Goal: Task Accomplishment & Management: Use online tool/utility

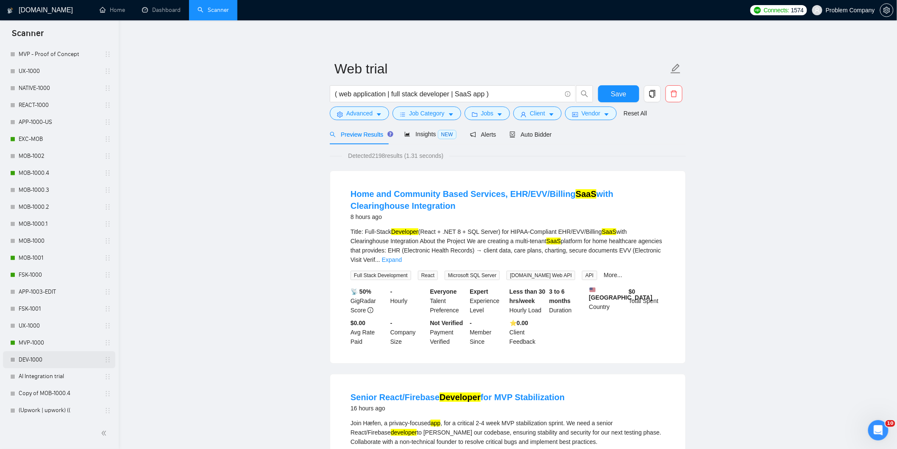
scroll to position [347, 0]
click at [45, 170] on link "MOB-1000.4" at bounding box center [59, 172] width 81 height 17
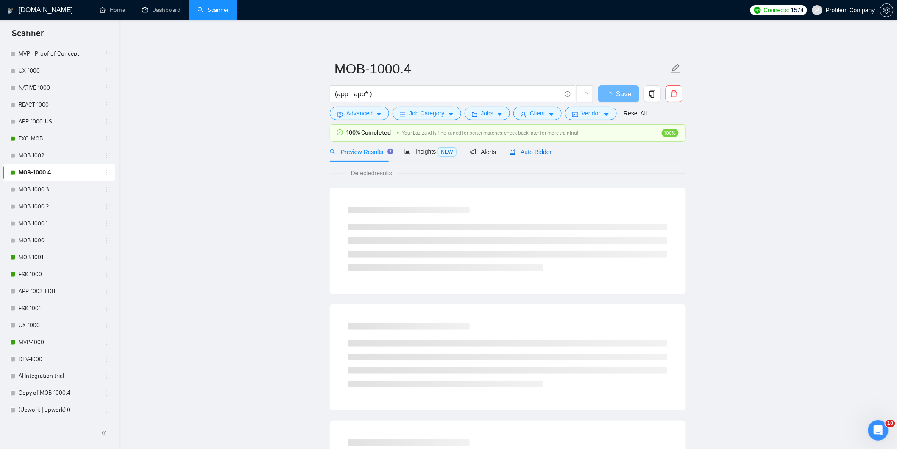
click at [534, 152] on span "Auto Bidder" at bounding box center [531, 151] width 42 height 7
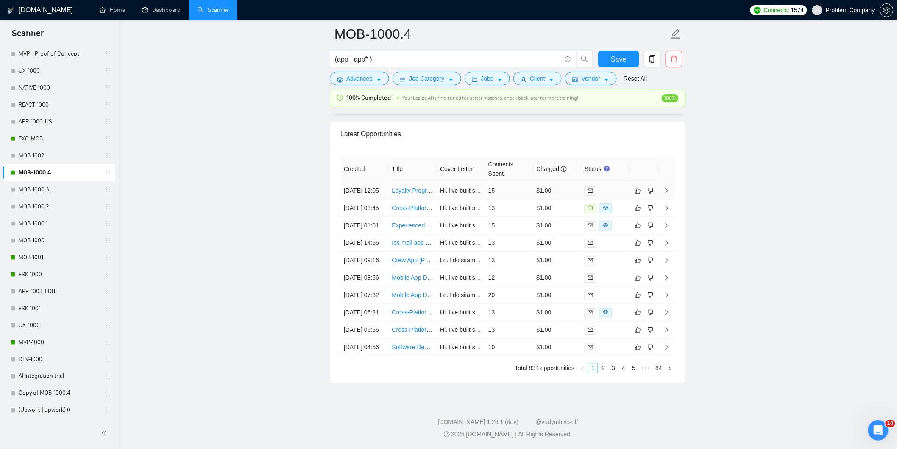
scroll to position [2157, 0]
click at [603, 367] on link "2" at bounding box center [603, 367] width 9 height 9
click at [378, 321] on td "[DATE] 07:25" at bounding box center [365, 312] width 48 height 17
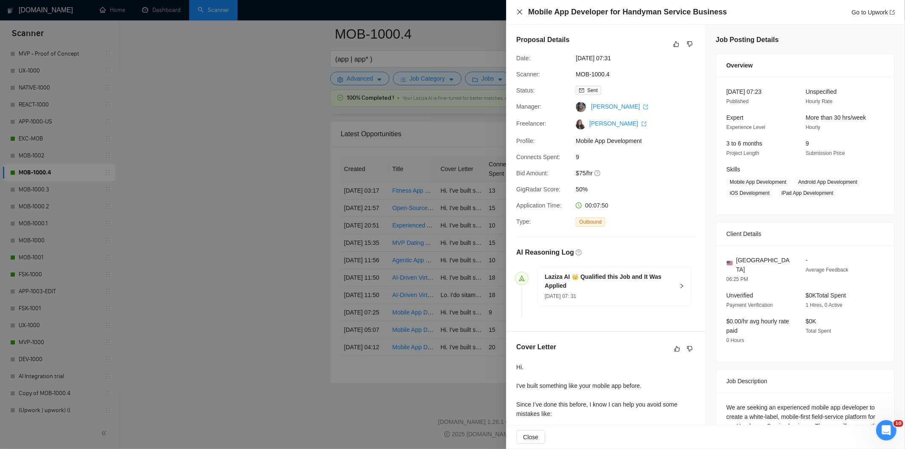
click at [517, 10] on icon "close" at bounding box center [519, 11] width 5 height 5
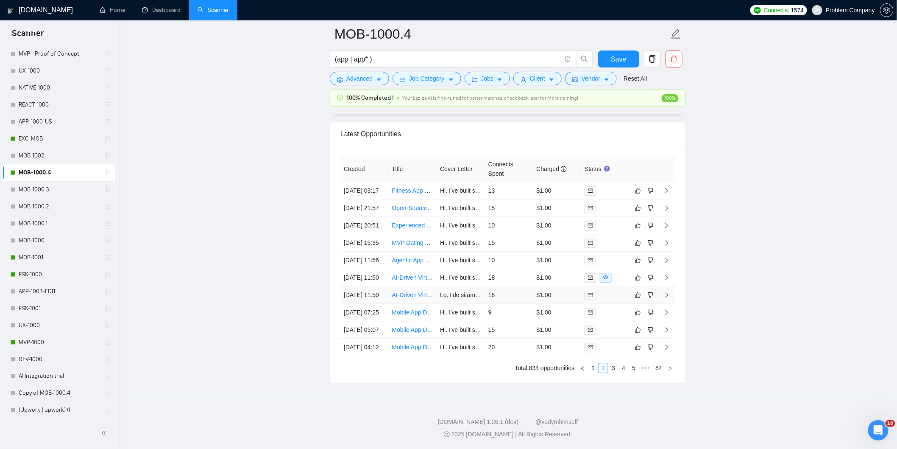
click at [368, 304] on td "[DATE] 11:50" at bounding box center [365, 294] width 48 height 17
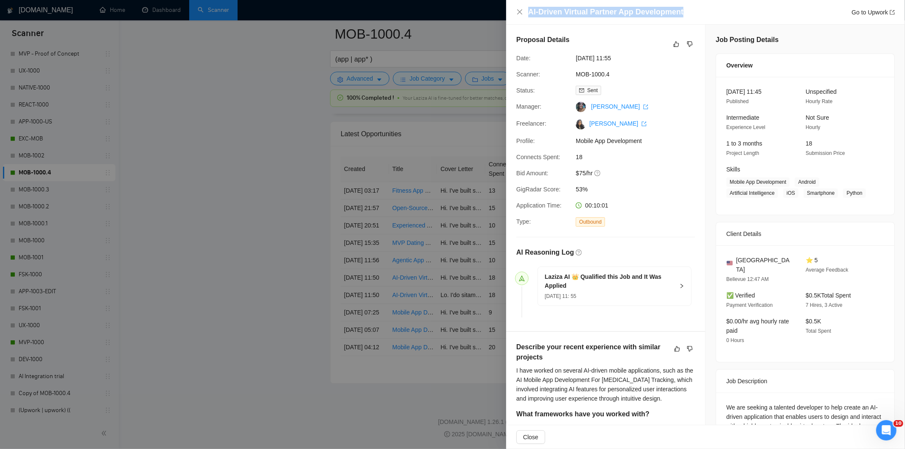
drag, startPoint x: 688, startPoint y: 11, endPoint x: 542, endPoint y: 6, distance: 146.4
click at [542, 6] on div "AI-Driven Virtual Partner App Development Go to Upwork" at bounding box center [705, 12] width 399 height 25
copy h4 "AI-Driven Virtual Partner App Development"
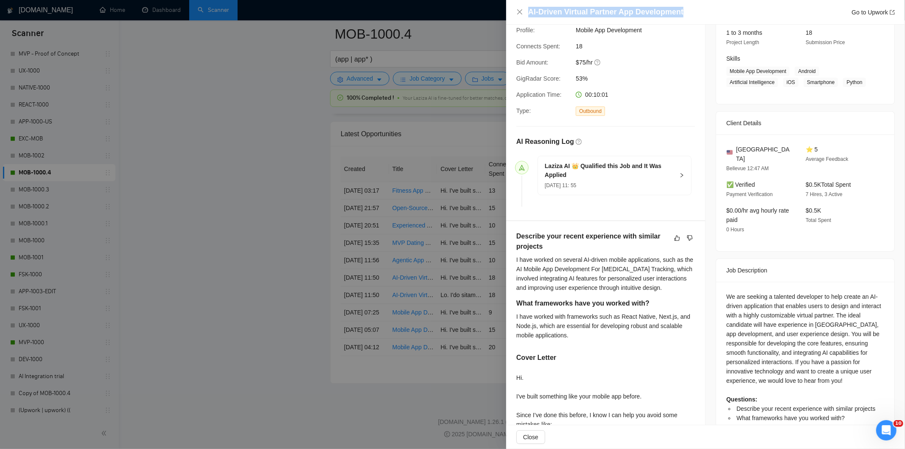
scroll to position [235, 0]
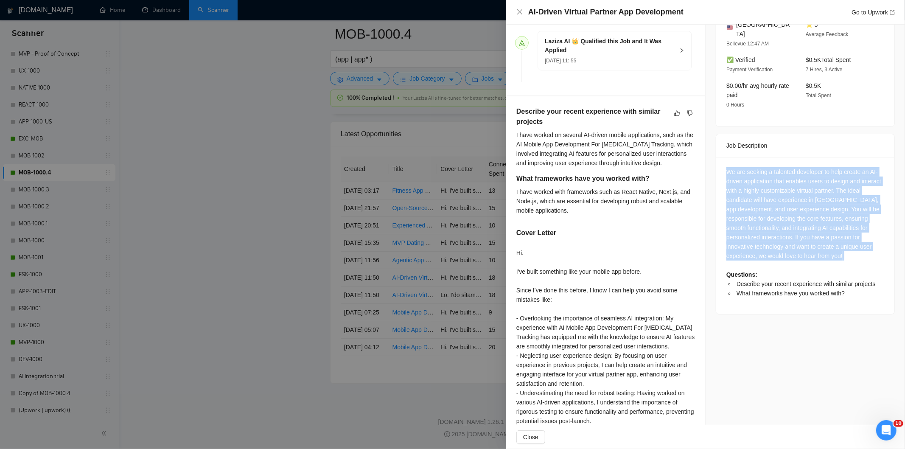
drag, startPoint x: 721, startPoint y: 158, endPoint x: 863, endPoint y: 253, distance: 170.3
click at [863, 253] on div "We are seeking a talented developer to help create an AI-driven application tha…" at bounding box center [805, 235] width 178 height 157
copy div "We are seeking a talented developer to help create an AI-driven application tha…"
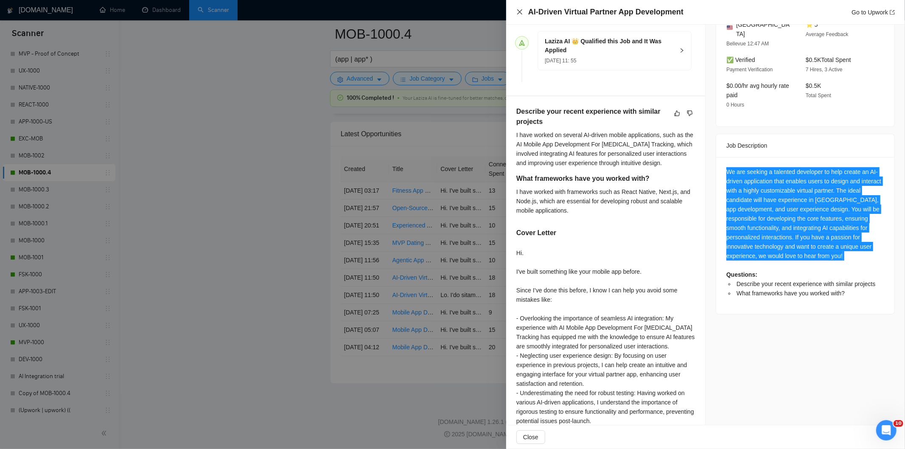
click at [519, 13] on icon "close" at bounding box center [519, 11] width 7 height 7
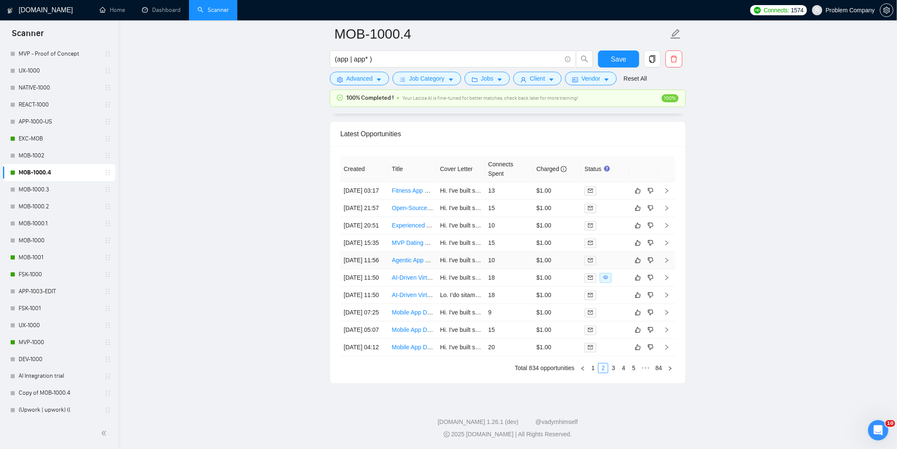
click at [385, 257] on td "[DATE] 11:56" at bounding box center [365, 259] width 48 height 17
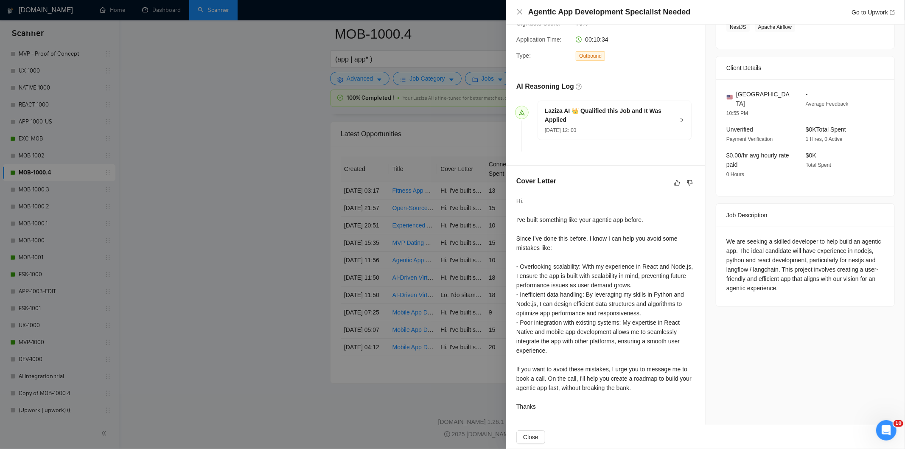
scroll to position [166, 0]
drag, startPoint x: 690, startPoint y: 12, endPoint x: 537, endPoint y: 2, distance: 153.4
click at [539, 2] on div "Agentic App Development Specialist Needed Go to Upwork" at bounding box center [705, 12] width 399 height 25
copy h4 "Agentic App Development Specialist Needed"
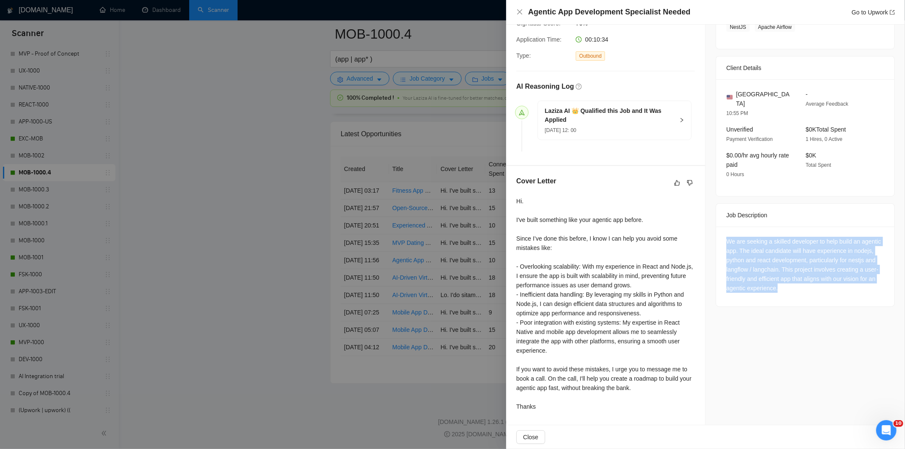
drag, startPoint x: 731, startPoint y: 230, endPoint x: 790, endPoint y: 284, distance: 80.4
click at [790, 284] on div "We are seeking a skilled developer to help build an agentic app. The ideal cand…" at bounding box center [805, 266] width 178 height 80
copy div "We are seeking a skilled developer to help build an agentic app. The ideal cand…"
click at [519, 13] on icon "close" at bounding box center [519, 11] width 7 height 7
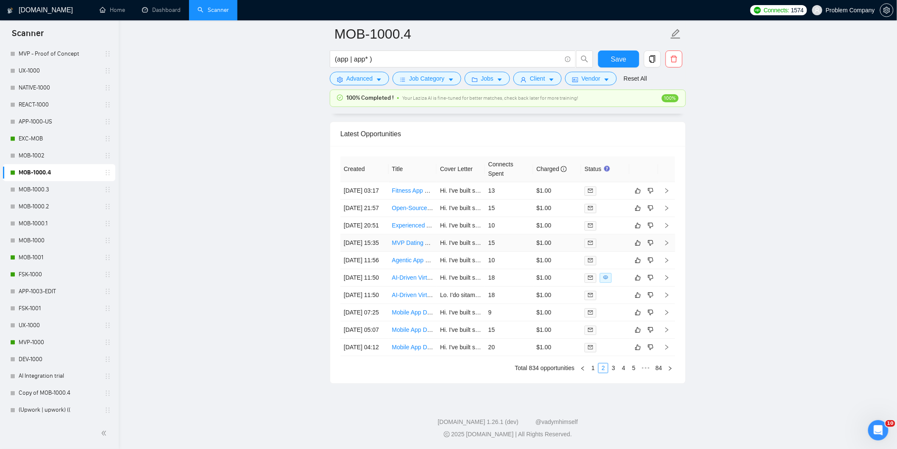
click at [377, 235] on td "[DATE] 15:35" at bounding box center [365, 242] width 48 height 17
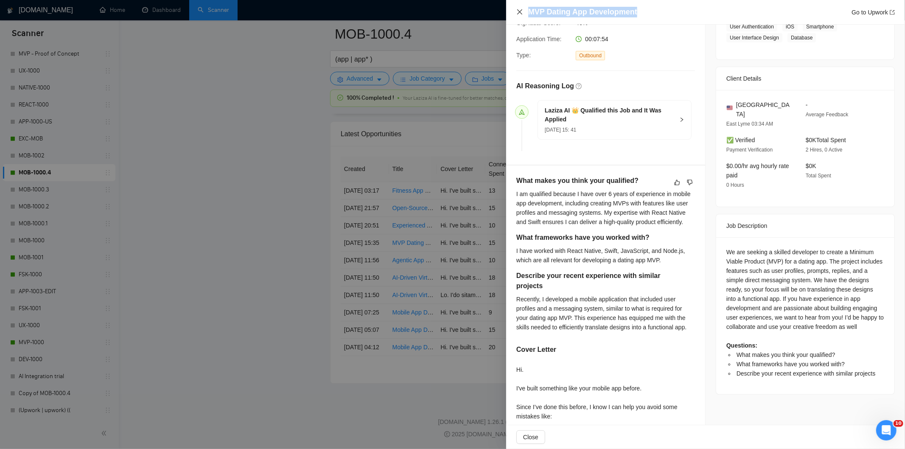
drag, startPoint x: 647, startPoint y: 12, endPoint x: 518, endPoint y: 9, distance: 129.4
click at [518, 9] on div "MVP Dating App Development Go to Upwork" at bounding box center [705, 12] width 378 height 11
copy h4 "MVP Dating App Development"
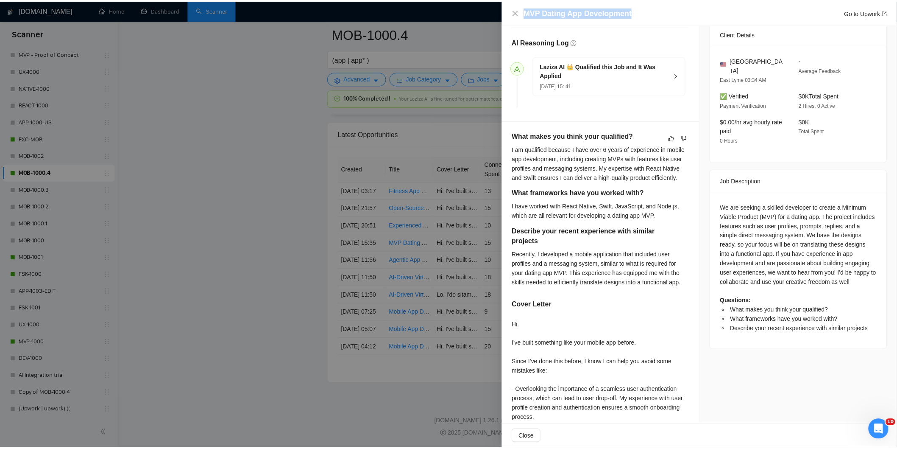
scroll to position [213, 0]
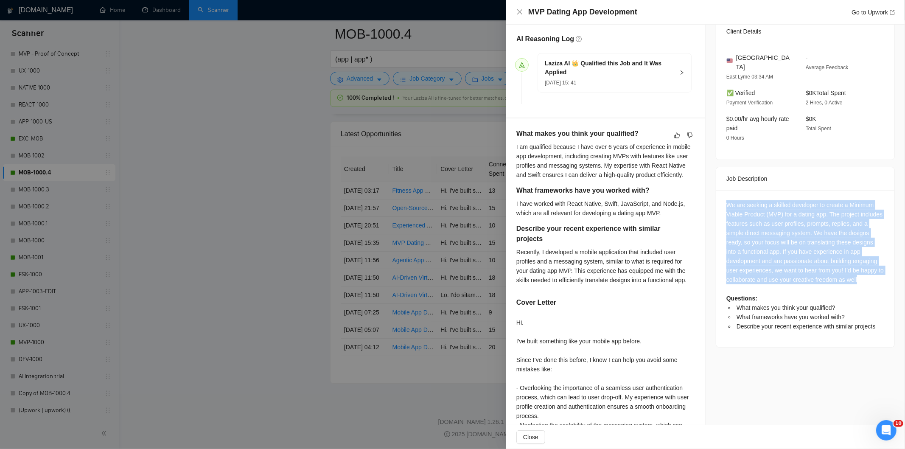
copy div "We are seeking a skilled developer to create a Minimum Viable Product (MVP) for…"
drag, startPoint x: 720, startPoint y: 191, endPoint x: 792, endPoint y: 282, distance: 115.6
click at [792, 282] on div "We are seeking a skilled developer to create a Minimum Viable Product (MVP) for…" at bounding box center [805, 268] width 178 height 157
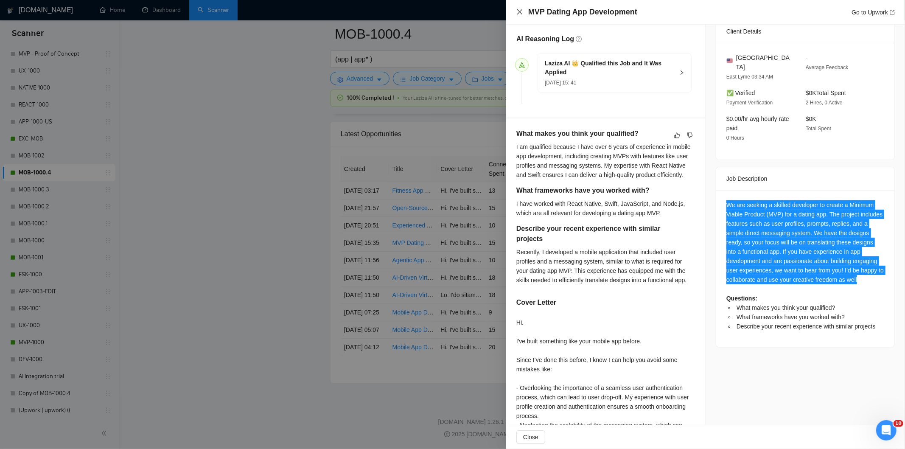
click at [518, 14] on icon "close" at bounding box center [519, 11] width 5 height 5
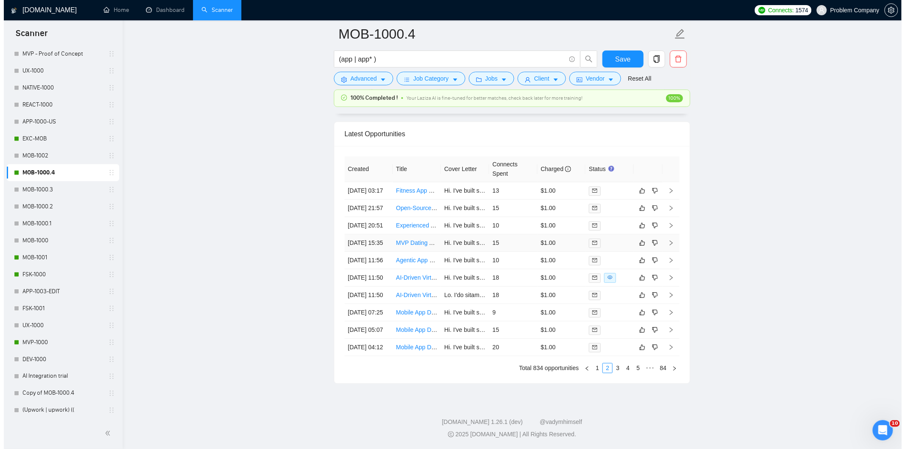
scroll to position [2063, 0]
click at [374, 237] on td "[DATE] 20:51" at bounding box center [365, 227] width 48 height 17
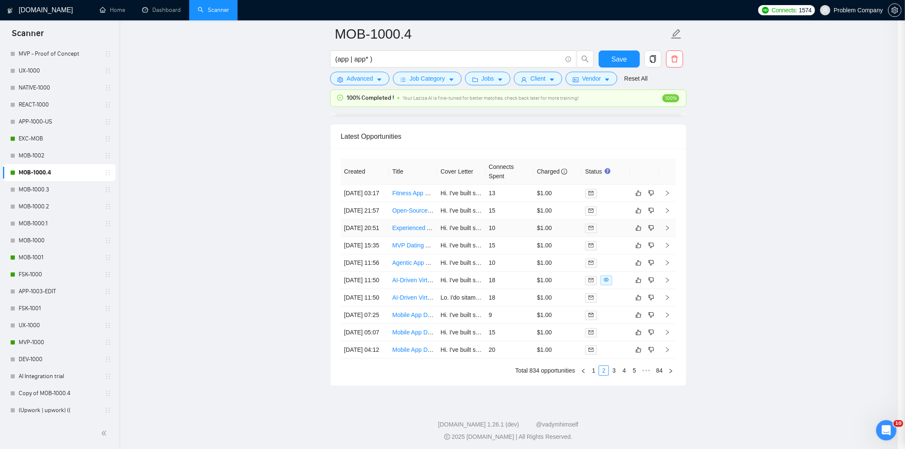
scroll to position [157, 0]
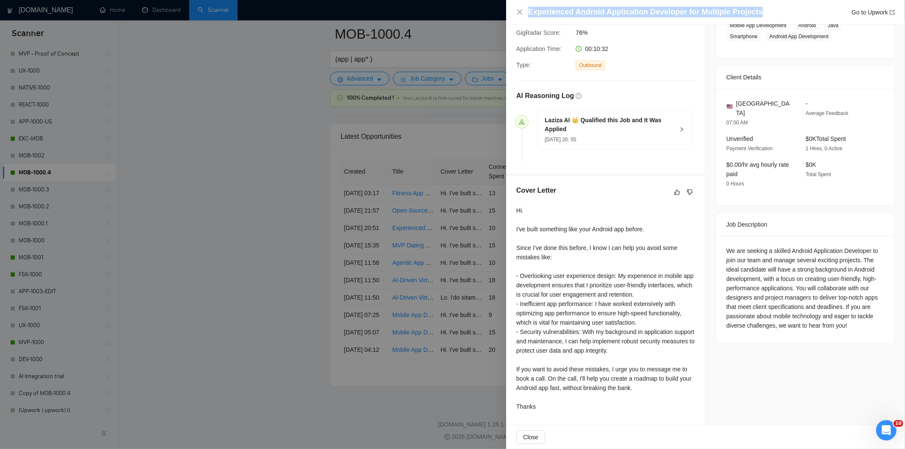
drag, startPoint x: 763, startPoint y: 10, endPoint x: 527, endPoint y: 7, distance: 236.6
click at [527, 7] on div "Experienced Android Application Developer for Multiple Projects Go to Upwork" at bounding box center [705, 12] width 378 height 11
copy h4 "Experienced Android Application Developer for Multiple Projects"
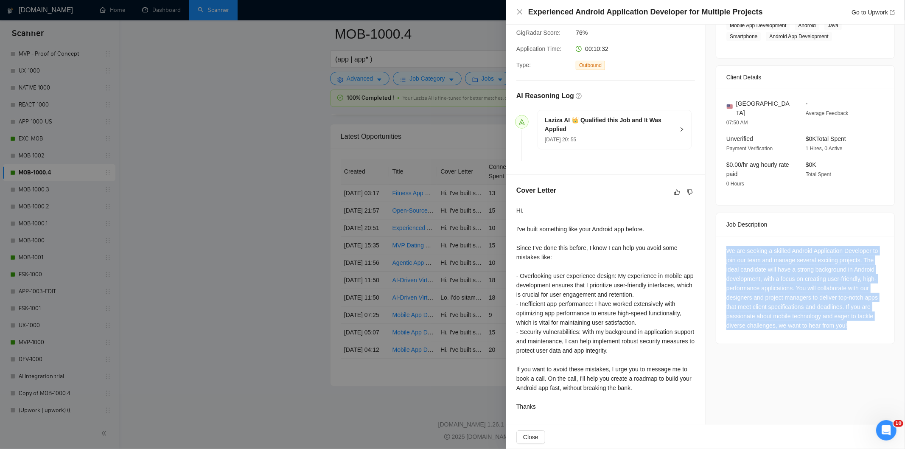
drag, startPoint x: 720, startPoint y: 240, endPoint x: 874, endPoint y: 329, distance: 177.8
click at [874, 329] on div "We are seeking a skilled Android Application Developer to join our team and man…" at bounding box center [805, 290] width 178 height 108
copy div "We are seeking a skilled Android Application Developer to join our team and man…"
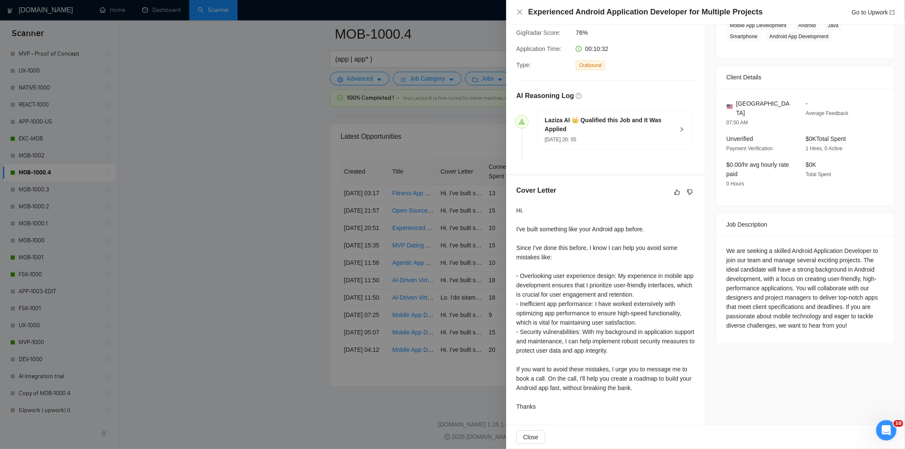
click at [515, 11] on div "Experienced Android Application Developer for Multiple Projects Go to Upwork" at bounding box center [705, 12] width 399 height 25
drag, startPoint x: 521, startPoint y: 10, endPoint x: 411, endPoint y: 228, distance: 243.5
click at [522, 11] on icon "close" at bounding box center [519, 11] width 7 height 7
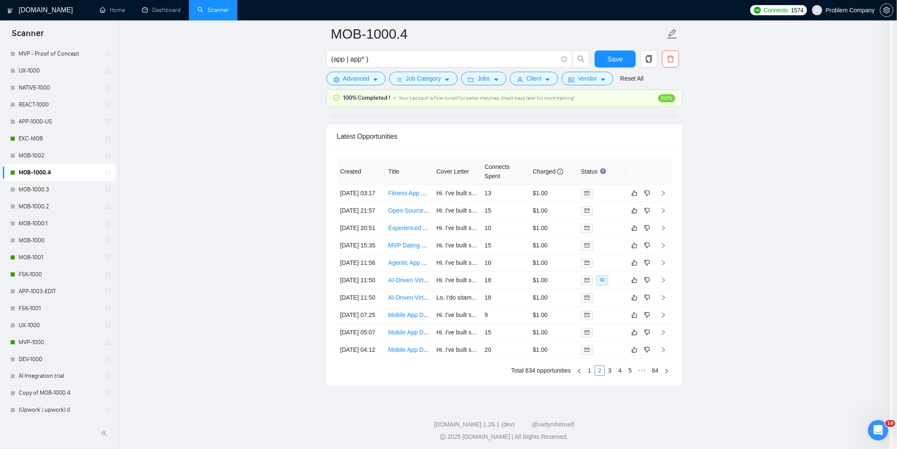
click at [377, 219] on td "[DATE] 21:57" at bounding box center [361, 210] width 48 height 17
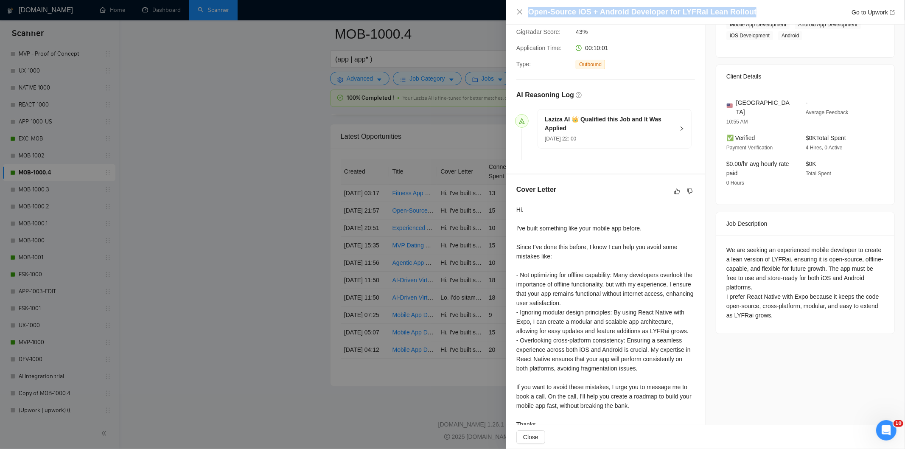
drag, startPoint x: 756, startPoint y: 11, endPoint x: 501, endPoint y: 12, distance: 255.3
click at [501, 12] on div "Open-Source iOS + Android Developer for LYFRai Lean Rollout Go to Upwork Propos…" at bounding box center [452, 224] width 905 height 449
copy div "Open-Source iOS + Android Developer for LYFRai Lean Rollout"
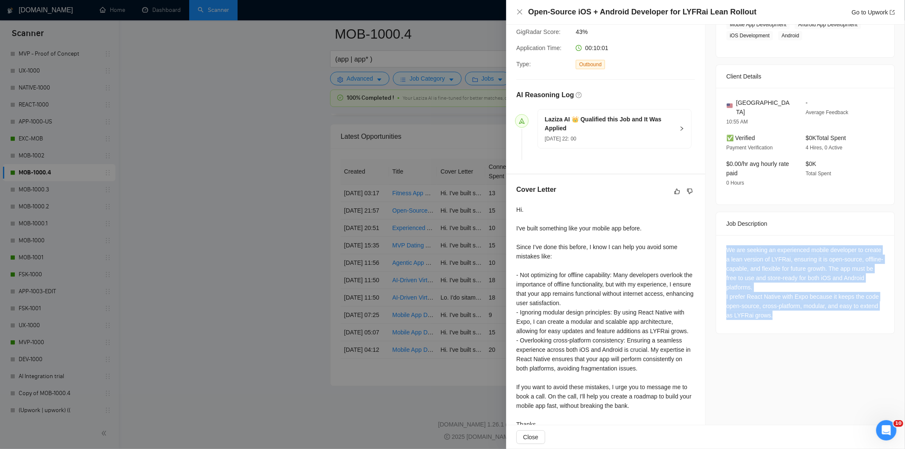
copy div "We are seeking an experienced mobile developer to create a lean version of LYFR…"
drag, startPoint x: 721, startPoint y: 239, endPoint x: 790, endPoint y: 314, distance: 102.4
click at [790, 314] on div "We are seeking an experienced mobile developer to create a lean version of LYFR…" at bounding box center [805, 284] width 178 height 98
click at [519, 10] on icon "close" at bounding box center [519, 11] width 7 height 7
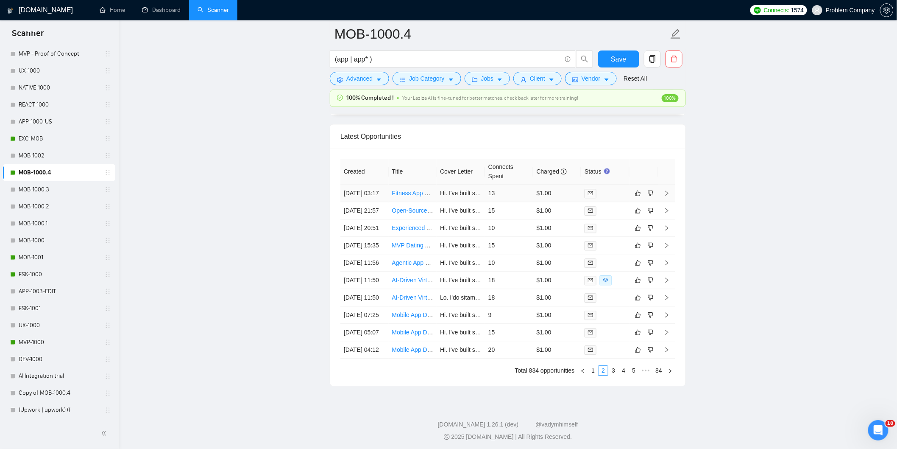
click at [380, 202] on td "[DATE] 03:17" at bounding box center [365, 192] width 48 height 17
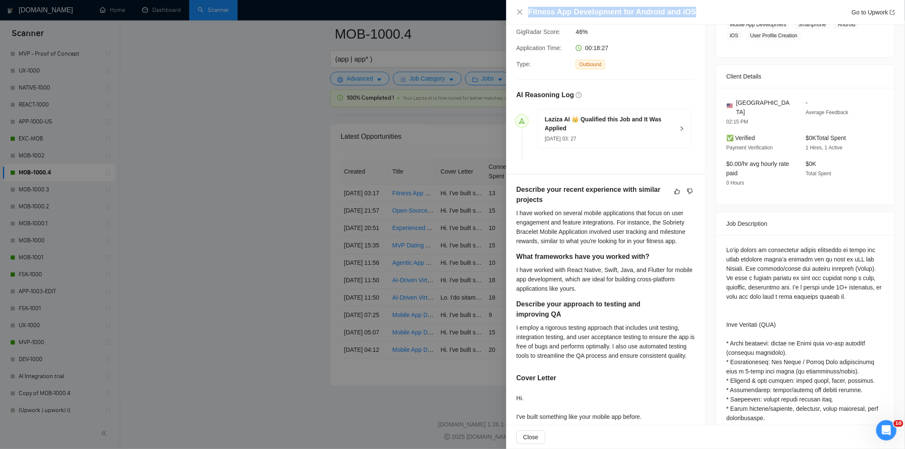
drag, startPoint x: 704, startPoint y: 11, endPoint x: 516, endPoint y: 18, distance: 188.4
click at [516, 18] on div "Fitness App Development for Android and iOS Go to Upwork" at bounding box center [705, 12] width 399 height 25
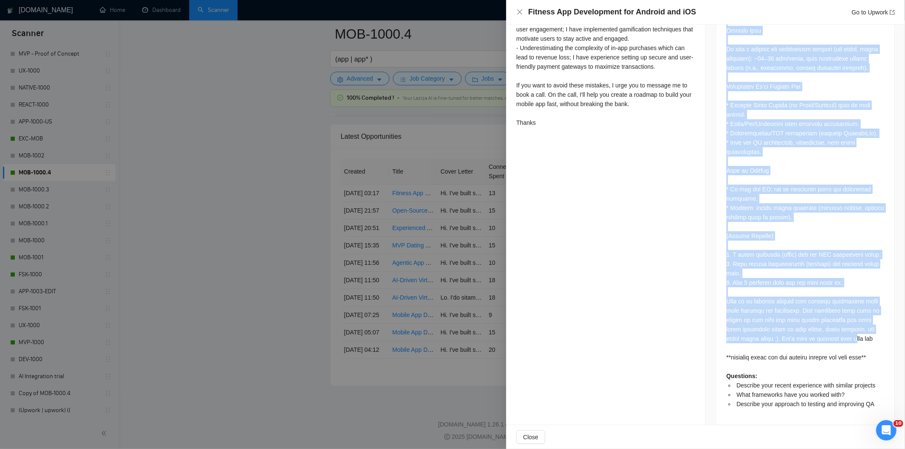
scroll to position [638, 0]
drag, startPoint x: 720, startPoint y: 244, endPoint x: 866, endPoint y: 352, distance: 181.2
click at [866, 352] on div "Questions: Describe your recent experience with similar projects What framework…" at bounding box center [805, 89] width 178 height 670
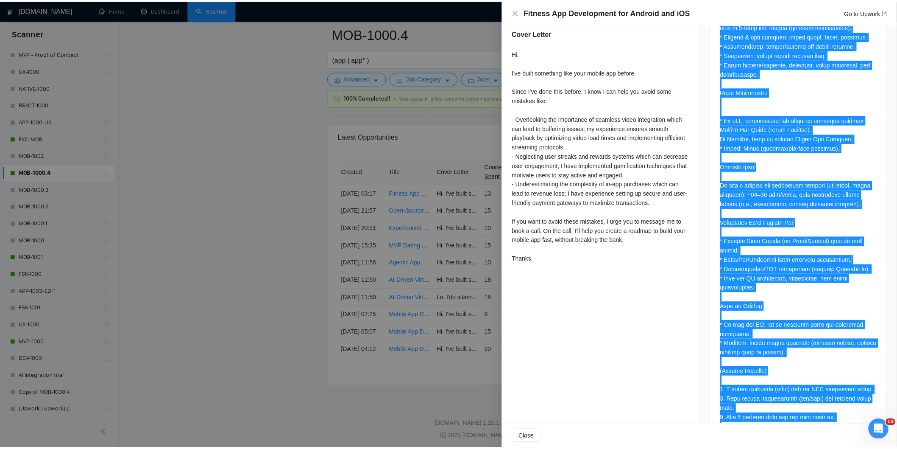
scroll to position [497, 0]
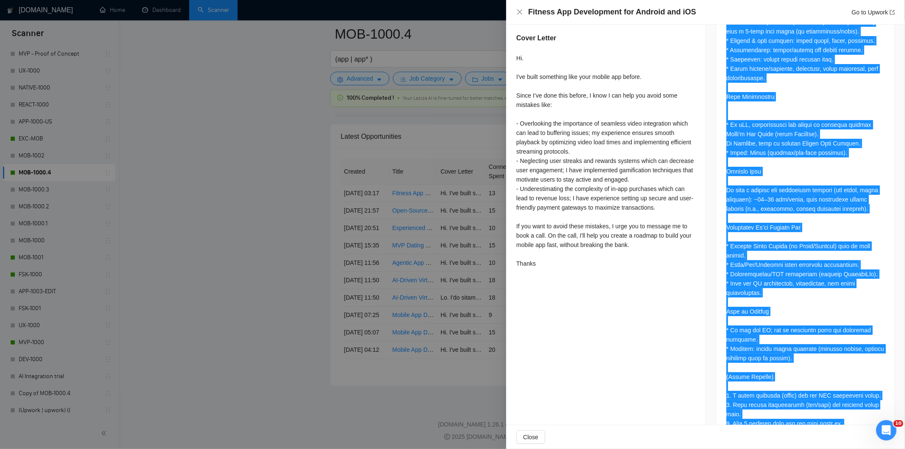
click at [804, 263] on div "Questions: Describe your recent experience with similar projects What framework…" at bounding box center [805, 227] width 158 height 644
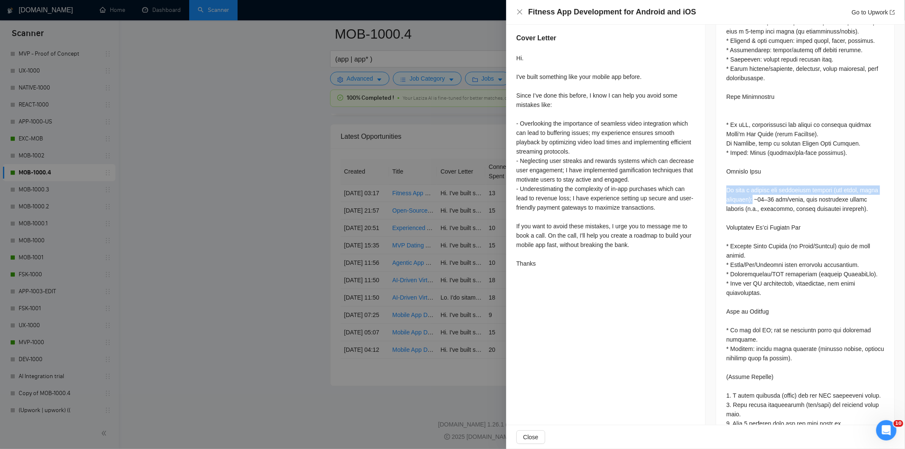
drag, startPoint x: 723, startPoint y: 181, endPoint x: 747, endPoint y: 191, distance: 26.1
click at [747, 191] on div "Questions: Describe your recent experience with similar projects What framework…" at bounding box center [805, 227] width 158 height 644
click at [521, 11] on icon "close" at bounding box center [519, 11] width 5 height 5
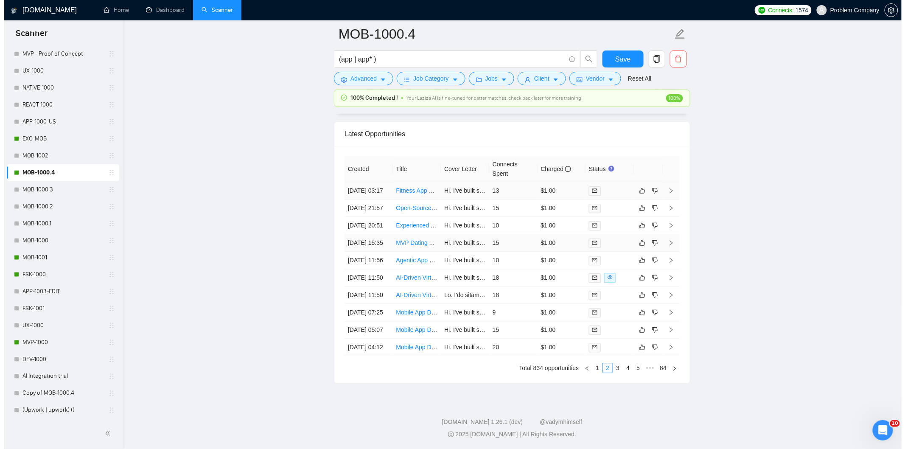
scroll to position [2157, 0]
click at [592, 371] on link "1" at bounding box center [593, 367] width 9 height 9
click at [371, 346] on td "[DATE] 04:56" at bounding box center [365, 346] width 48 height 17
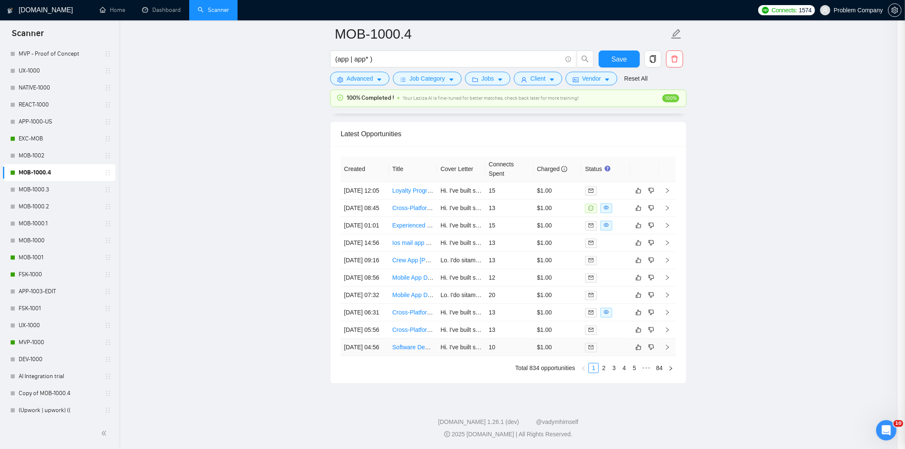
scroll to position [157, 0]
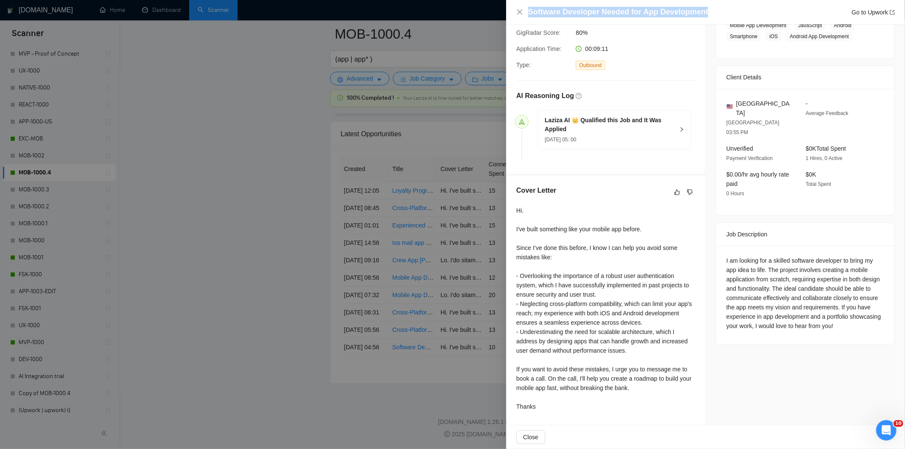
drag, startPoint x: 712, startPoint y: 7, endPoint x: 520, endPoint y: 17, distance: 191.9
click at [520, 17] on div "Software Developer Needed for App Development Go to Upwork" at bounding box center [705, 12] width 378 height 11
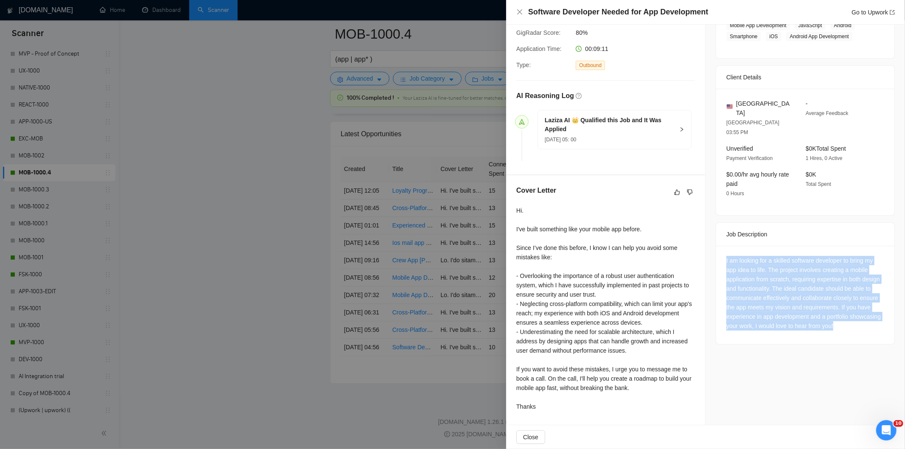
drag, startPoint x: 723, startPoint y: 236, endPoint x: 868, endPoint y: 312, distance: 164.1
click at [868, 312] on div "I am looking for a skilled software developer to bring my app idea to life. The…" at bounding box center [805, 295] width 178 height 98
click at [518, 11] on icon "close" at bounding box center [519, 11] width 7 height 7
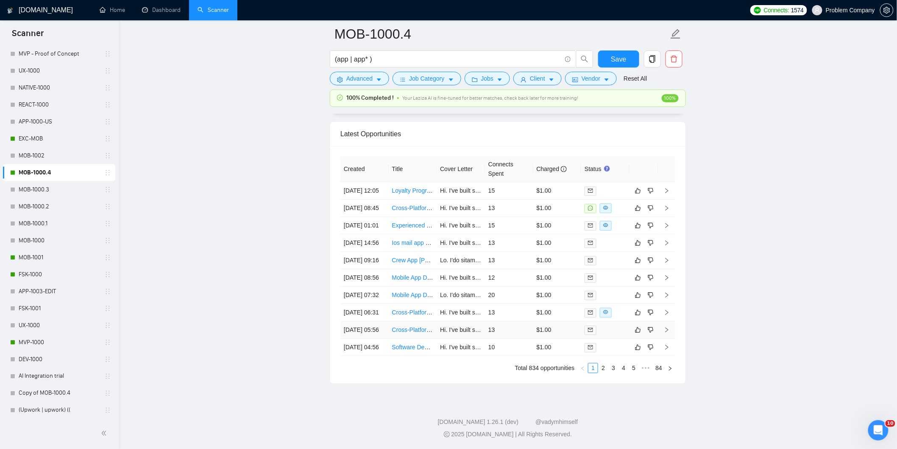
click at [377, 323] on td "[DATE] 05:56" at bounding box center [365, 329] width 48 height 17
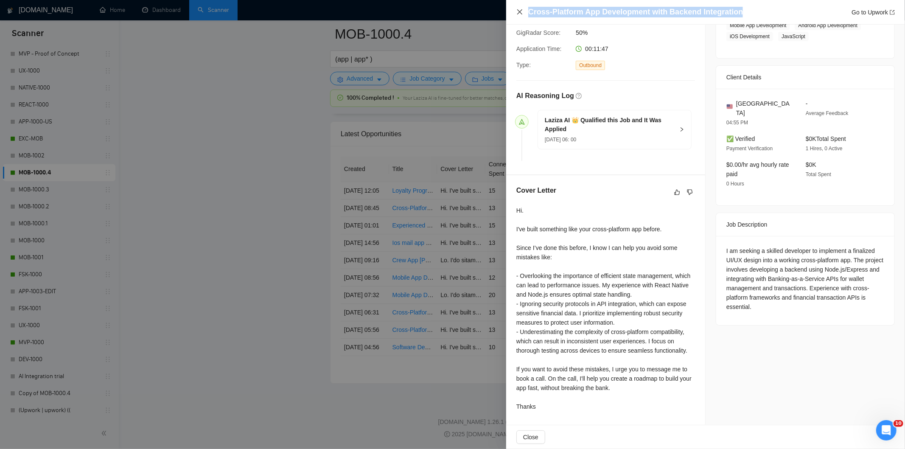
drag, startPoint x: 738, startPoint y: 11, endPoint x: 521, endPoint y: 10, distance: 217.5
click at [521, 10] on div "Cross-Platform App Development with Backend Integration Go to Upwork" at bounding box center [705, 12] width 378 height 11
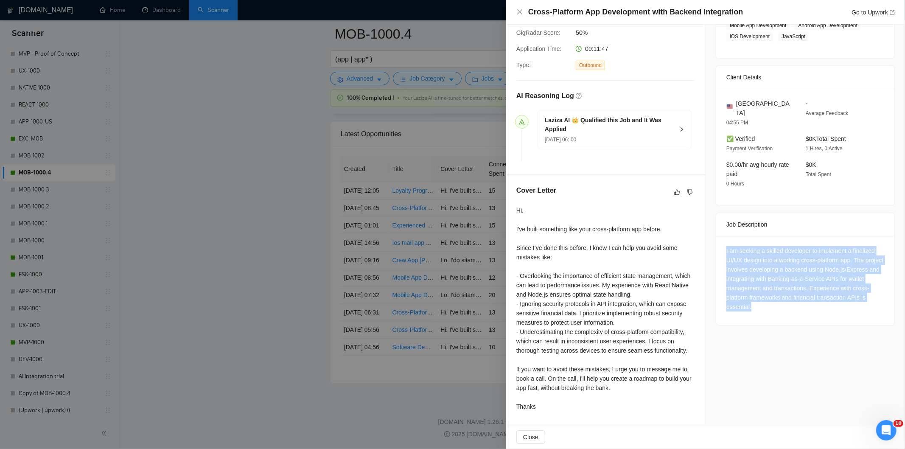
drag, startPoint x: 720, startPoint y: 238, endPoint x: 782, endPoint y: 301, distance: 88.5
click at [782, 301] on div "I am seeking a skilled developer to implement a finalized UI/UX design into a w…" at bounding box center [805, 280] width 178 height 89
click at [521, 13] on icon "close" at bounding box center [519, 11] width 7 height 7
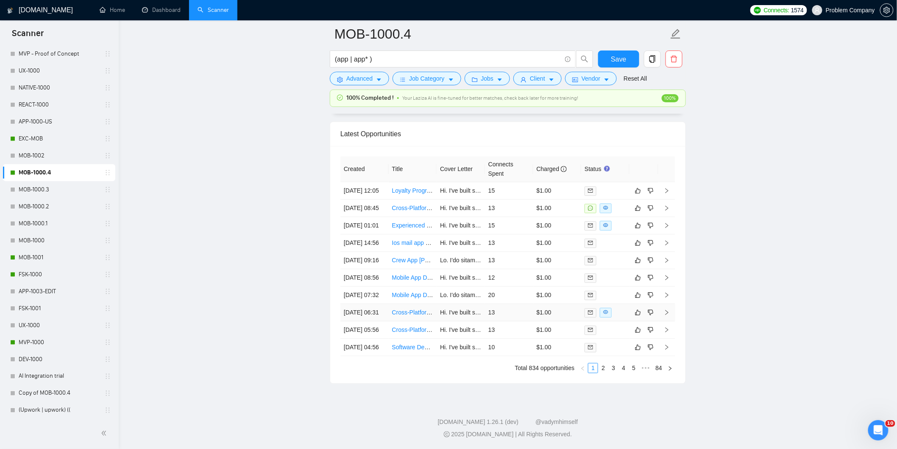
click at [374, 304] on td "[DATE] 06:31" at bounding box center [365, 312] width 48 height 17
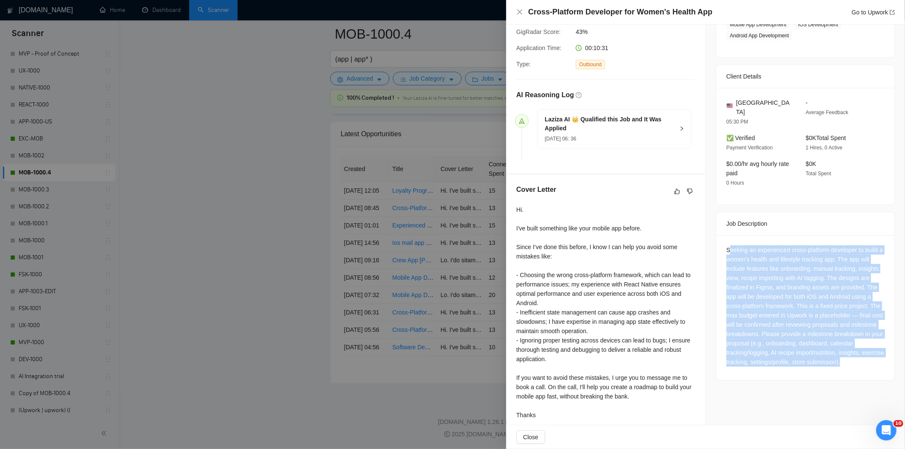
drag, startPoint x: 726, startPoint y: 236, endPoint x: 793, endPoint y: 365, distance: 144.9
click at [793, 365] on div "Seeking an experienced cross-platform developer to build a women's health and l…" at bounding box center [805, 305] width 158 height 121
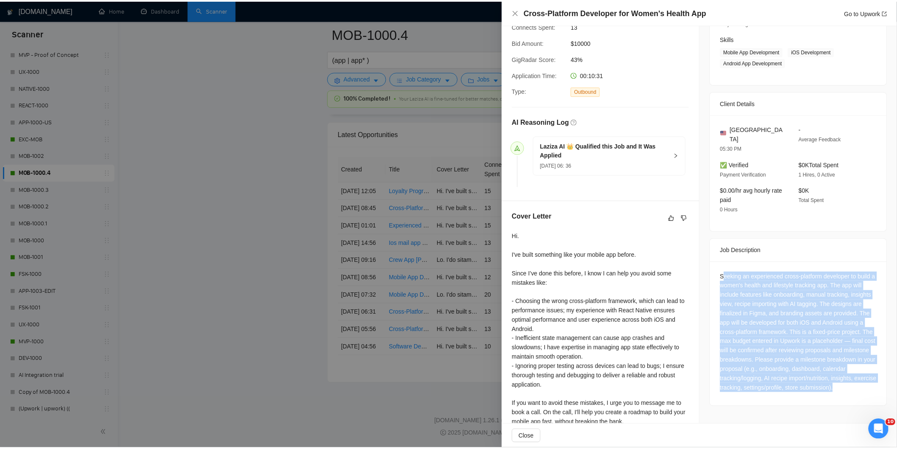
scroll to position [110, 0]
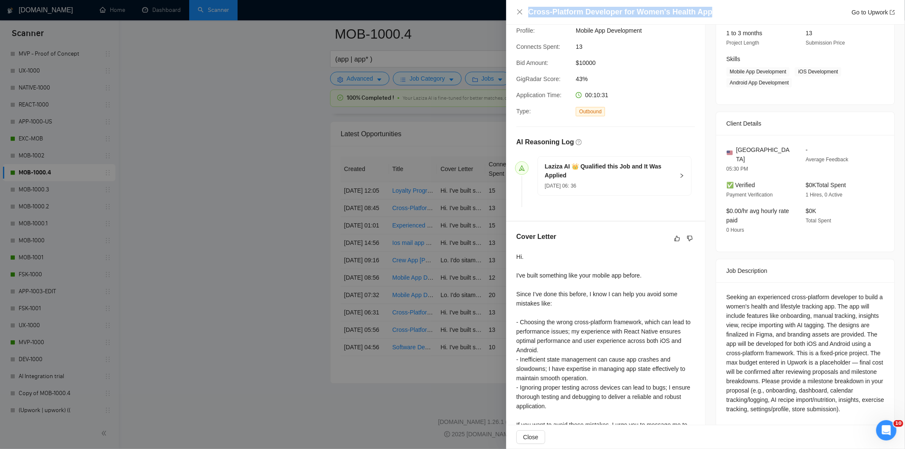
drag, startPoint x: 712, startPoint y: 13, endPoint x: 528, endPoint y: 10, distance: 184.9
click at [528, 10] on div "Cross-Platform Developer for Women's Health App Go to Upwork" at bounding box center [711, 12] width 366 height 11
click at [520, 11] on icon "close" at bounding box center [519, 11] width 7 height 7
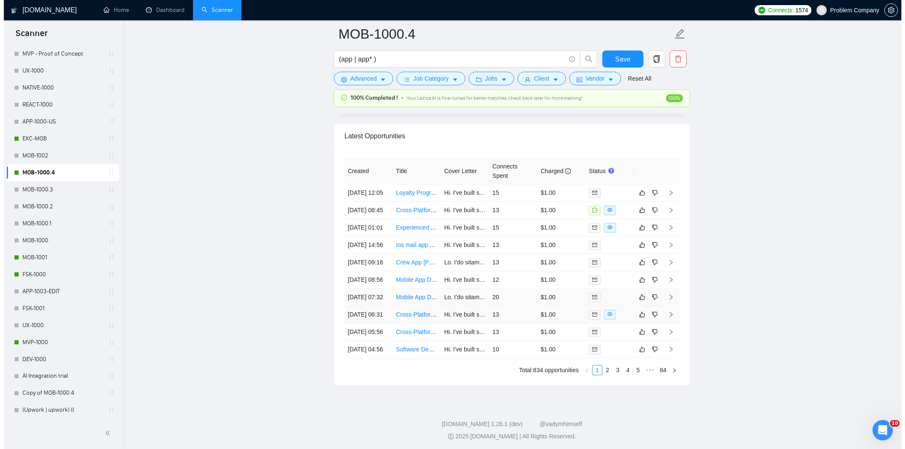
scroll to position [2063, 0]
click at [375, 306] on td "[DATE] 07:32" at bounding box center [365, 297] width 48 height 17
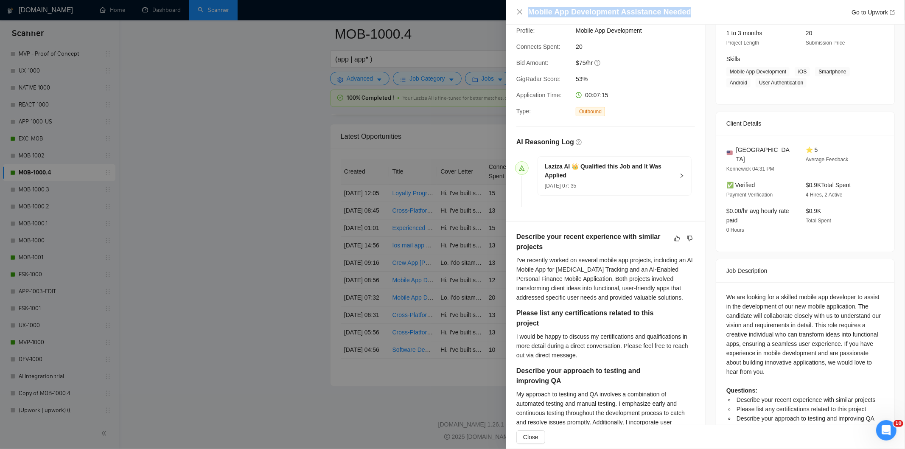
drag, startPoint x: 701, startPoint y: 14, endPoint x: 524, endPoint y: 10, distance: 176.9
click at [524, 10] on div "Mobile App Development Assistance Needed Go to Upwork" at bounding box center [705, 12] width 378 height 11
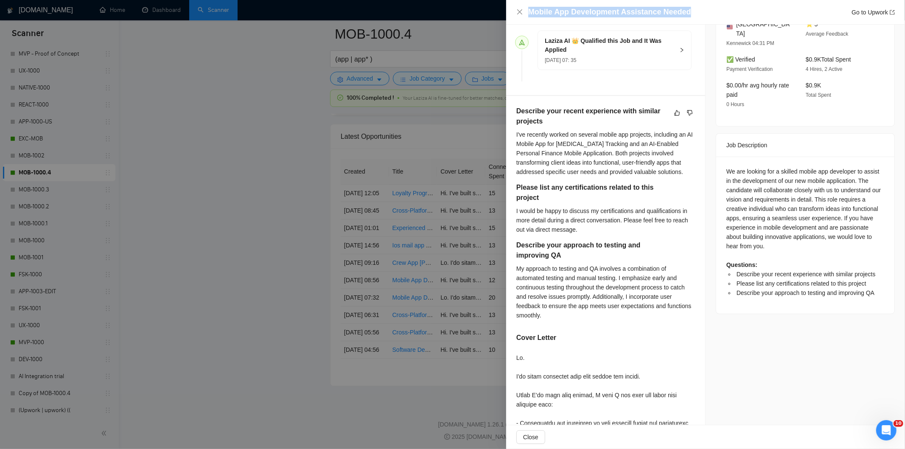
scroll to position [251, 0]
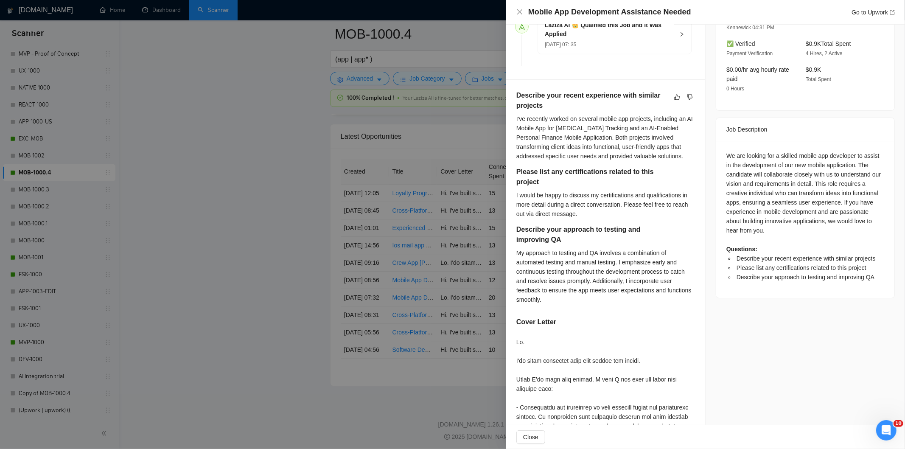
click at [726, 151] on div "We are looking for a skilled mobile app developer to assist in the development …" at bounding box center [805, 216] width 158 height 131
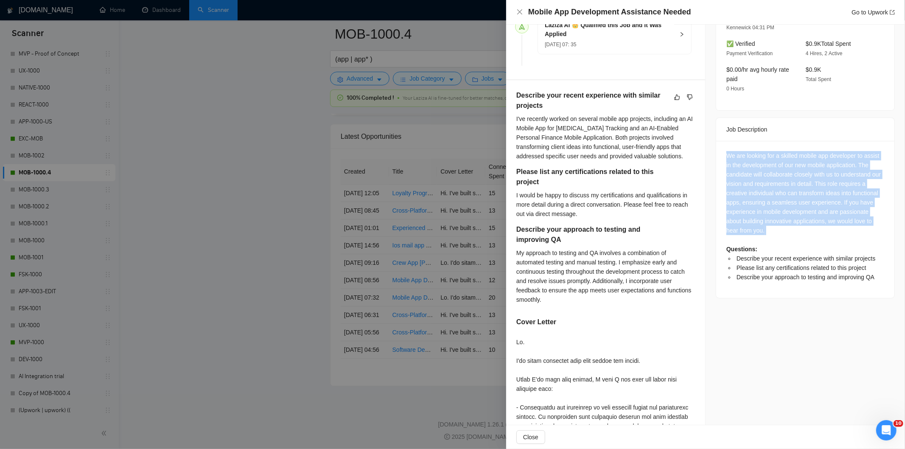
drag, startPoint x: 724, startPoint y: 148, endPoint x: 798, endPoint y: 228, distance: 109.3
click at [798, 228] on div "We are looking for a skilled mobile app developer to assist in the development …" at bounding box center [805, 216] width 158 height 131
click at [520, 9] on icon "close" at bounding box center [519, 11] width 7 height 7
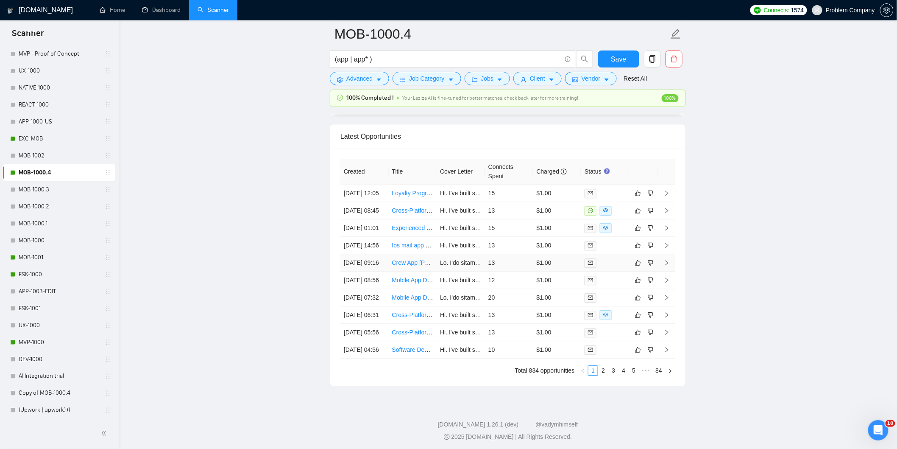
click at [378, 271] on td "[DATE] 09:16" at bounding box center [365, 262] width 48 height 17
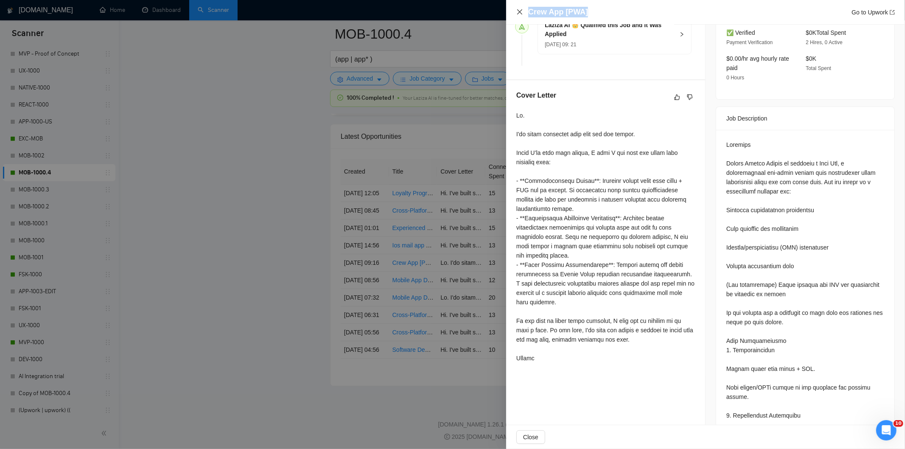
drag, startPoint x: 616, startPoint y: 11, endPoint x: 519, endPoint y: 11, distance: 96.3
click at [519, 11] on div "Crew App [PWA] Go to Upwork" at bounding box center [705, 12] width 378 height 11
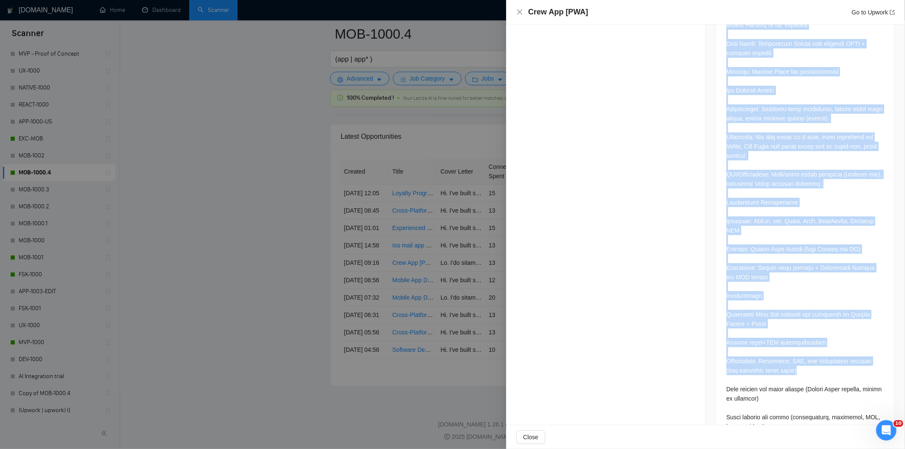
scroll to position [1240, 0]
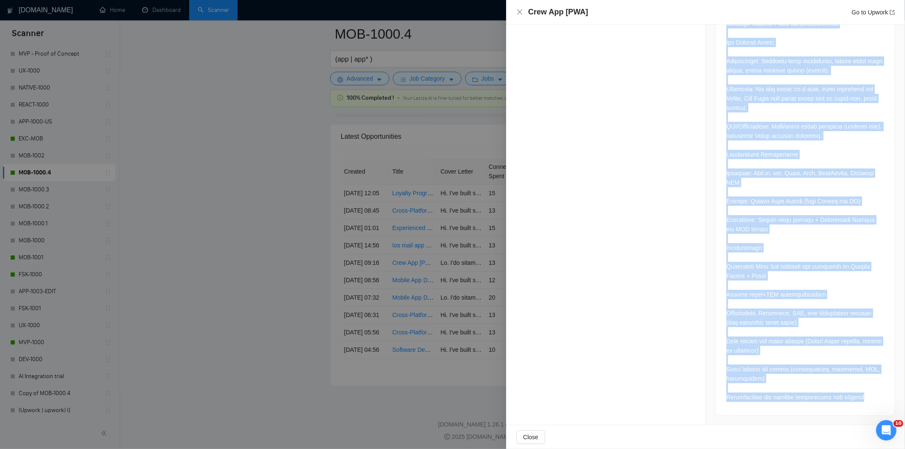
drag, startPoint x: 726, startPoint y: 147, endPoint x: 867, endPoint y: 402, distance: 291.6
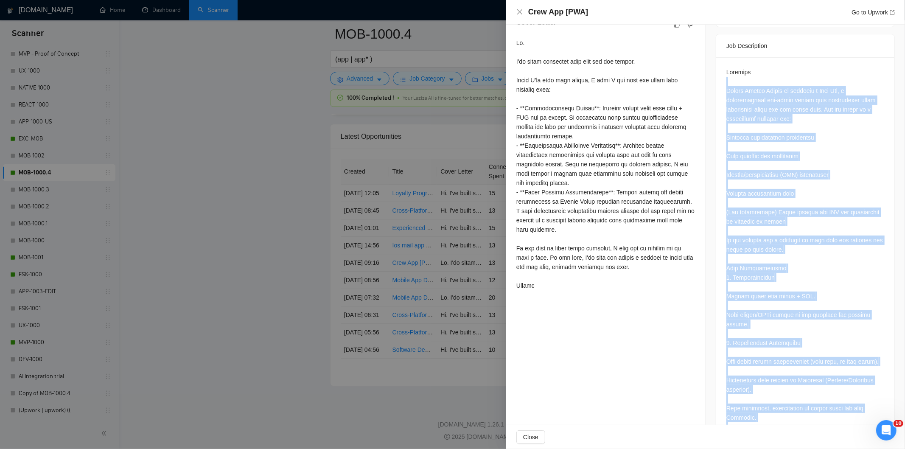
scroll to position [298, 0]
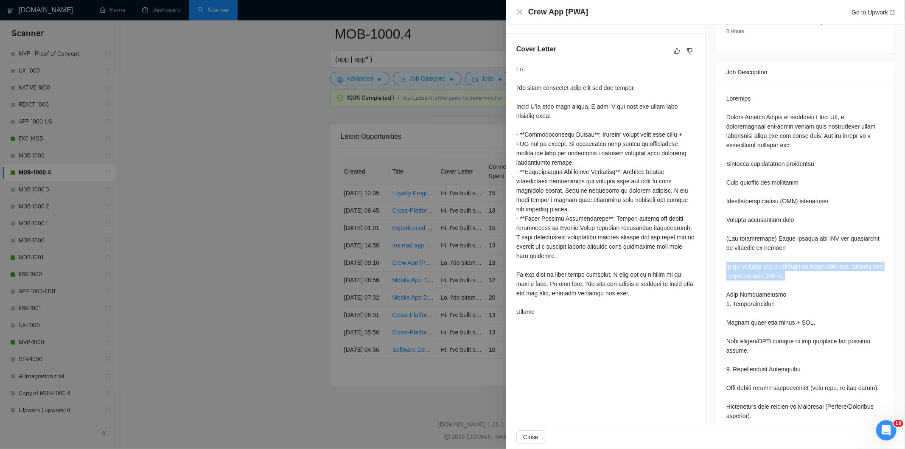
drag, startPoint x: 722, startPoint y: 256, endPoint x: 793, endPoint y: 276, distance: 74.4
click at [520, 10] on icon "close" at bounding box center [519, 11] width 7 height 7
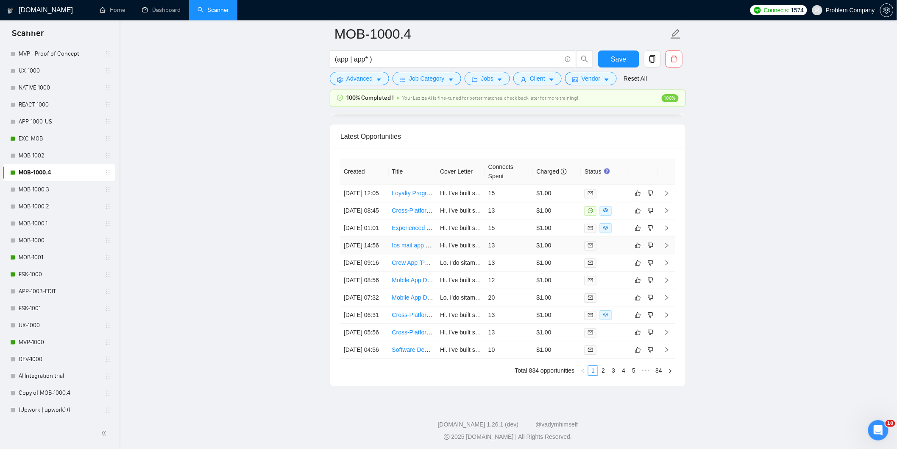
click at [376, 254] on td "[DATE] 14:56" at bounding box center [365, 245] width 48 height 17
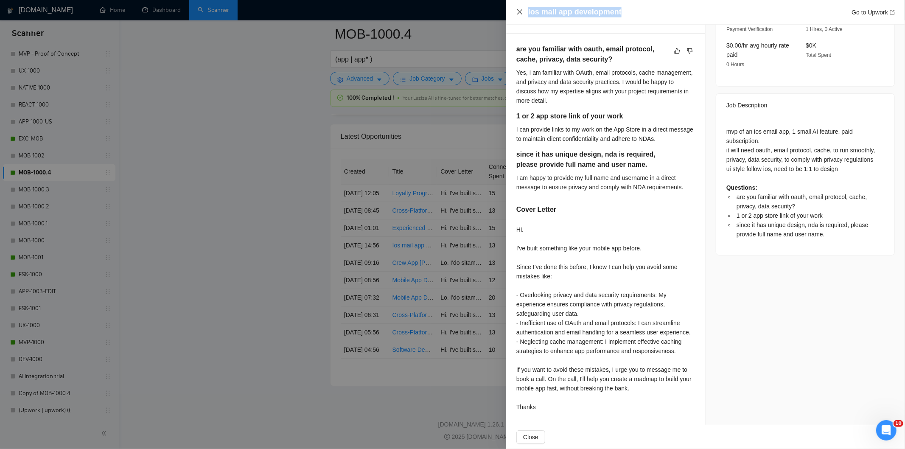
drag, startPoint x: 638, startPoint y: 7, endPoint x: 519, endPoint y: 10, distance: 118.8
click at [519, 10] on div "Ios mail app development Go to Upwork" at bounding box center [705, 12] width 378 height 11
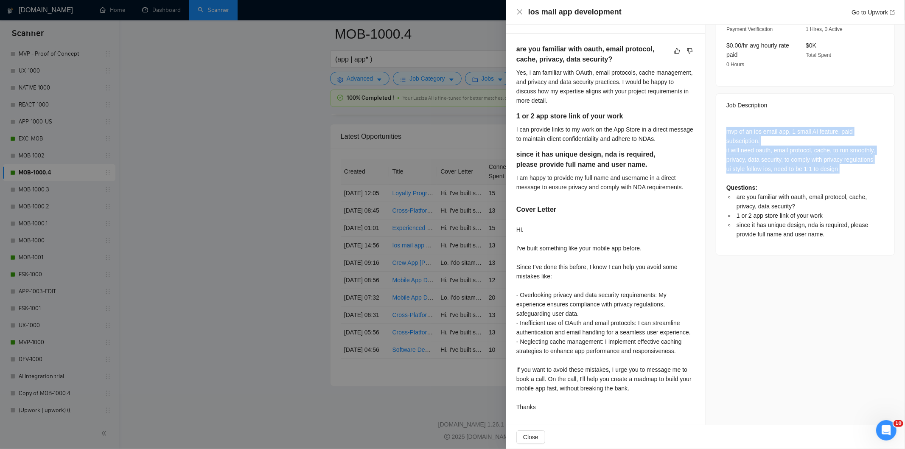
drag, startPoint x: 721, startPoint y: 121, endPoint x: 852, endPoint y: 166, distance: 138.9
click at [852, 166] on div "mvp of an ios email app, 1 small AI feature, paid subscription. it will need oa…" at bounding box center [805, 186] width 178 height 138
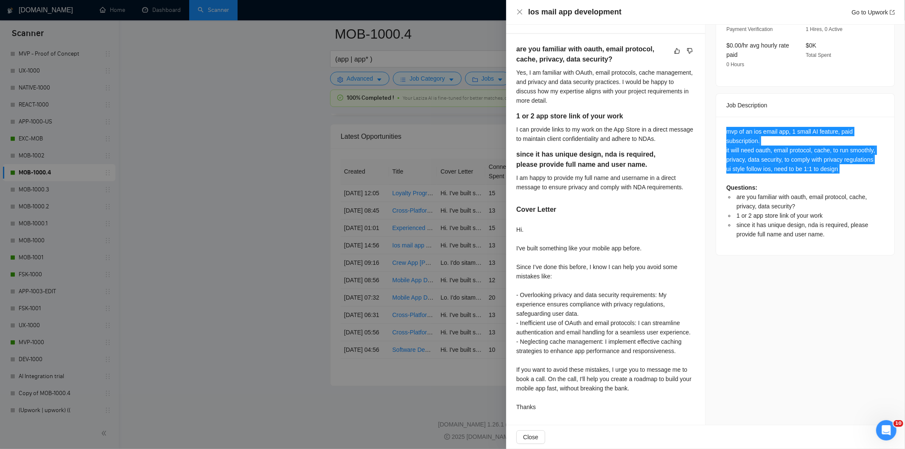
click at [775, 145] on div "mvp of an ios email app, 1 small AI feature, paid subscription. it will need oa…" at bounding box center [805, 183] width 158 height 112
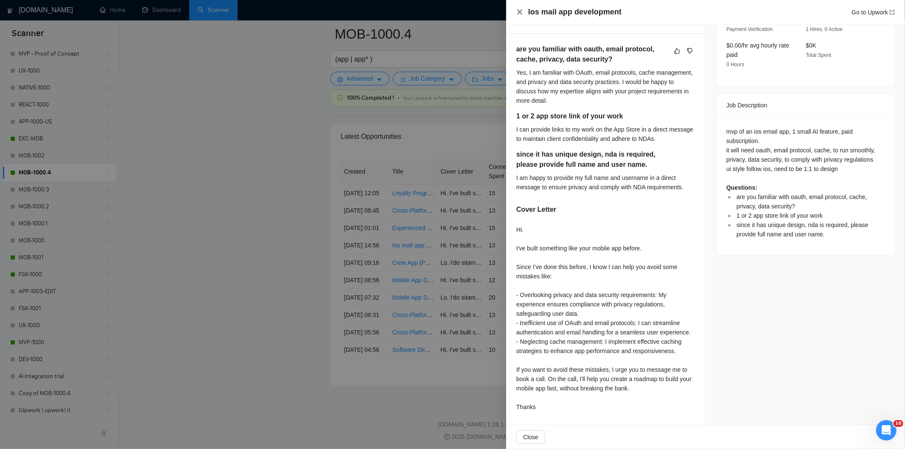
click at [518, 15] on icon "close" at bounding box center [519, 11] width 7 height 7
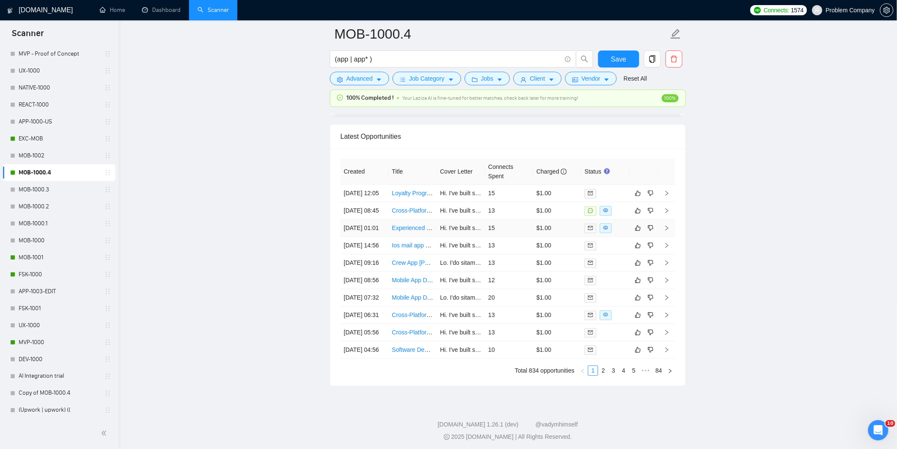
click at [385, 237] on td "[DATE] 01:01" at bounding box center [365, 227] width 48 height 17
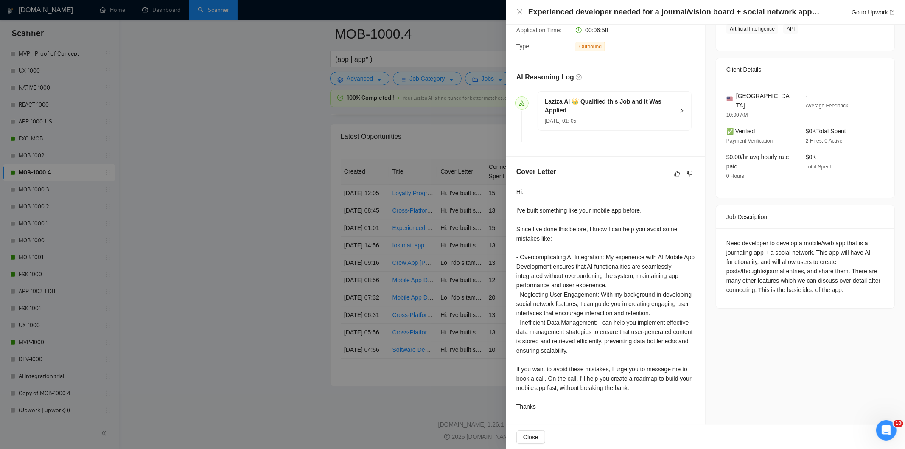
scroll to position [176, 0]
drag, startPoint x: 629, startPoint y: 14, endPoint x: 818, endPoint y: 13, distance: 188.7
click at [818, 13] on h4 "Experienced developer needed for a journal/vision board + social network applic…" at bounding box center [674, 12] width 293 height 11
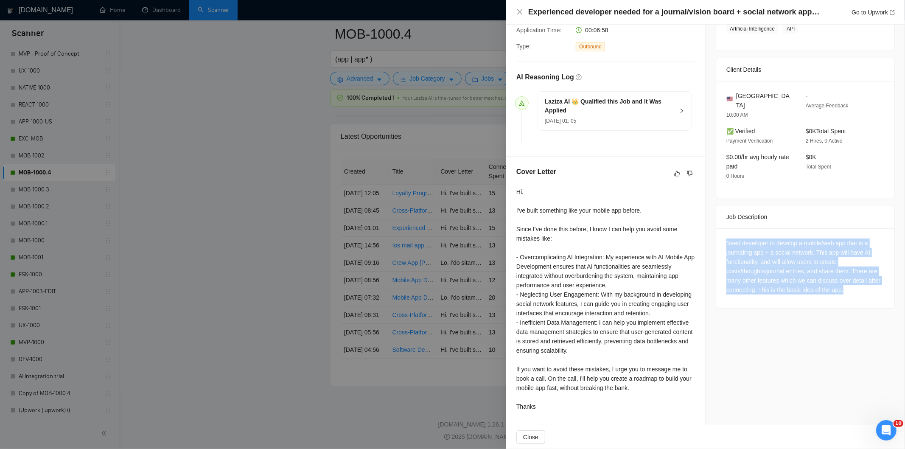
drag, startPoint x: 719, startPoint y: 232, endPoint x: 859, endPoint y: 286, distance: 149.8
click at [859, 286] on div "Need developer to develop a mobile/web app that is a journaling app + a social …" at bounding box center [805, 268] width 178 height 80
click at [519, 10] on icon "close" at bounding box center [519, 11] width 7 height 7
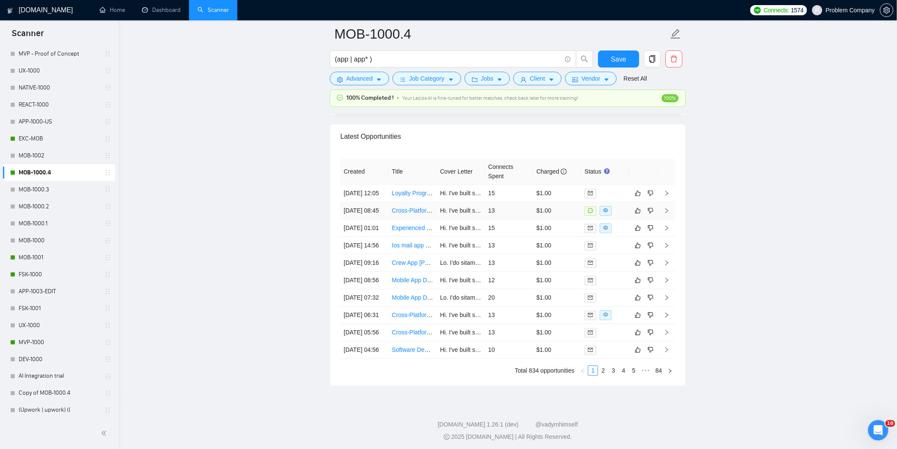
drag, startPoint x: 373, startPoint y: 234, endPoint x: 377, endPoint y: 234, distance: 4.3
click at [374, 219] on td "[DATE] 08:45" at bounding box center [365, 210] width 48 height 17
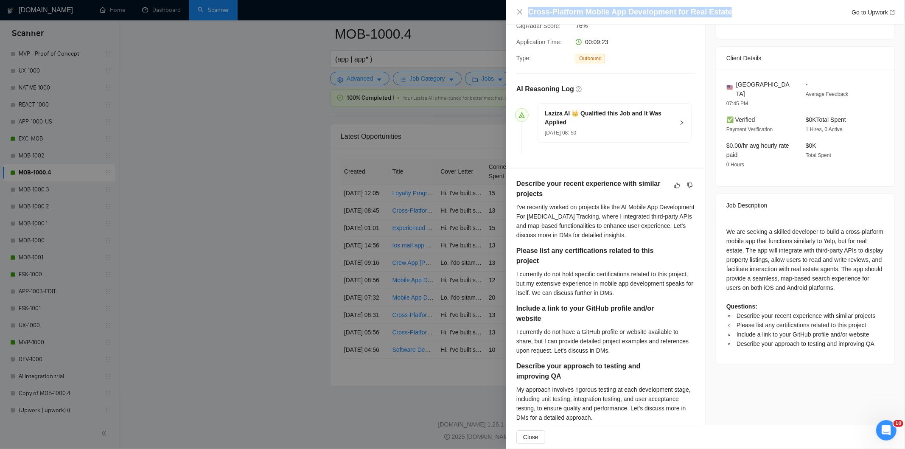
drag, startPoint x: 629, startPoint y: 14, endPoint x: 497, endPoint y: 14, distance: 131.5
click at [497, 14] on div "Cross-Platform Mobile App Development for Real Estate Go to Upwork Proposal Det…" at bounding box center [452, 224] width 905 height 449
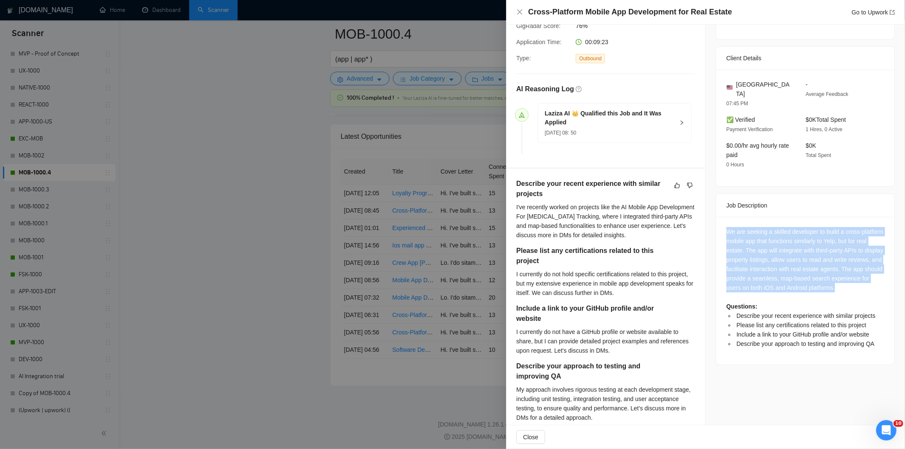
drag, startPoint x: 762, startPoint y: 238, endPoint x: 893, endPoint y: 281, distance: 137.7
click at [893, 281] on div "Job Posting Details Overview [DATE] 08:40 Published $15 - $30 Hourly Rate Inter…" at bounding box center [804, 266] width 199 height 834
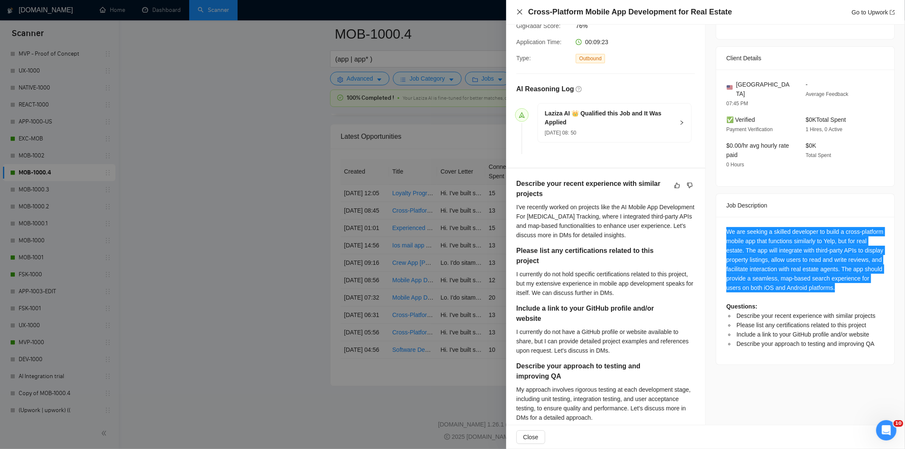
click at [518, 10] on icon "close" at bounding box center [519, 11] width 7 height 7
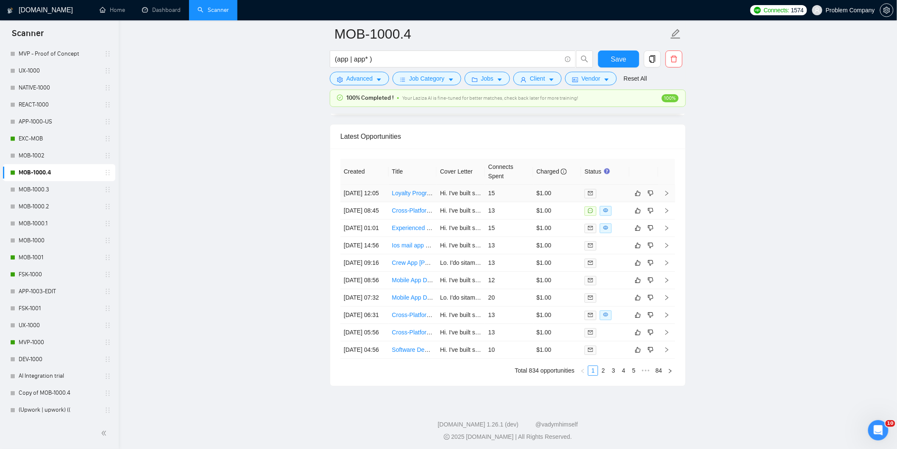
click at [374, 202] on td "[DATE] 12:05" at bounding box center [365, 192] width 48 height 17
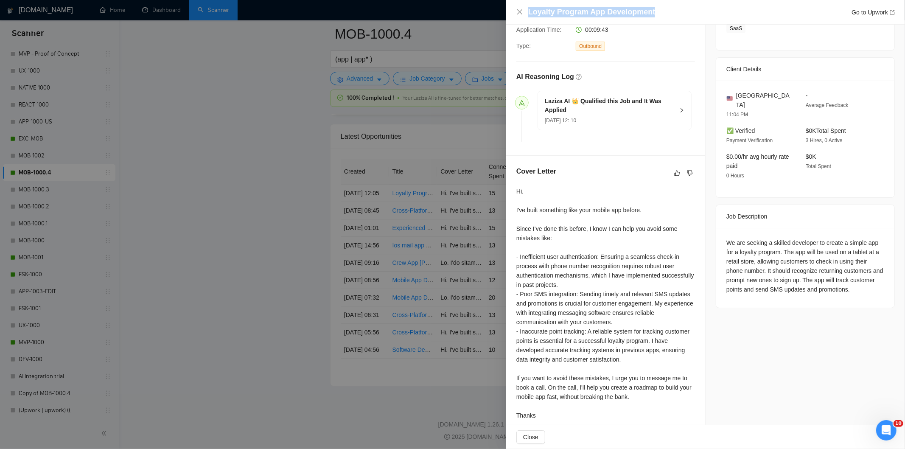
drag, startPoint x: 663, startPoint y: 16, endPoint x: 527, endPoint y: 12, distance: 136.6
click at [527, 12] on div "Loyalty Program App Development Go to Upwork" at bounding box center [705, 12] width 378 height 11
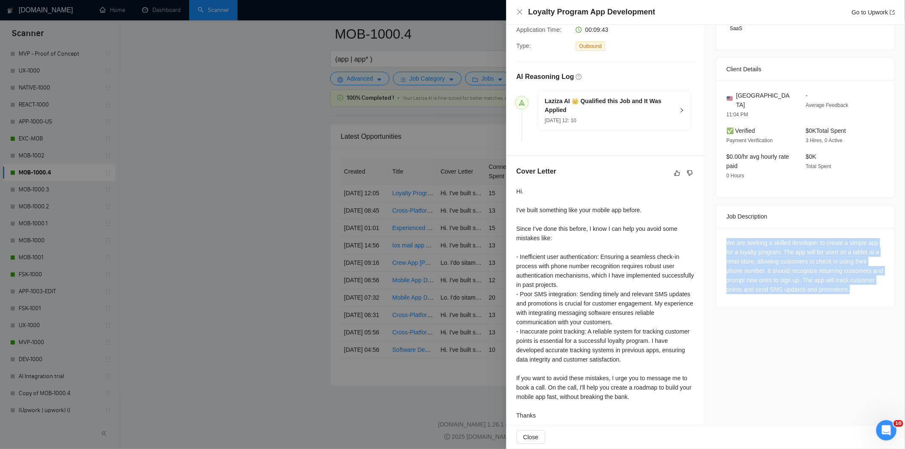
drag, startPoint x: 719, startPoint y: 233, endPoint x: 879, endPoint y: 282, distance: 167.7
click at [879, 282] on div "We are seeking a skilled developer to create a simple app for a loyalty program…" at bounding box center [805, 268] width 178 height 80
click at [518, 11] on icon "close" at bounding box center [519, 11] width 7 height 7
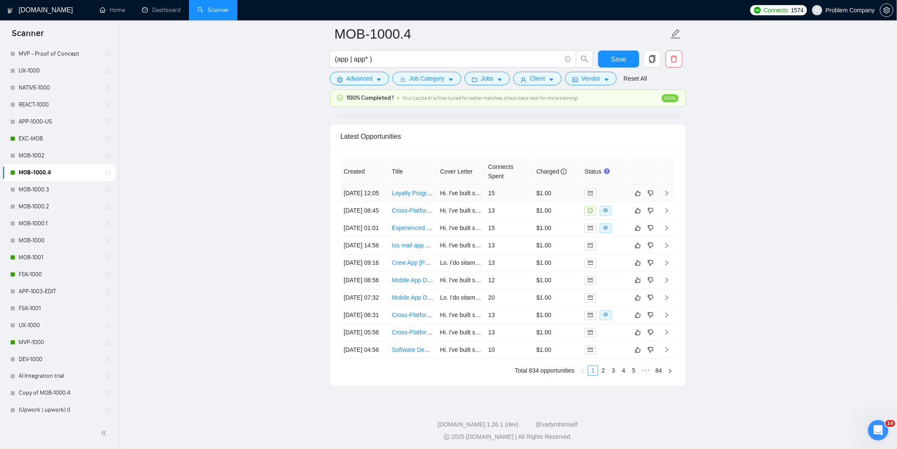
click at [366, 202] on td "[DATE] 12:05" at bounding box center [365, 192] width 48 height 17
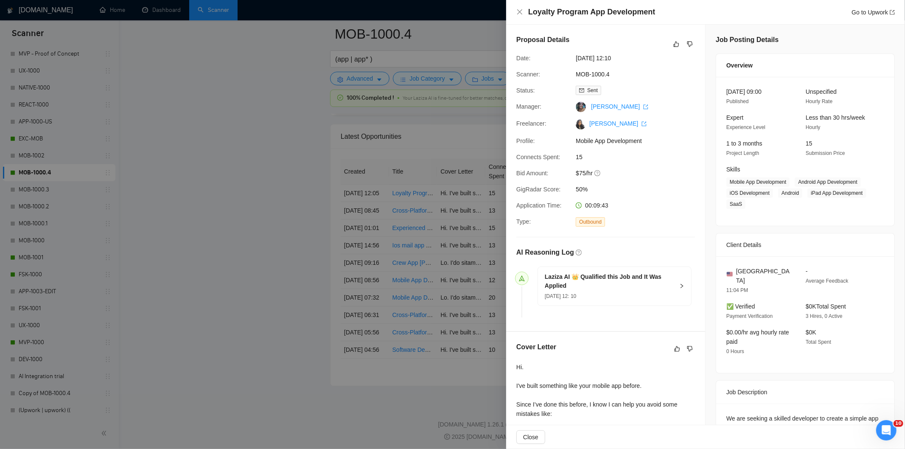
drag, startPoint x: 634, startPoint y: 61, endPoint x: 573, endPoint y: 58, distance: 61.2
click at [573, 58] on div "[DATE] 12:10" at bounding box center [616, 57] width 89 height 9
click at [516, 11] on icon "close" at bounding box center [519, 11] width 7 height 7
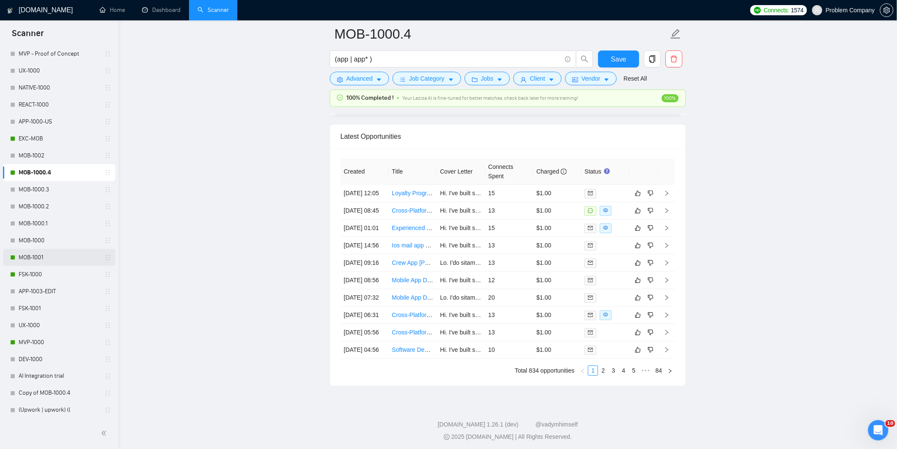
click at [38, 258] on link "MOB-1001" at bounding box center [59, 257] width 81 height 17
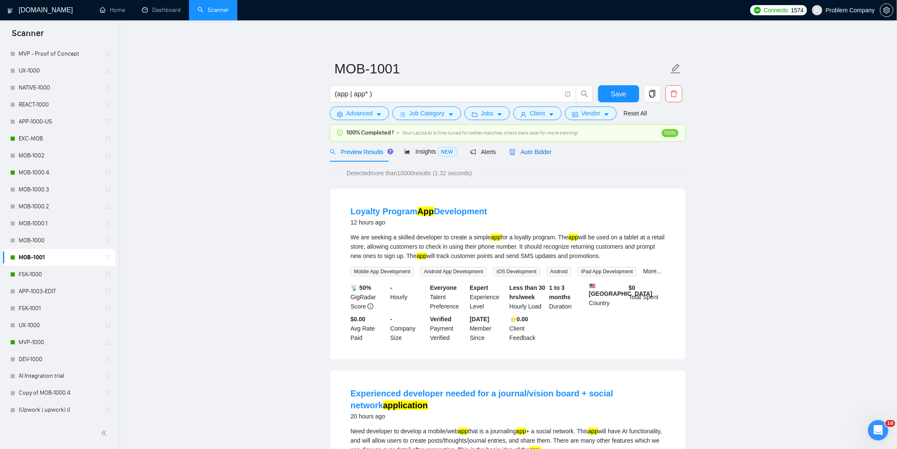
click at [540, 151] on span "Auto Bidder" at bounding box center [531, 151] width 42 height 7
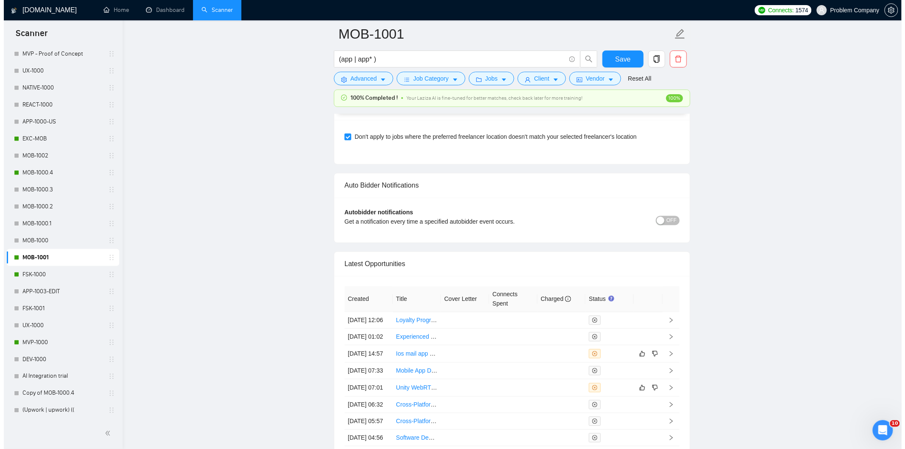
scroll to position [2120, 0]
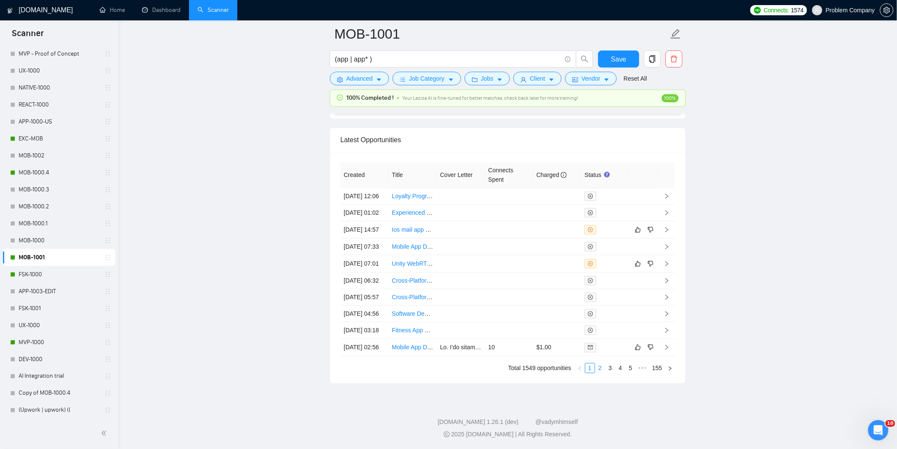
click at [599, 372] on link "2" at bounding box center [600, 367] width 9 height 9
click at [382, 205] on td "[DATE] 00:07" at bounding box center [365, 213] width 48 height 17
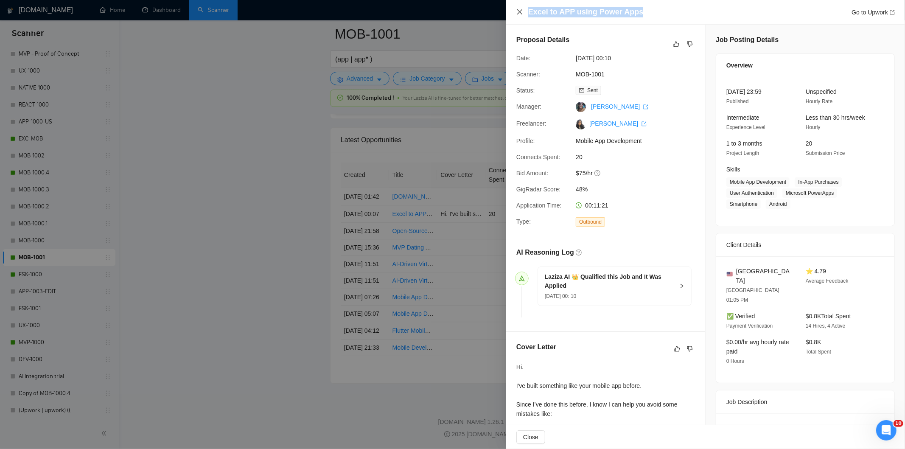
drag, startPoint x: 648, startPoint y: 10, endPoint x: 518, endPoint y: 14, distance: 129.8
click at [518, 14] on div "Excel to APP using Power Apps Go to Upwork" at bounding box center [705, 12] width 378 height 11
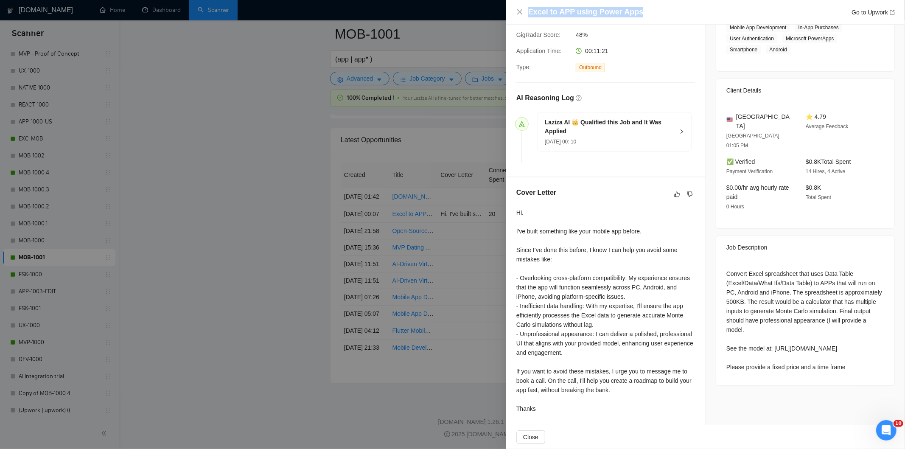
scroll to position [157, 0]
drag, startPoint x: 719, startPoint y: 249, endPoint x: 853, endPoint y: 362, distance: 175.4
click at [853, 362] on div "Convert Excel spreadsheet that uses Data Table (Excel/Data/What Ifs/Data Table)…" at bounding box center [805, 320] width 178 height 126
drag, startPoint x: 780, startPoint y: 275, endPoint x: 774, endPoint y: 274, distance: 6.0
click at [780, 274] on div "Convert Excel spreadsheet that uses Data Table (Excel/Data/What Ifs/Data Table)…" at bounding box center [805, 318] width 158 height 103
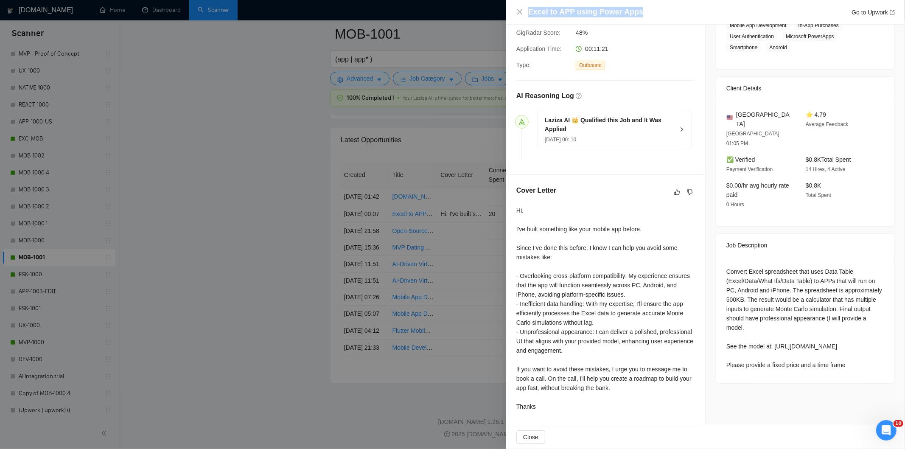
drag, startPoint x: 730, startPoint y: 257, endPoint x: 736, endPoint y: 253, distance: 7.4
click at [730, 267] on div "Convert Excel spreadsheet that uses Data Table (Excel/Data/What Ifs/Data Table)…" at bounding box center [805, 318] width 158 height 103
click at [823, 267] on div "Convert Excel spreadsheet that uses Data Table (Excel/Data/What Ifs/Data Table)…" at bounding box center [805, 318] width 158 height 103
click at [827, 267] on div "Convert Excel spreadsheet that uses Data Table (Excel/Data/What Ifs/Data Table)…" at bounding box center [805, 318] width 158 height 103
click at [781, 279] on div "Convert Excel spreadsheet that uses Data Table (Excel/Data/What Ifs/Data Table)…" at bounding box center [805, 318] width 158 height 103
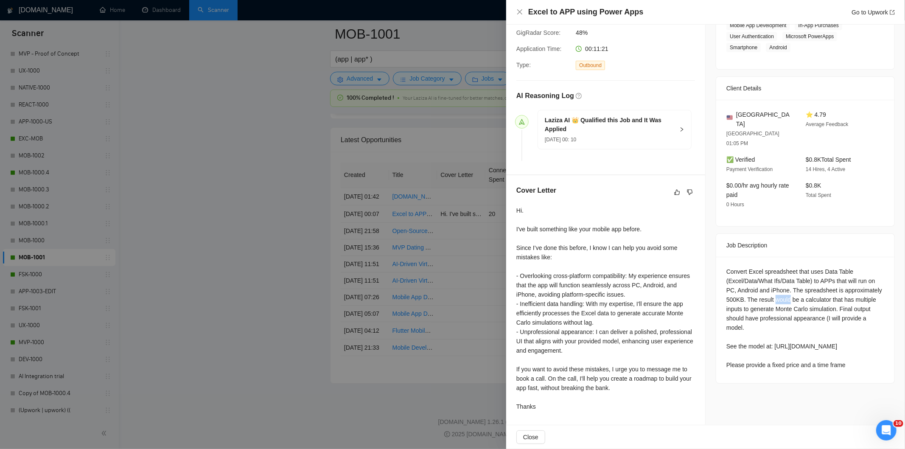
drag, startPoint x: 781, startPoint y: 280, endPoint x: 787, endPoint y: 295, distance: 15.8
click at [783, 284] on div "Convert Excel spreadsheet that uses Data Table (Excel/Data/What Ifs/Data Table)…" at bounding box center [805, 318] width 158 height 103
click at [788, 277] on div "Convert Excel spreadsheet that uses Data Table (Excel/Data/What Ifs/Data Table)…" at bounding box center [805, 318] width 158 height 103
drag, startPoint x: 787, startPoint y: 270, endPoint x: 712, endPoint y: 249, distance: 77.0
click at [716, 257] on div "Convert Excel spreadsheet that uses Data Table (Excel/Data/What Ifs/Data Table)…" at bounding box center [805, 320] width 178 height 126
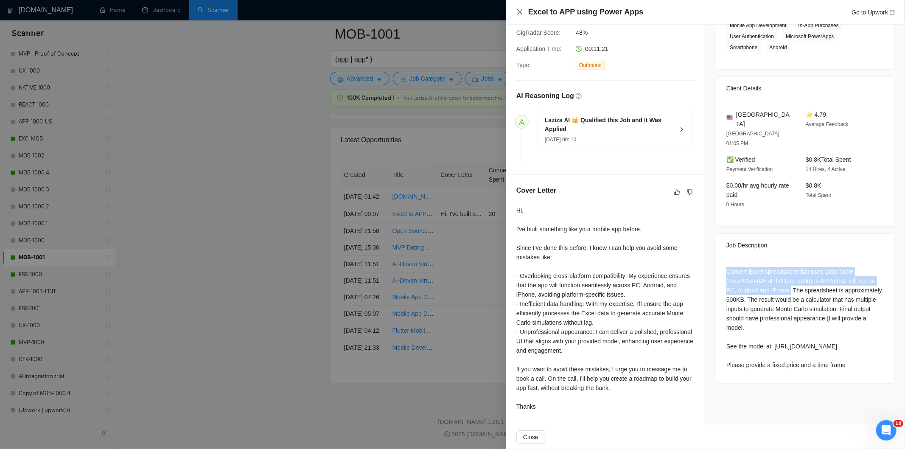
drag, startPoint x: 519, startPoint y: 13, endPoint x: 516, endPoint y: 88, distance: 75.5
click at [518, 13] on icon "close" at bounding box center [519, 11] width 7 height 7
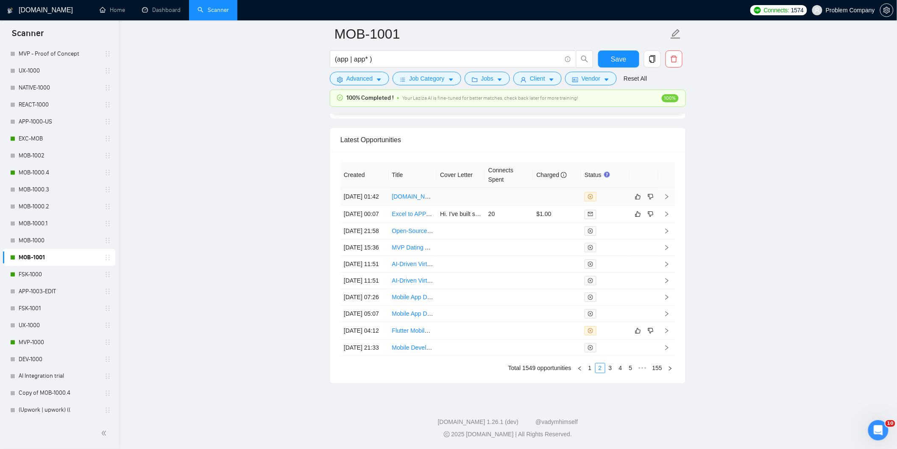
click at [367, 188] on td "[DATE] 01:42" at bounding box center [365, 196] width 48 height 17
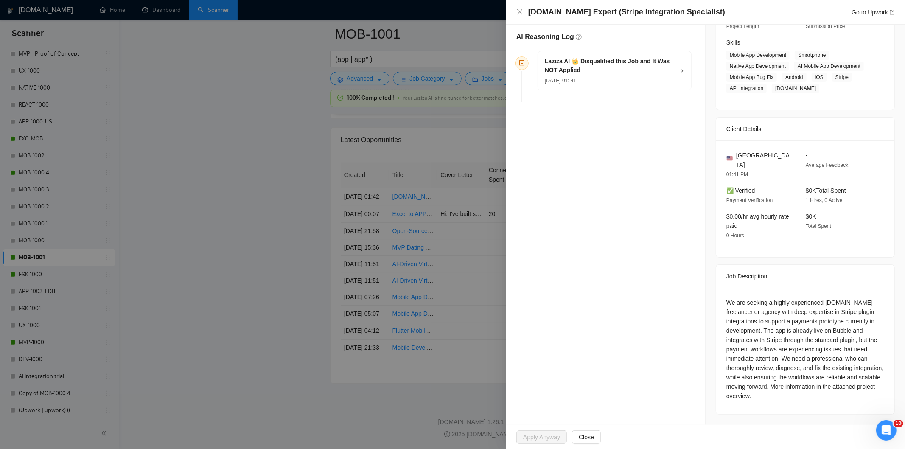
scroll to position [117, 0]
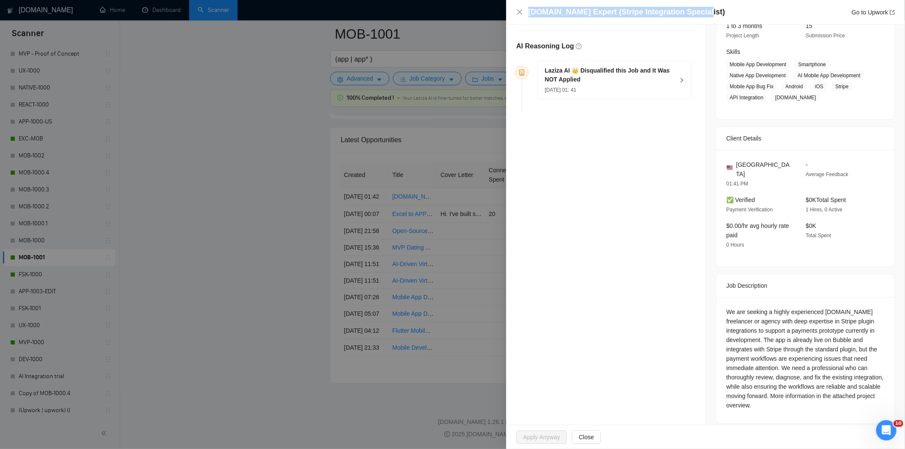
drag, startPoint x: 706, startPoint y: 11, endPoint x: 527, endPoint y: 16, distance: 179.5
click at [527, 16] on div "[DOMAIN_NAME] Expert (Stripe Integration Specialist) Go to Upwork" at bounding box center [705, 12] width 378 height 11
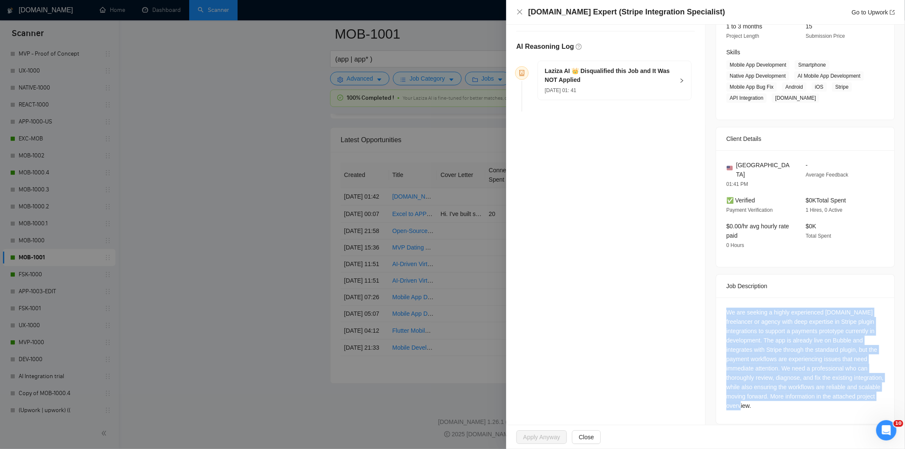
drag, startPoint x: 719, startPoint y: 299, endPoint x: 811, endPoint y: 405, distance: 140.1
click at [811, 405] on div "We are seeking a highly experienced [DOMAIN_NAME] freelancer or agency with dee…" at bounding box center [805, 360] width 178 height 126
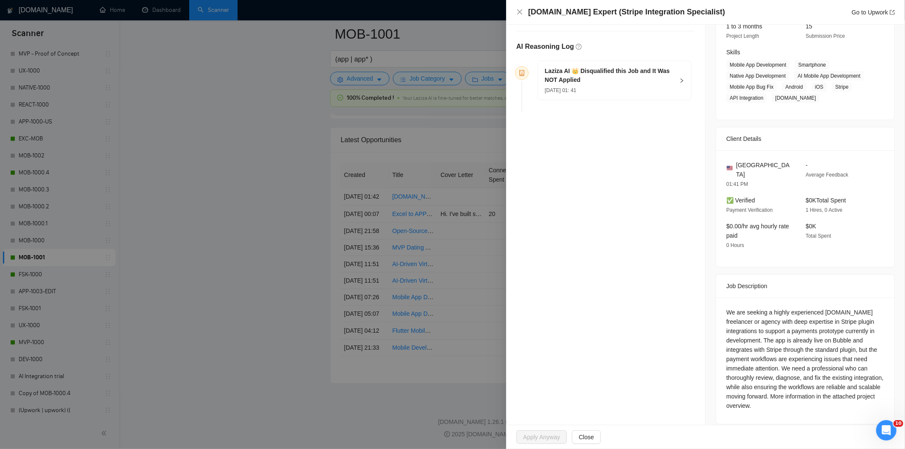
click at [622, 80] on h5 "Laziza AI 👑 Disqualified this Job and It Was NOT Applied" at bounding box center [609, 76] width 129 height 18
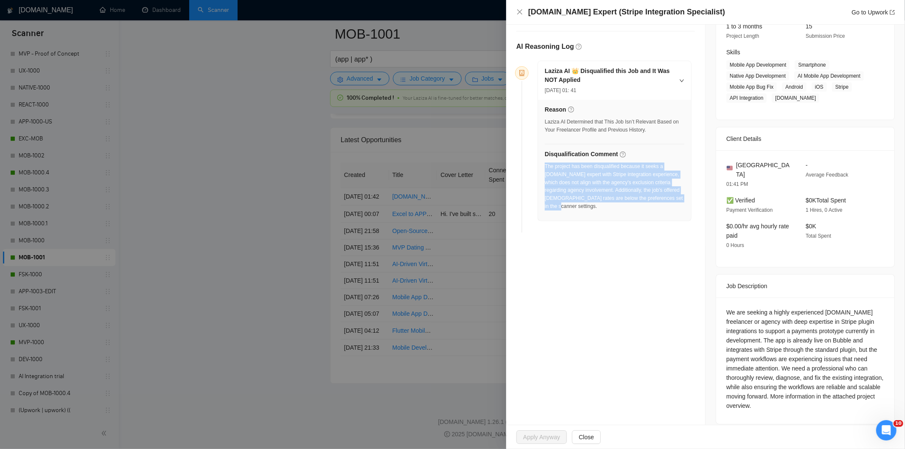
drag, startPoint x: 681, startPoint y: 204, endPoint x: 545, endPoint y: 169, distance: 140.1
click at [545, 169] on div "Reason Laziza AI Determined that This Job Isn’t Relevant Based on Your Freelanc…" at bounding box center [614, 160] width 153 height 121
click at [521, 12] on icon "close" at bounding box center [519, 11] width 7 height 7
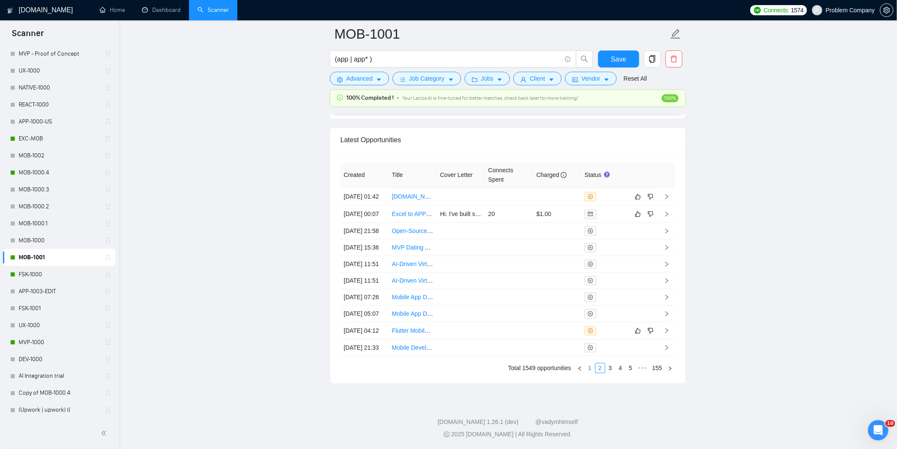
click at [592, 372] on link "1" at bounding box center [590, 367] width 9 height 9
drag, startPoint x: 368, startPoint y: 385, endPoint x: 362, endPoint y: 388, distance: 6.9
click at [368, 356] on td "[DATE] 02:56" at bounding box center [365, 346] width 48 height 17
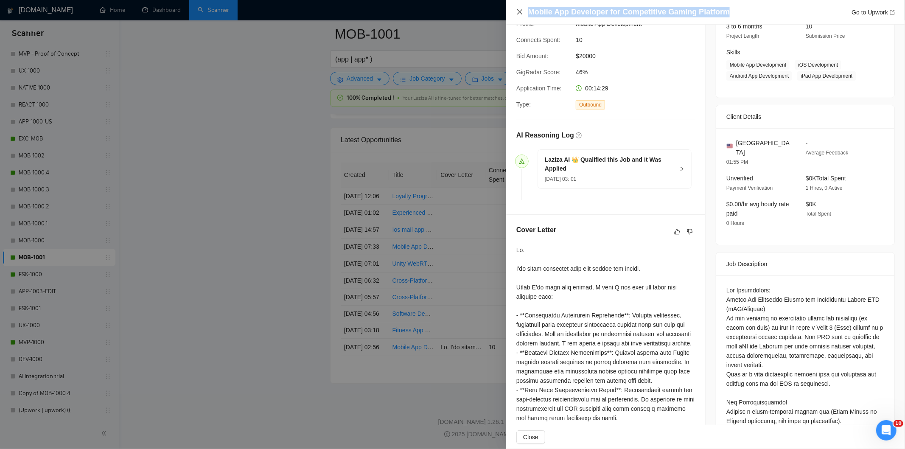
drag, startPoint x: 729, startPoint y: 11, endPoint x: 520, endPoint y: 12, distance: 209.1
click at [520, 12] on div "Mobile App Developer for Competitive Gaming Platform Go to Upwork" at bounding box center [705, 12] width 378 height 11
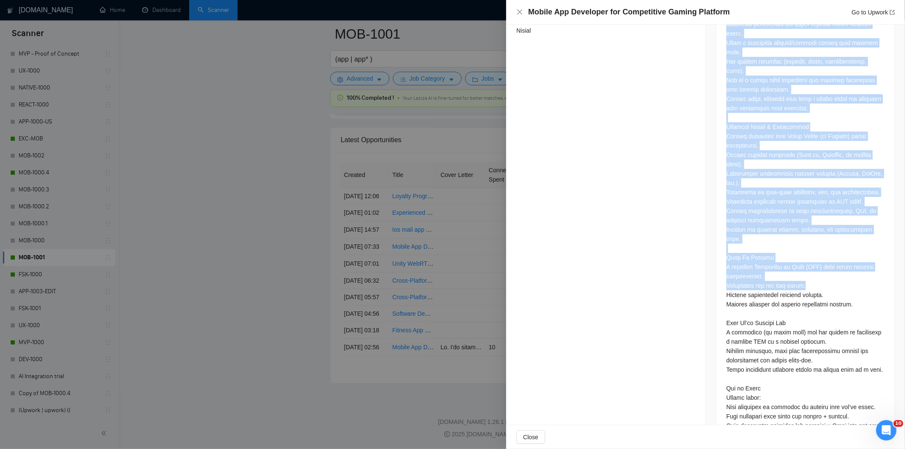
scroll to position [580, 0]
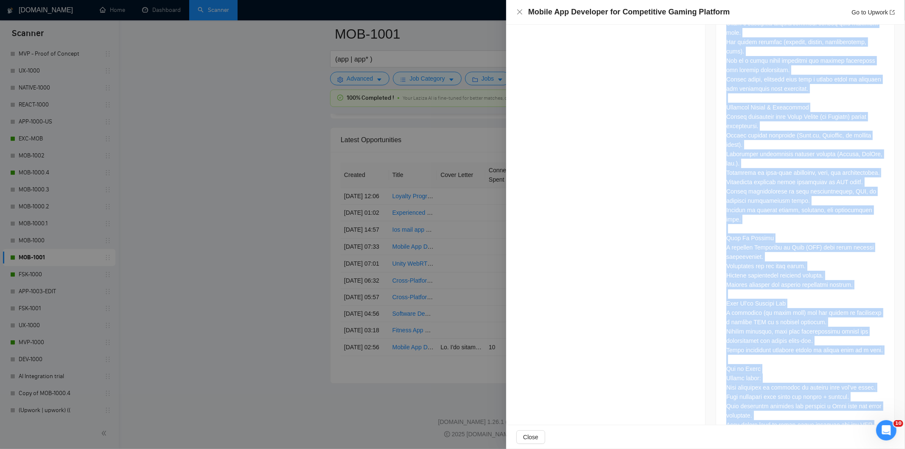
drag, startPoint x: 721, startPoint y: 138, endPoint x: 881, endPoint y: 397, distance: 304.1
click at [881, 397] on div at bounding box center [805, 132] width 178 height 639
click at [519, 9] on icon "close" at bounding box center [519, 11] width 7 height 7
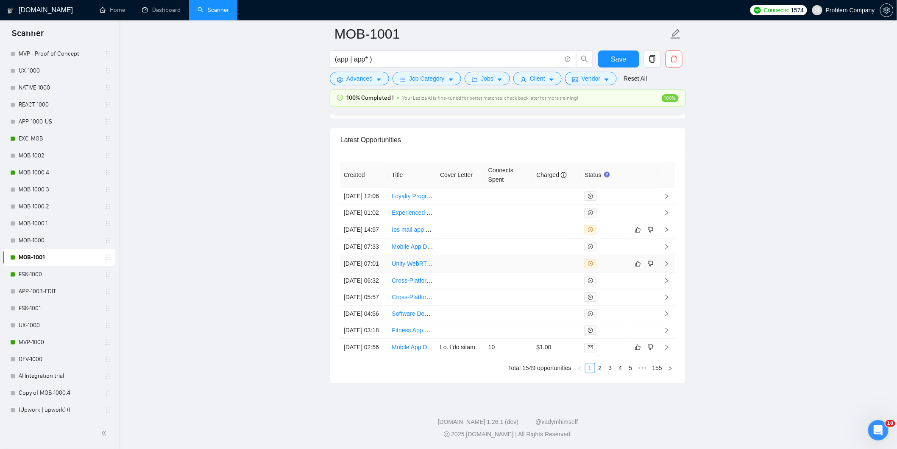
click at [383, 255] on td "[DATE] 07:01" at bounding box center [365, 263] width 48 height 17
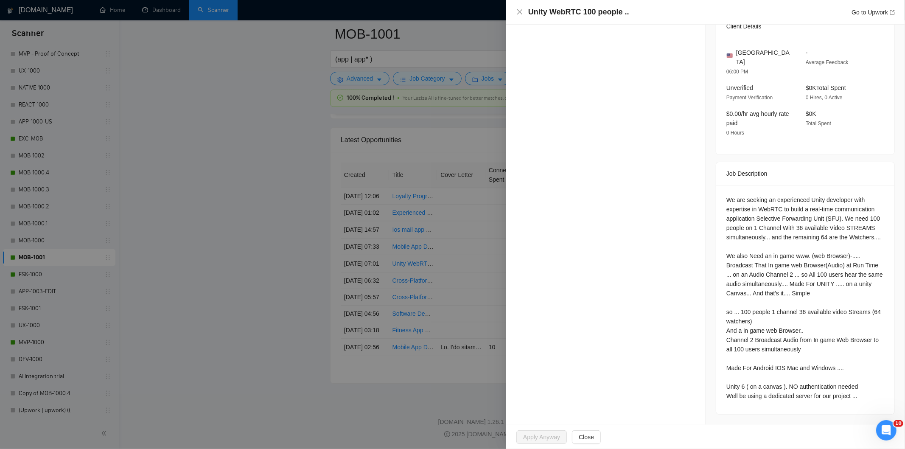
scroll to position [198, 0]
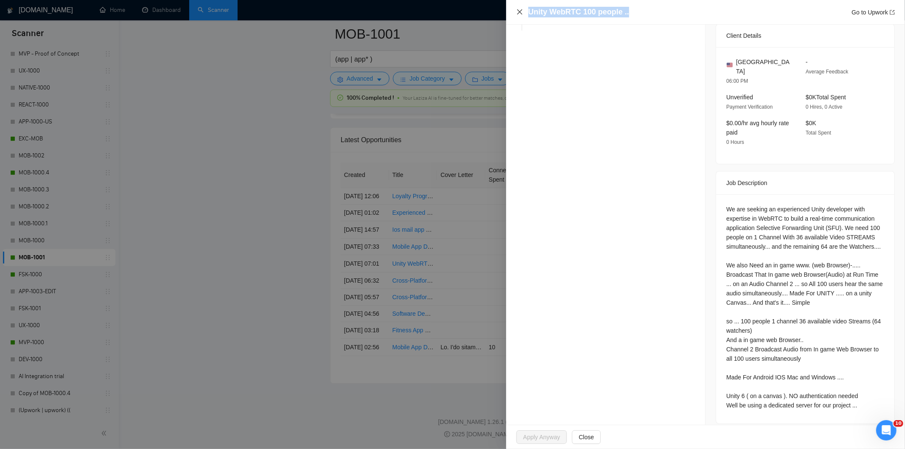
drag, startPoint x: 638, startPoint y: 12, endPoint x: 519, endPoint y: 14, distance: 118.8
click at [519, 14] on div "Unity WebRTC 100 people .. Go to Upwork" at bounding box center [705, 12] width 378 height 11
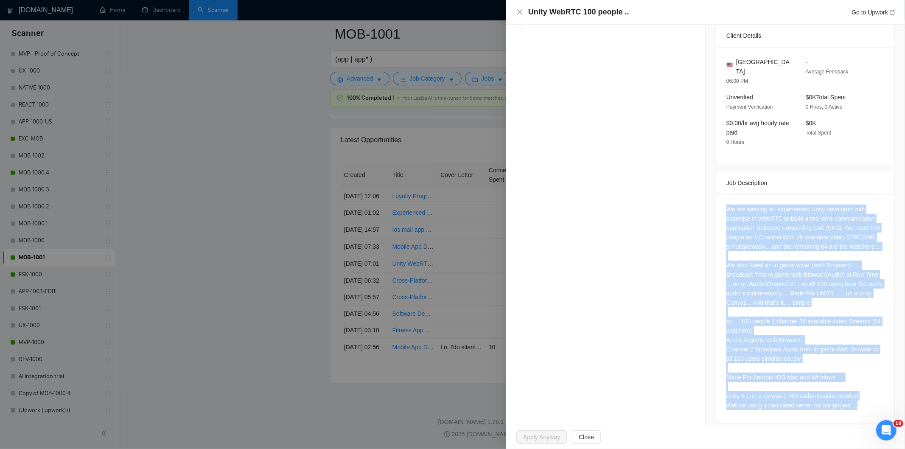
drag, startPoint x: 718, startPoint y: 197, endPoint x: 861, endPoint y: 406, distance: 253.7
click at [861, 406] on div "We are seeking an experienced Unity developer with expertise in WebRTC to build…" at bounding box center [805, 308] width 178 height 229
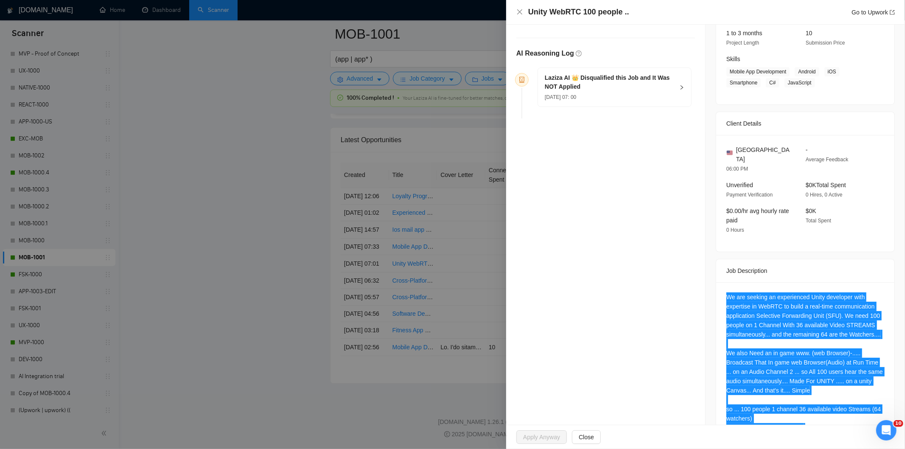
scroll to position [0, 0]
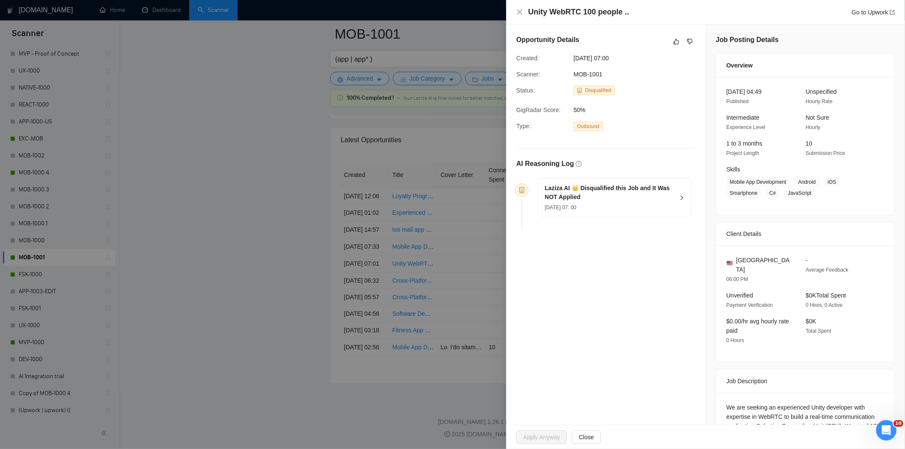
click at [649, 212] on div "Laziza AI 👑 Disqualified this Job and It Was NOT Applied [DATE] 07: 00" at bounding box center [614, 197] width 153 height 39
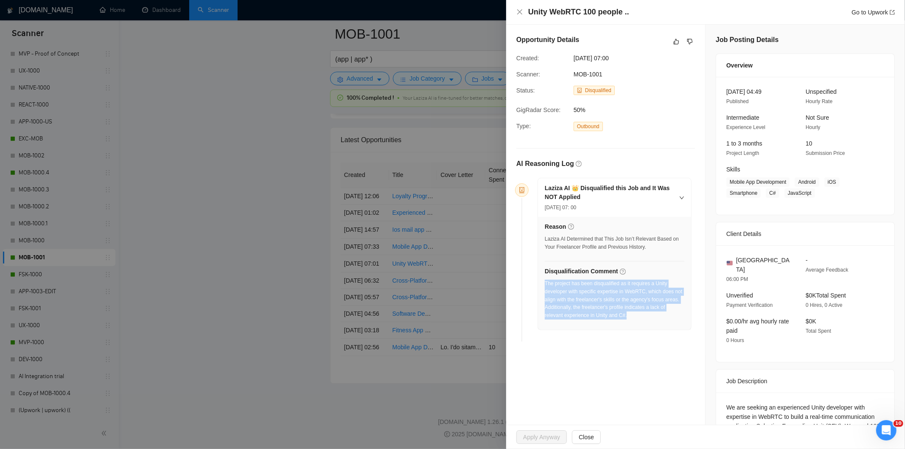
drag, startPoint x: 643, startPoint y: 323, endPoint x: 545, endPoint y: 284, distance: 105.7
click at [545, 284] on div "The project has been disqualified as it requires a Unity developer with specifi…" at bounding box center [615, 301] width 140 height 45
click at [519, 12] on icon "close" at bounding box center [519, 11] width 5 height 5
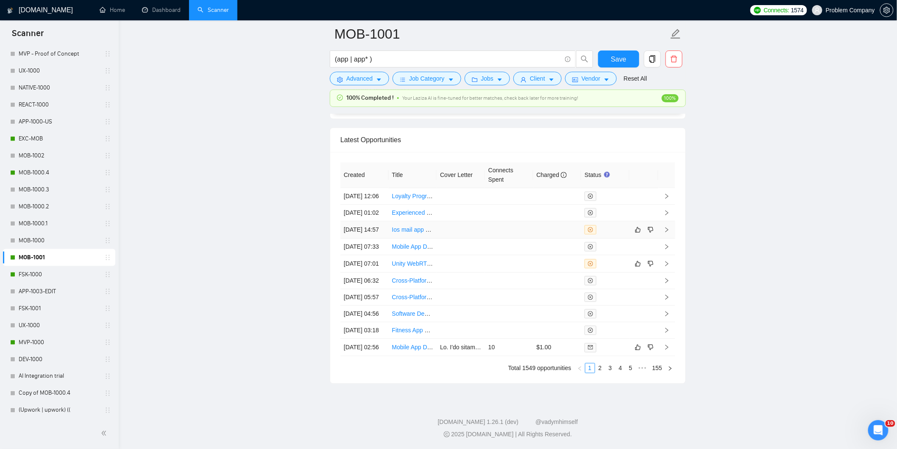
click at [372, 221] on td "[DATE] 14:57" at bounding box center [365, 229] width 48 height 17
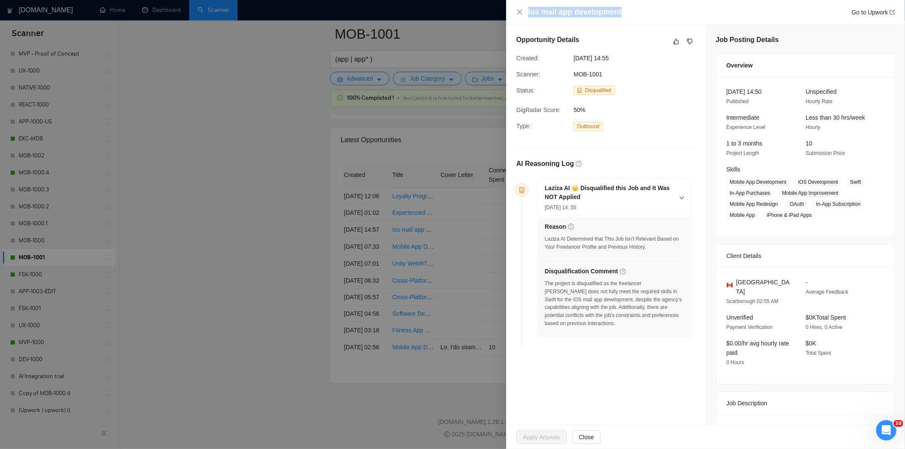
drag, startPoint x: 635, startPoint y: 9, endPoint x: 510, endPoint y: 15, distance: 125.3
click at [510, 15] on div "Ios mail app development Go to Upwork" at bounding box center [705, 12] width 399 height 25
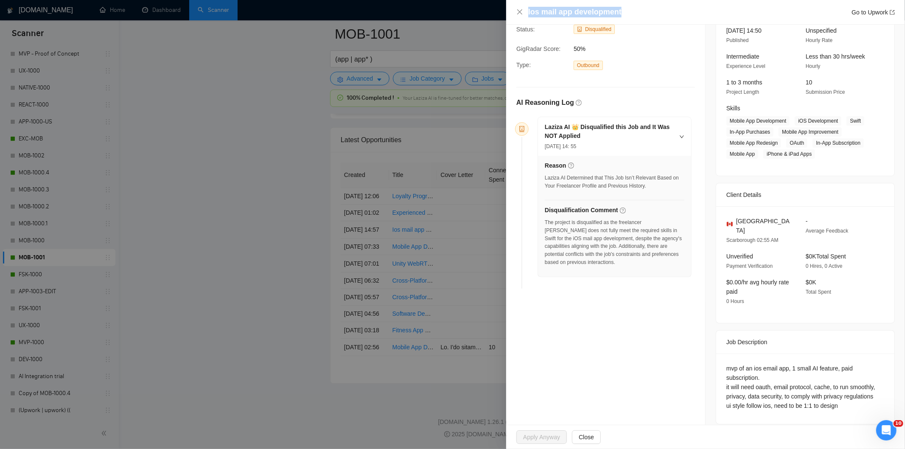
scroll to position [61, 0]
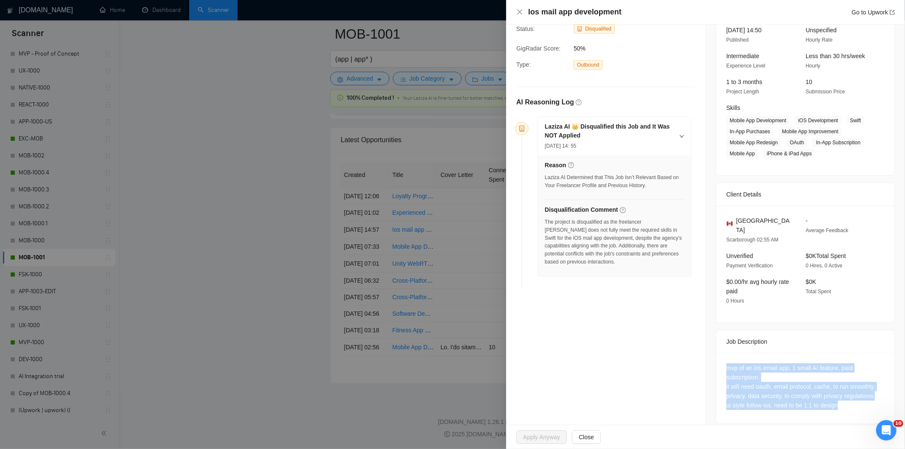
drag, startPoint x: 721, startPoint y: 354, endPoint x: 854, endPoint y: 402, distance: 141.5
click at [854, 402] on div "mvp of an ios email app, 1 small AI feature, paid subscription. it will need oa…" at bounding box center [805, 388] width 178 height 70
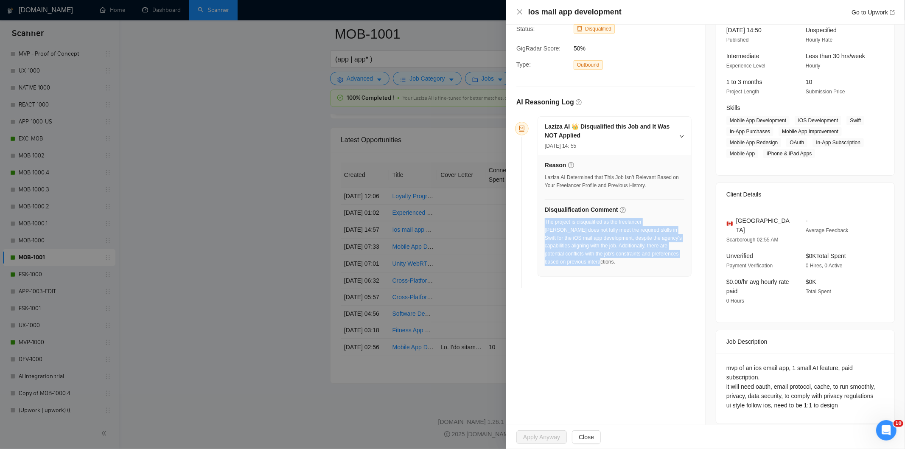
drag, startPoint x: 582, startPoint y: 267, endPoint x: 545, endPoint y: 224, distance: 57.1
click at [545, 224] on div "The project is disqualified as the freelancer [PERSON_NAME] does not fully meet…" at bounding box center [615, 244] width 140 height 53
drag, startPoint x: 519, startPoint y: 11, endPoint x: 308, endPoint y: 1, distance: 211.4
click at [519, 11] on icon "close" at bounding box center [519, 11] width 7 height 7
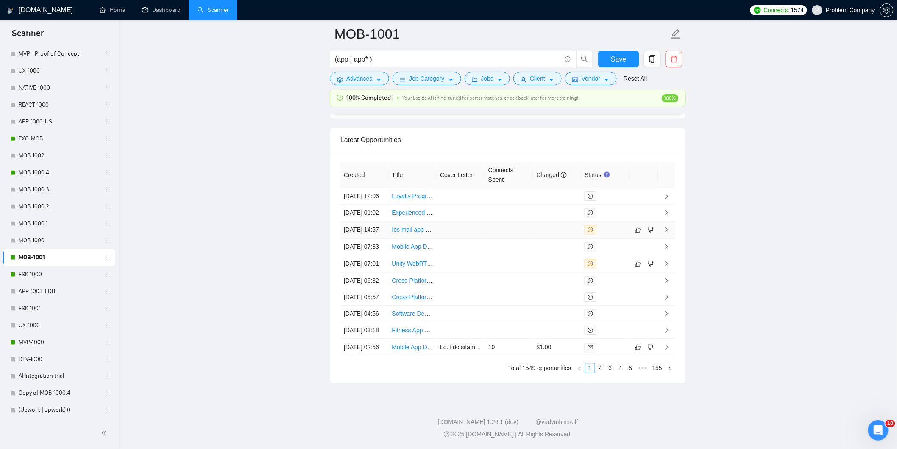
click at [377, 221] on td "[DATE] 14:57" at bounding box center [365, 229] width 48 height 17
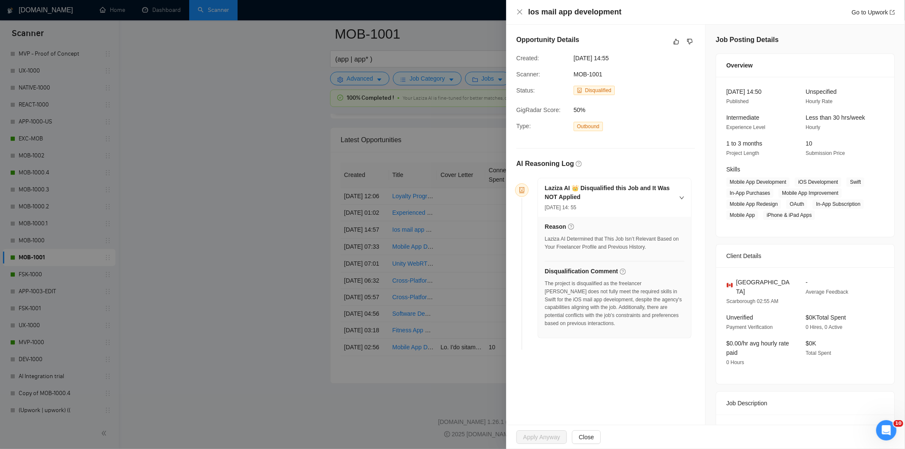
drag, startPoint x: 632, startPoint y: 58, endPoint x: 569, endPoint y: 57, distance: 62.8
click at [569, 57] on div "Created: [DATE] 14:55" at bounding box center [599, 57] width 172 height 9
click at [520, 10] on icon "close" at bounding box center [519, 11] width 7 height 7
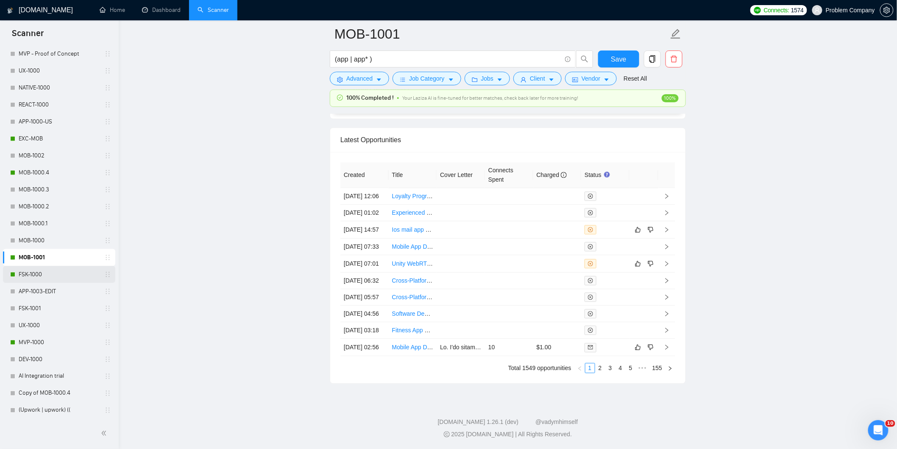
click at [31, 276] on link "FSK-1000" at bounding box center [59, 274] width 81 height 17
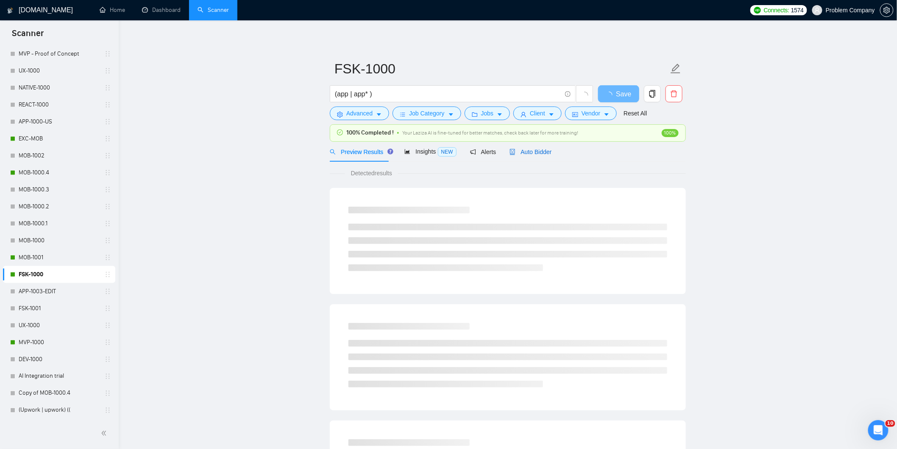
click at [543, 155] on span "Auto Bidder" at bounding box center [531, 151] width 42 height 7
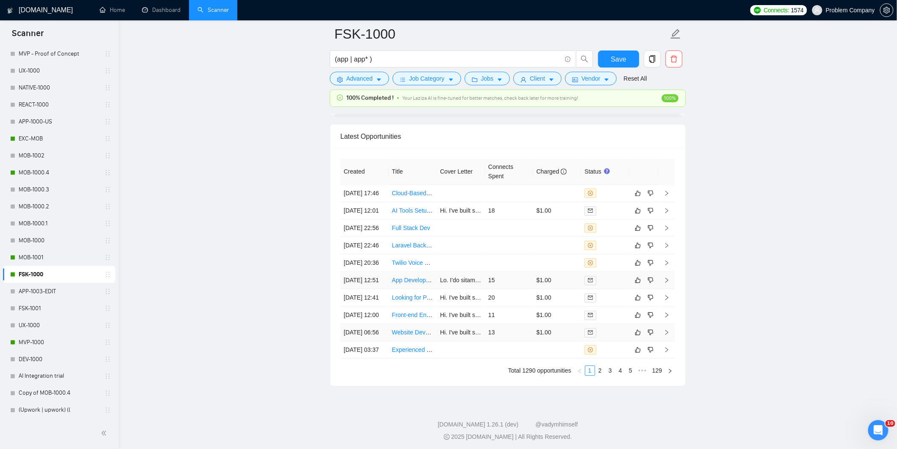
scroll to position [2159, 0]
click at [604, 372] on link "2" at bounding box center [600, 367] width 9 height 9
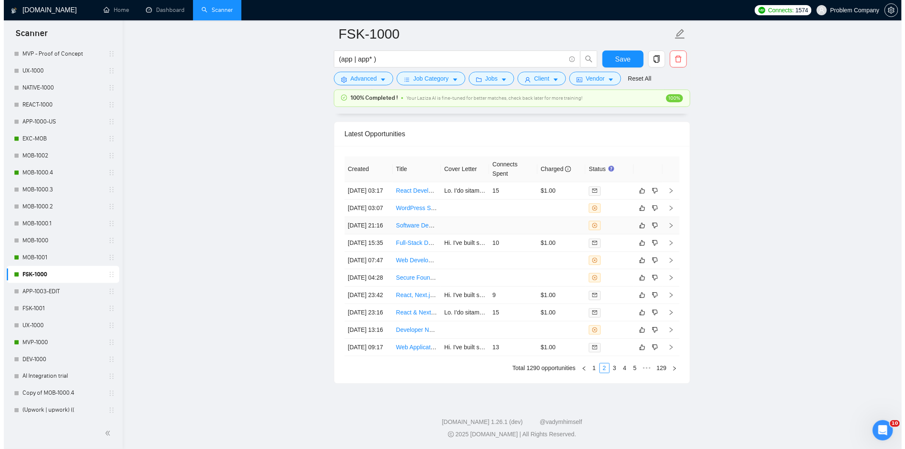
scroll to position [2065, 0]
click at [368, 254] on td "[DATE] 15:35" at bounding box center [365, 245] width 48 height 17
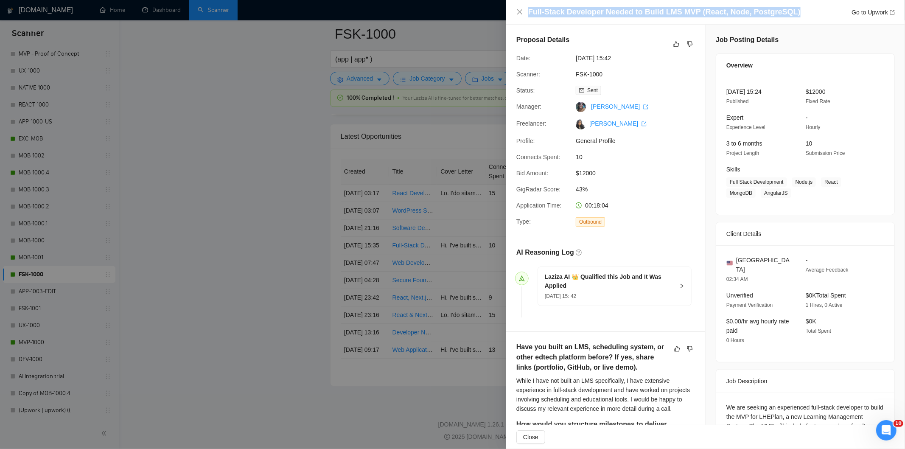
drag, startPoint x: 795, startPoint y: 15, endPoint x: 524, endPoint y: 15, distance: 270.6
click at [524, 15] on div "Full-Stack Developer Needed to Build LMS MVP (React, Node, PostgreSQL) Go to Up…" at bounding box center [705, 12] width 378 height 11
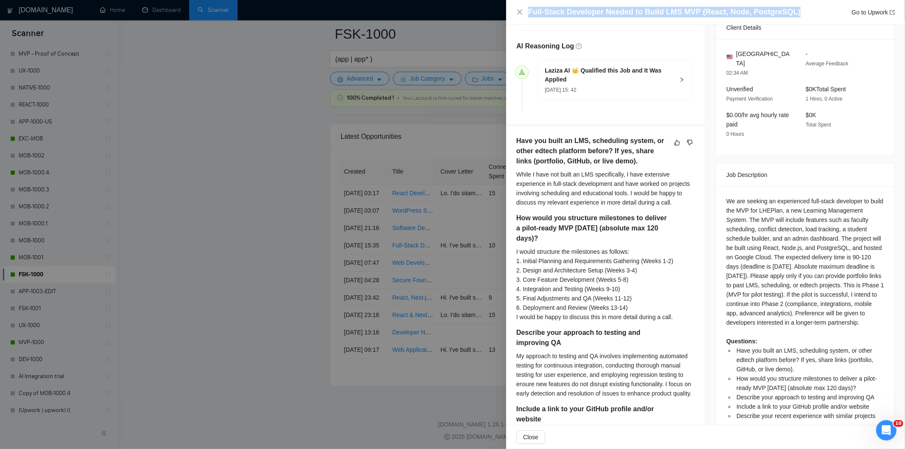
scroll to position [282, 0]
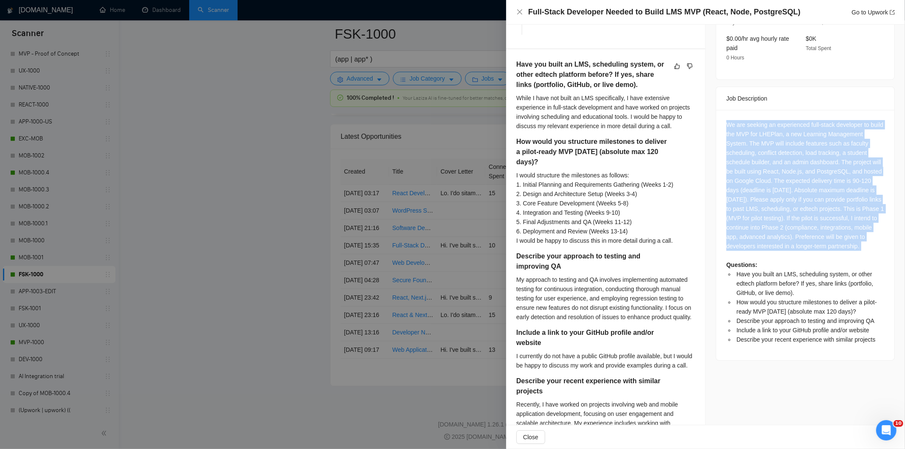
drag, startPoint x: 718, startPoint y: 113, endPoint x: 827, endPoint y: 253, distance: 178.2
click at [827, 253] on div "We are seeking an experienced full-stack developer to build the MVP for LHEPlan…" at bounding box center [805, 235] width 178 height 250
click at [519, 11] on icon "close" at bounding box center [519, 11] width 7 height 7
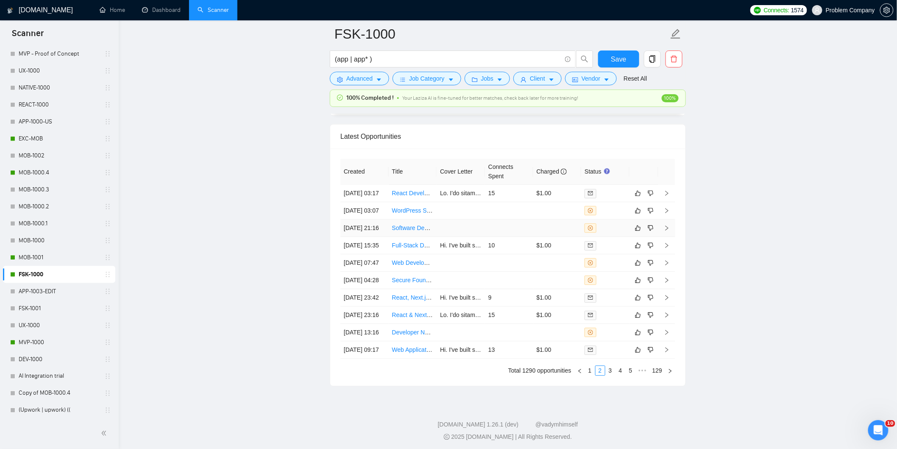
click at [376, 237] on td "[DATE] 21:16" at bounding box center [365, 227] width 48 height 17
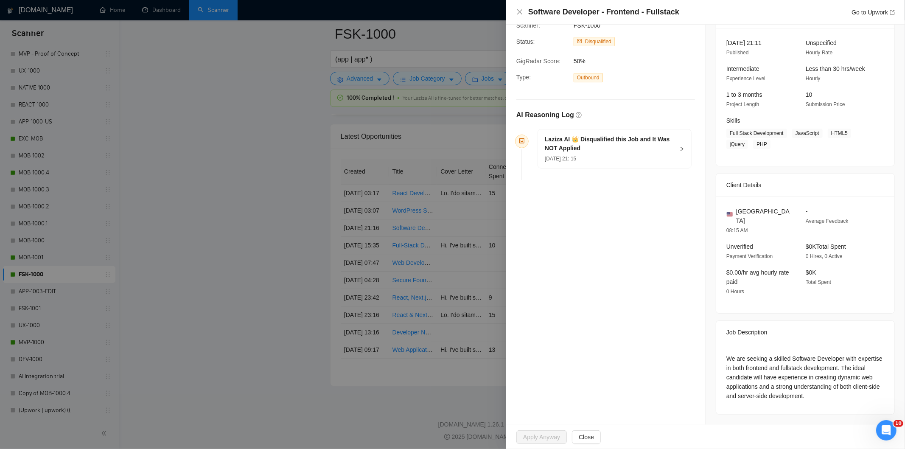
scroll to position [39, 0]
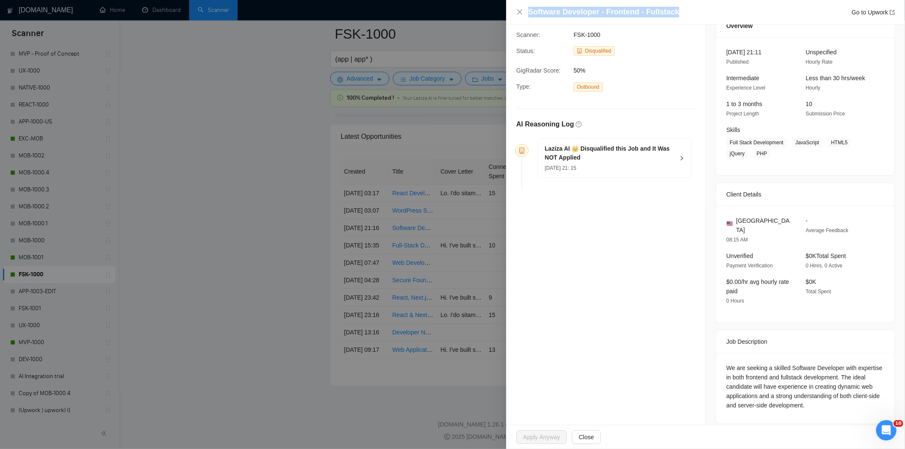
drag, startPoint x: 688, startPoint y: 11, endPoint x: 524, endPoint y: 14, distance: 164.6
click at [524, 14] on div "Software Developer - Frontend - Fullstack Go to Upwork" at bounding box center [705, 12] width 378 height 11
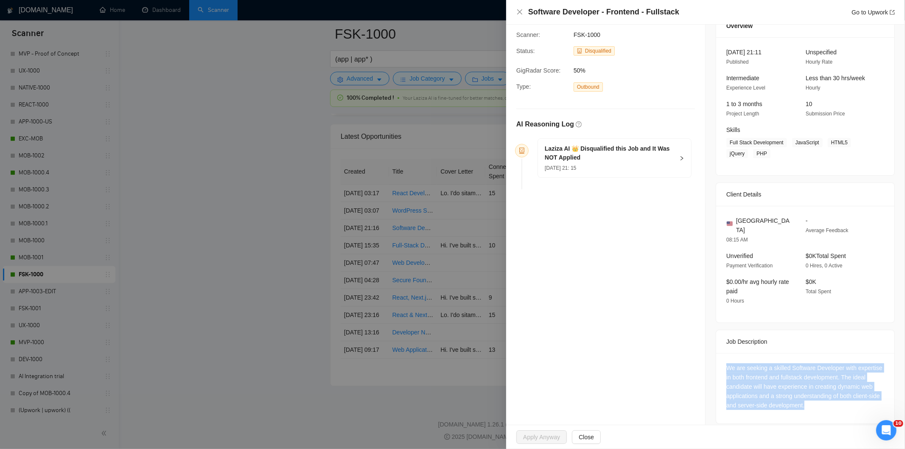
drag, startPoint x: 755, startPoint y: 381, endPoint x: 709, endPoint y: 359, distance: 51.6
click at [709, 359] on div "Job Posting Details Overview [DATE] 21:11 Published Unspecified Hourly Rate Int…" at bounding box center [804, 209] width 199 height 449
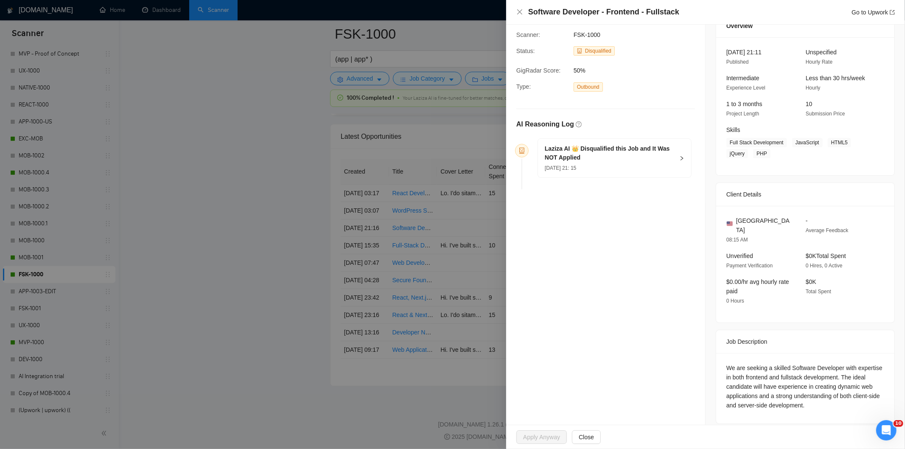
click at [638, 162] on h5 "Laziza AI 👑 Disqualified this Job and It Was NOT Applied" at bounding box center [609, 153] width 129 height 18
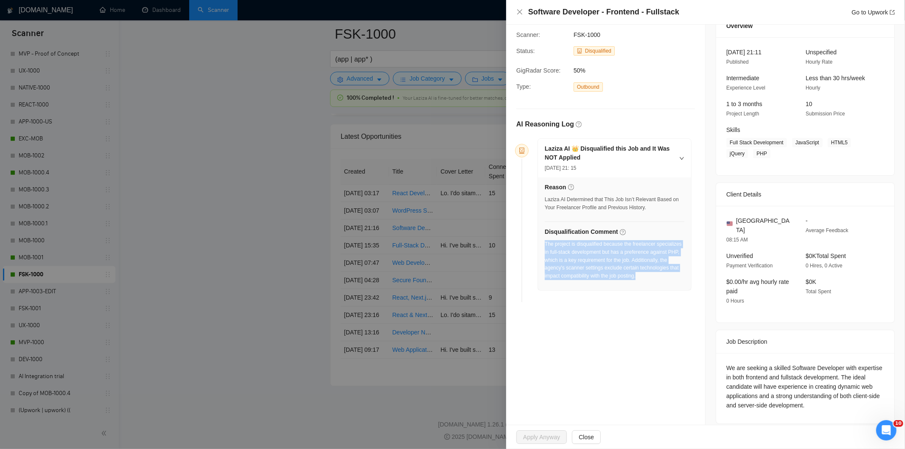
drag, startPoint x: 646, startPoint y: 281, endPoint x: 545, endPoint y: 243, distance: 108.4
click at [545, 243] on div "The project is disqualified because the freelancer specializes in full-stack de…" at bounding box center [615, 262] width 140 height 45
click at [512, 7] on div "Software Developer - Frontend - Fullstack Go to Upwork" at bounding box center [705, 12] width 399 height 25
drag, startPoint x: 519, startPoint y: 9, endPoint x: 523, endPoint y: 231, distance: 222.3
click at [519, 9] on icon "close" at bounding box center [519, 11] width 7 height 7
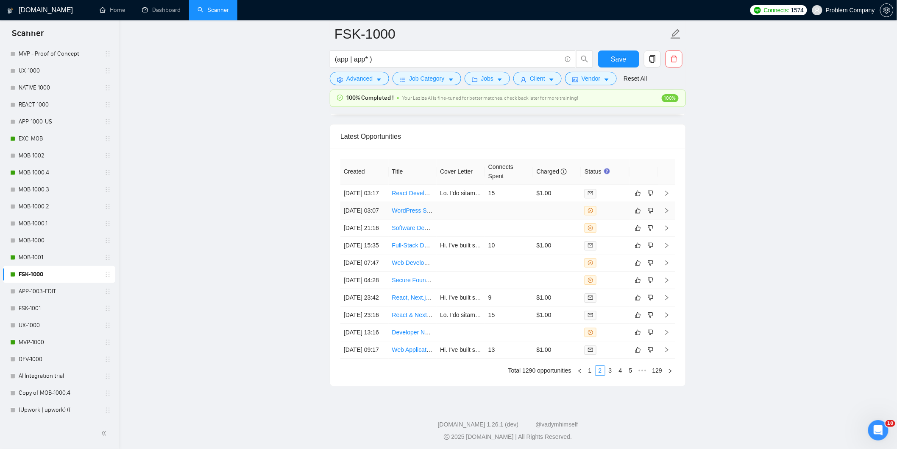
click at [374, 219] on td "[DATE] 03:07" at bounding box center [365, 210] width 48 height 17
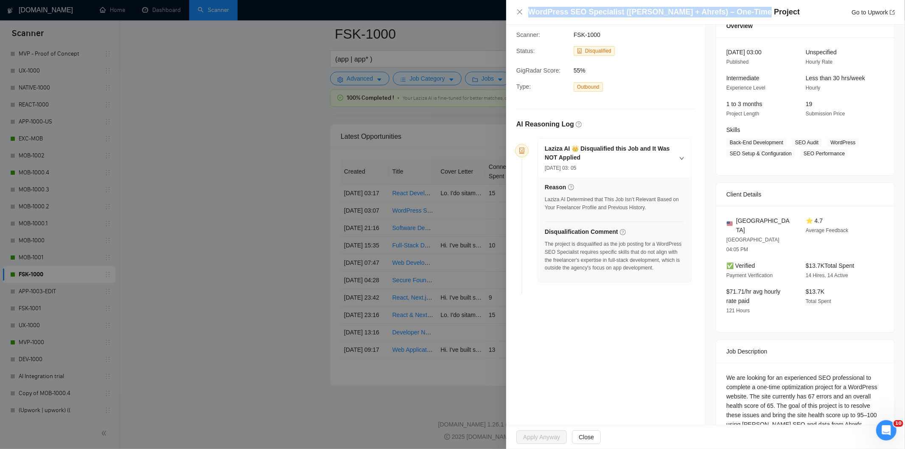
drag, startPoint x: 755, startPoint y: 11, endPoint x: 565, endPoint y: 1, distance: 189.8
click at [565, 1] on div "WordPress SEO Specialist ([PERSON_NAME] + Ahrefs) – One-Time Project Go to Upwo…" at bounding box center [705, 12] width 399 height 25
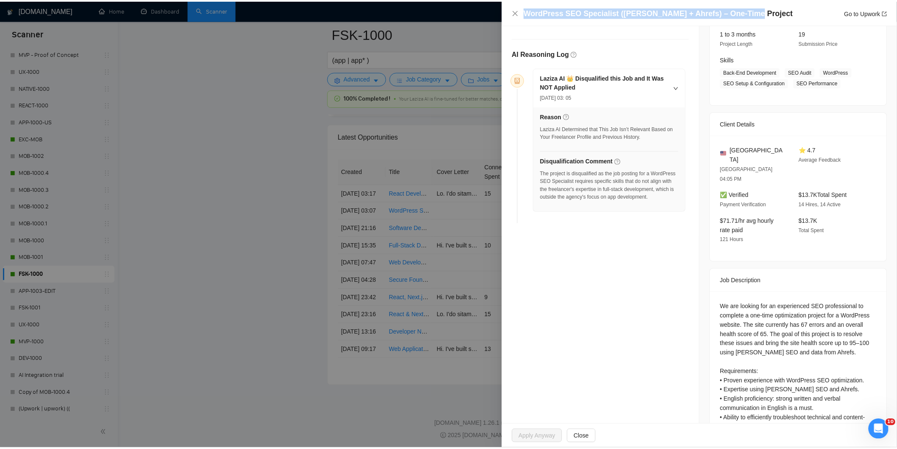
scroll to position [179, 0]
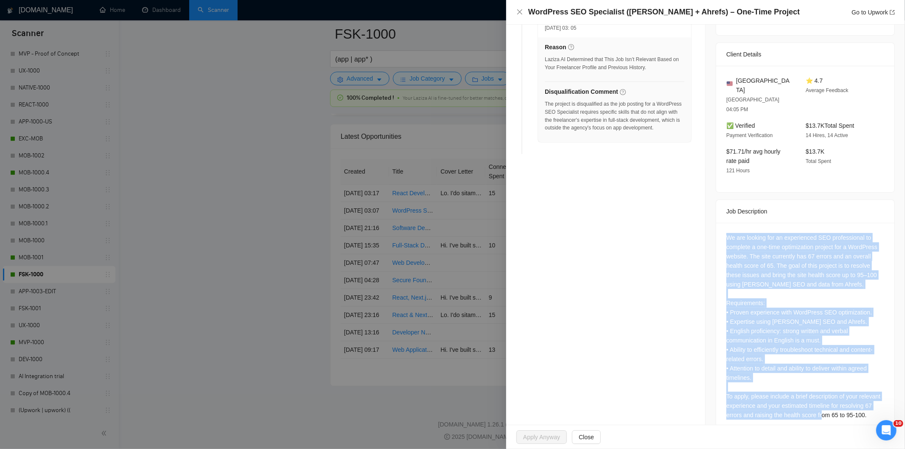
drag, startPoint x: 730, startPoint y: 226, endPoint x: 870, endPoint y: 405, distance: 226.6
click at [870, 405] on div "We are looking for an experienced SEO professional to complete a one-time optim…" at bounding box center [805, 328] width 178 height 210
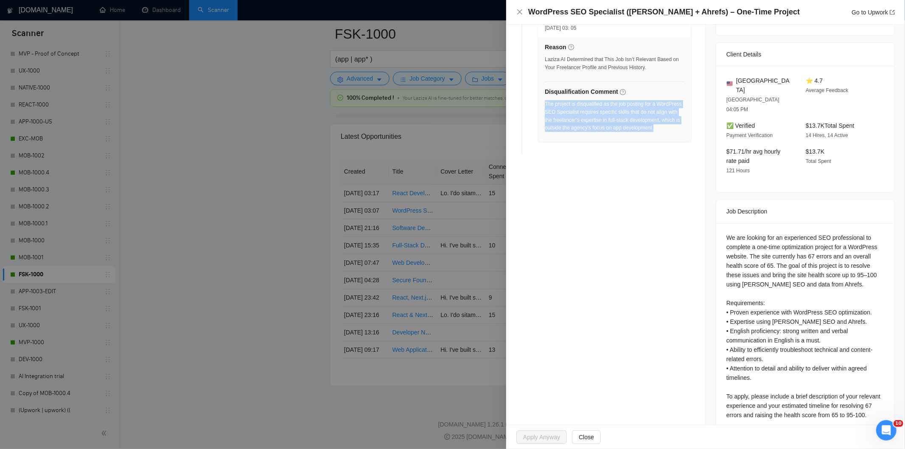
drag, startPoint x: 595, startPoint y: 142, endPoint x: 544, endPoint y: 108, distance: 61.3
click at [545, 108] on div "The project is disqualified as the job posting for a WordPress SEO Specialist r…" at bounding box center [615, 118] width 140 height 37
click at [516, 10] on icon "close" at bounding box center [519, 11] width 7 height 7
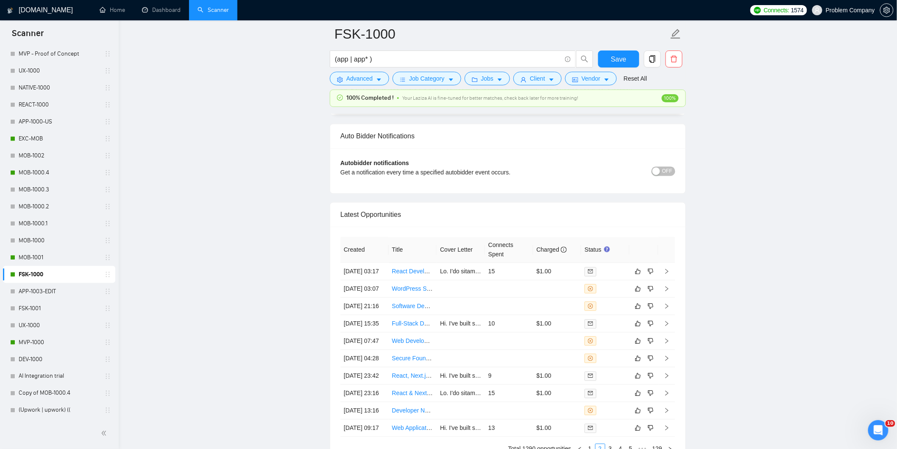
scroll to position [1971, 0]
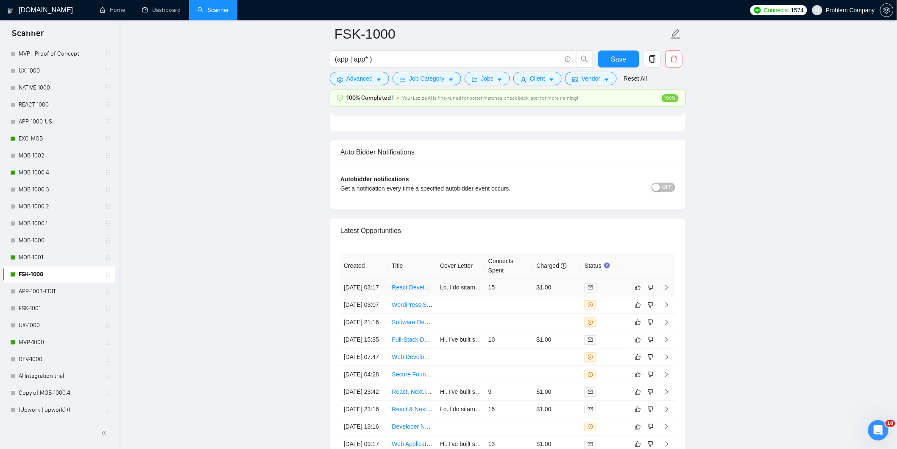
click at [371, 296] on td "[DATE] 03:17" at bounding box center [365, 287] width 48 height 17
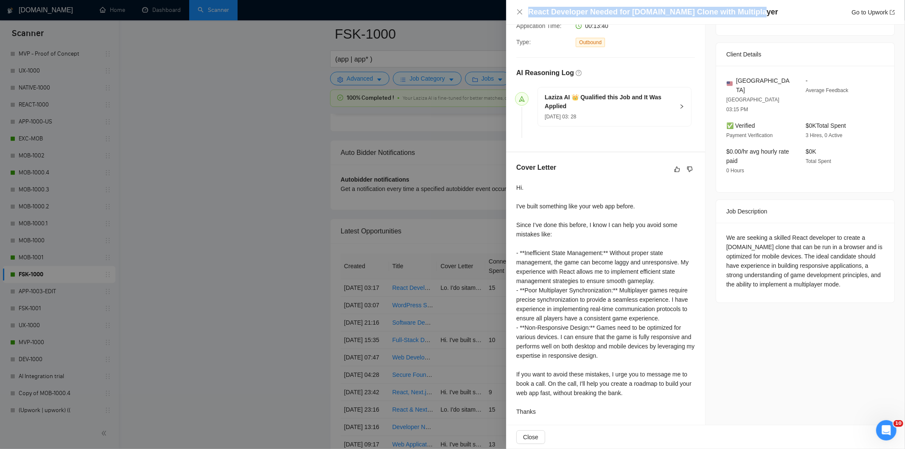
drag, startPoint x: 755, startPoint y: 12, endPoint x: 529, endPoint y: 8, distance: 226.5
click at [525, 6] on div "React Developer Needed for [DOMAIN_NAME] Clone with Multiplayer Go to Upwork" at bounding box center [705, 12] width 399 height 25
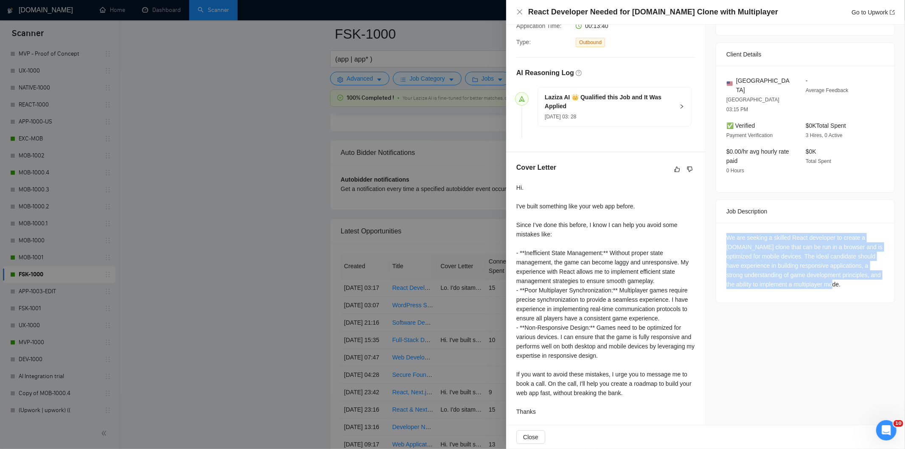
drag, startPoint x: 860, startPoint y: 266, endPoint x: 711, endPoint y: 218, distance: 156.8
click at [711, 218] on div "Job Posting Details Overview [DATE] 01:42 Published Unspecified Hourly Rate Int…" at bounding box center [804, 137] width 199 height 584
click at [520, 14] on icon "close" at bounding box center [519, 11] width 5 height 5
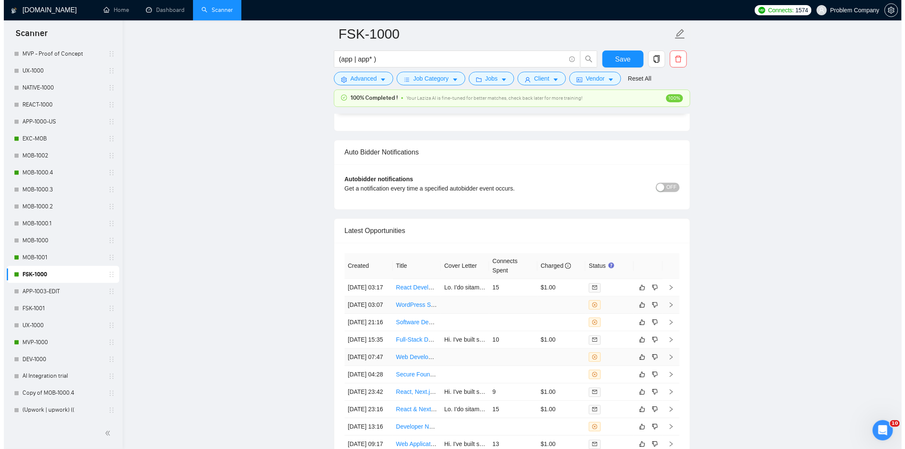
scroll to position [2159, 0]
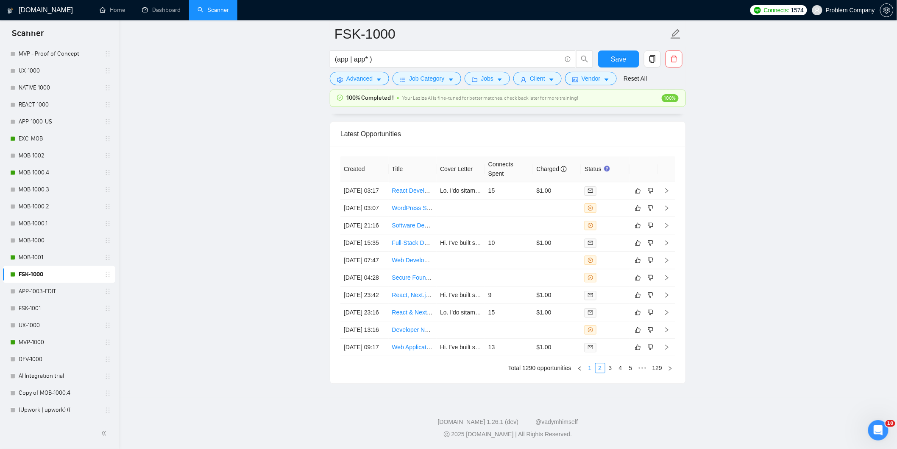
click at [589, 371] on link "1" at bounding box center [590, 367] width 9 height 9
click at [374, 341] on td "[DATE] 03:37" at bounding box center [365, 346] width 48 height 17
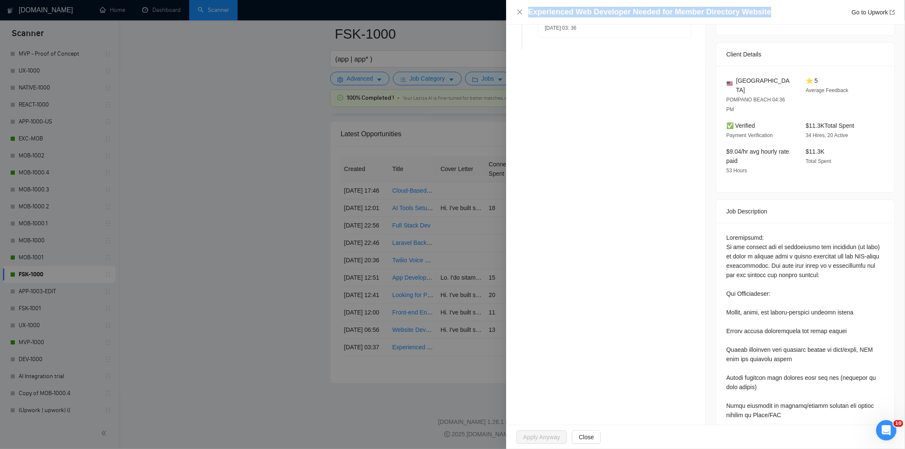
drag, startPoint x: 773, startPoint y: 12, endPoint x: 524, endPoint y: 16, distance: 249.0
click at [524, 16] on div "Experienced Web Developer Needed for Member Directory Website Go to Upwork" at bounding box center [705, 12] width 378 height 11
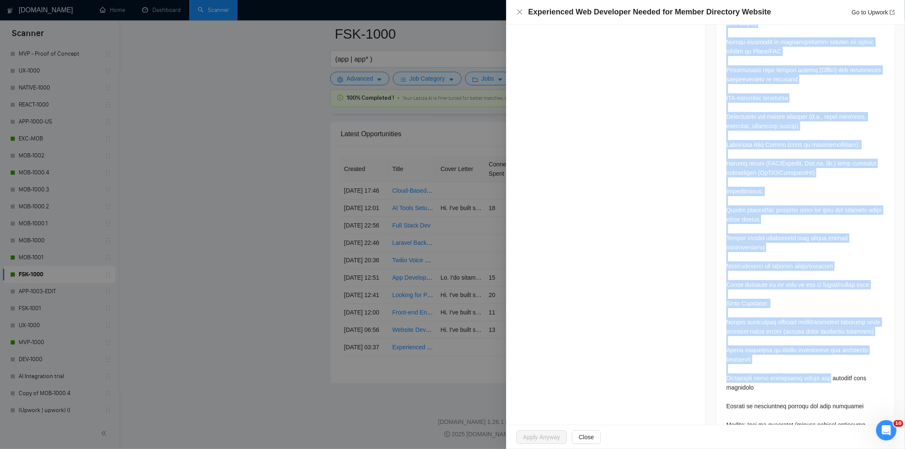
scroll to position [561, 0]
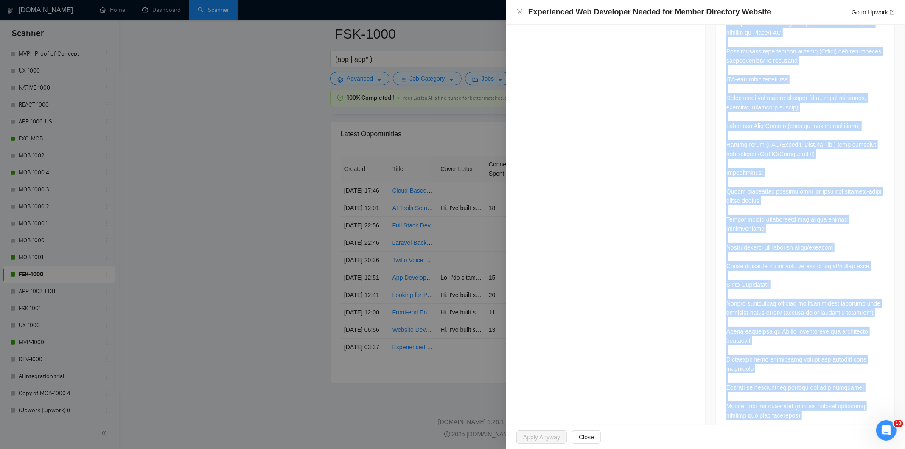
drag, startPoint x: 719, startPoint y: 215, endPoint x: 820, endPoint y: 407, distance: 217.6
click at [820, 407] on div at bounding box center [805, 137] width 178 height 593
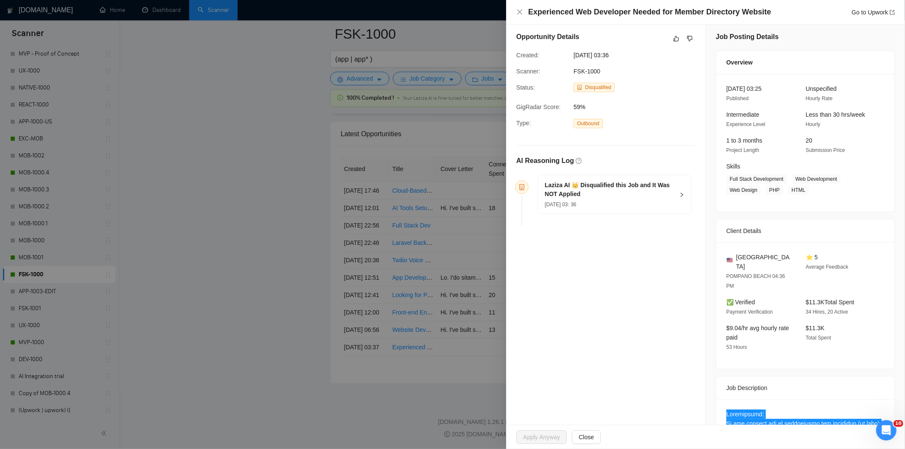
scroll to position [0, 0]
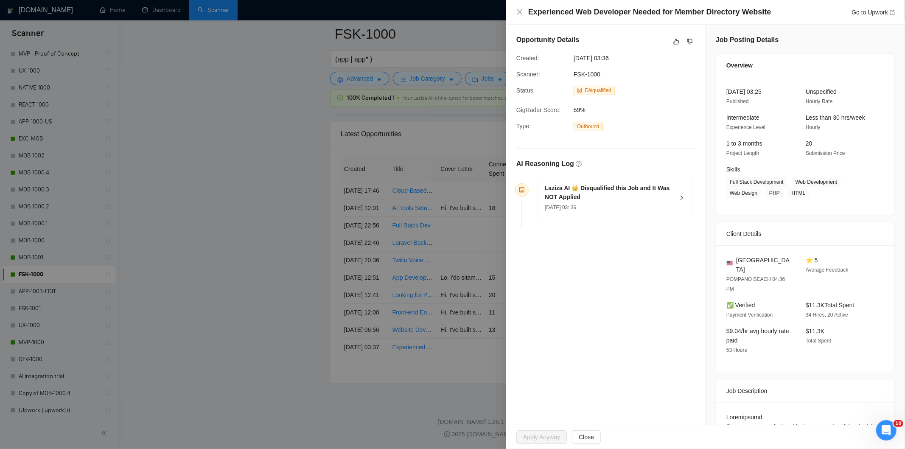
click at [620, 201] on h5 "Laziza AI 👑 Disqualified this Job and It Was NOT Applied" at bounding box center [609, 193] width 129 height 18
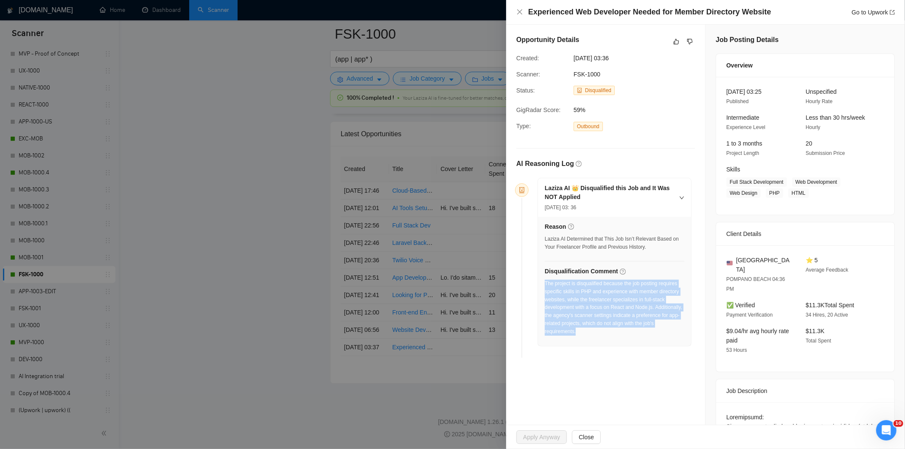
drag, startPoint x: 620, startPoint y: 335, endPoint x: 545, endPoint y: 285, distance: 90.8
click at [545, 285] on div "The project is disqualified because the job posting requires specific skills in…" at bounding box center [615, 307] width 140 height 56
click at [518, 11] on icon "close" at bounding box center [519, 11] width 7 height 7
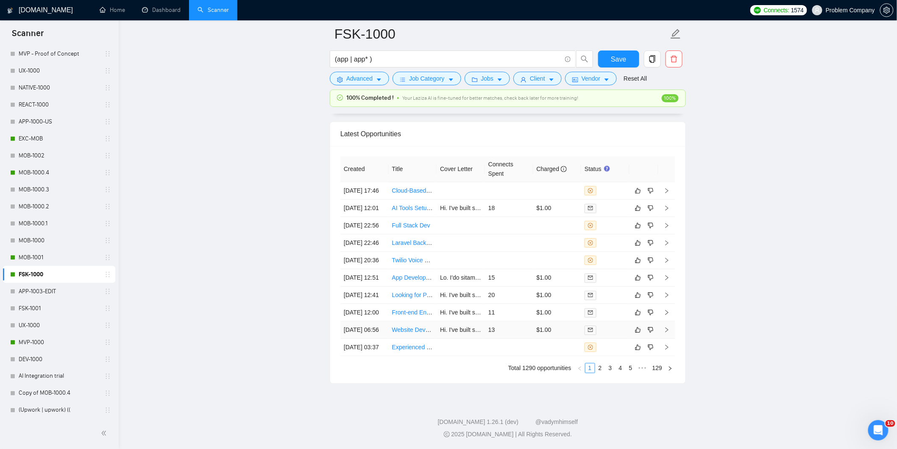
click at [366, 321] on td "[DATE] 06:56" at bounding box center [365, 329] width 48 height 17
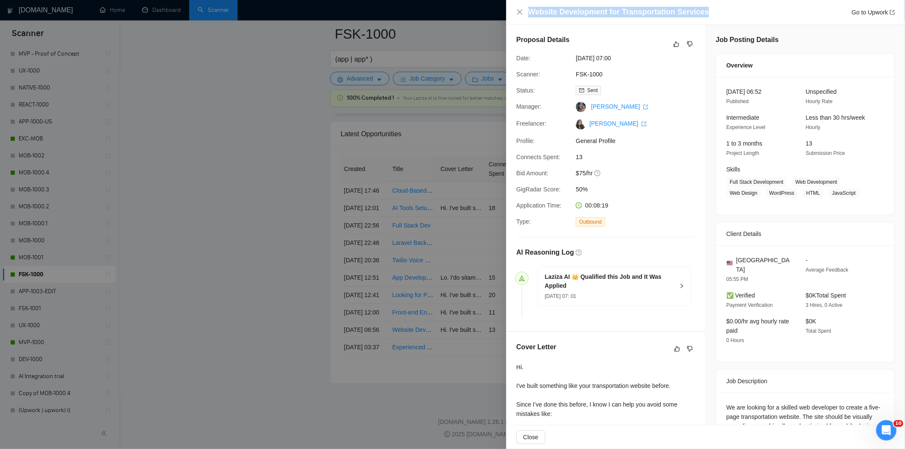
drag, startPoint x: 673, startPoint y: 18, endPoint x: 522, endPoint y: 5, distance: 151.2
click at [522, 5] on div "Website Development for Transportation Services Go to Upwork" at bounding box center [705, 12] width 399 height 25
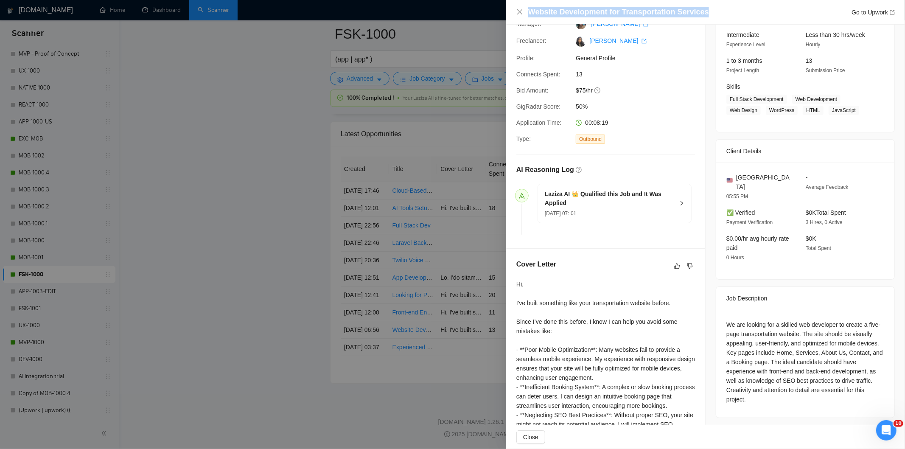
scroll to position [176, 0]
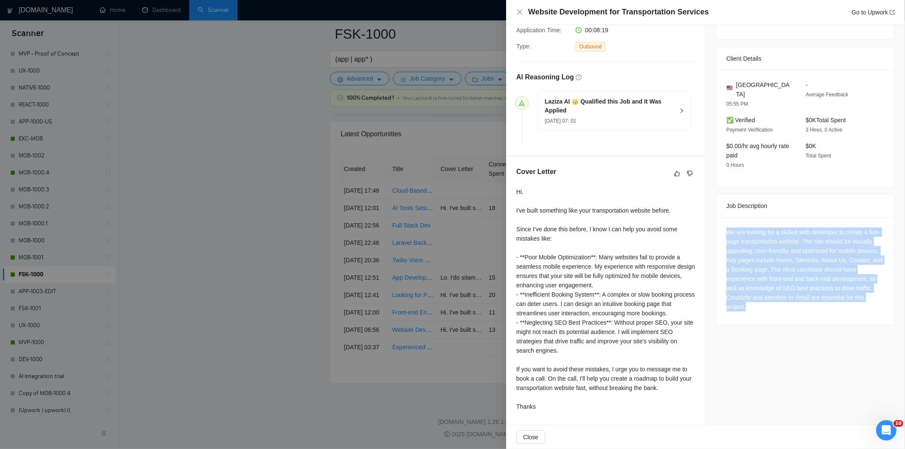
drag, startPoint x: 723, startPoint y: 221, endPoint x: 800, endPoint y: 300, distance: 110.4
click at [800, 300] on div "We are looking for a skilled web developer to create a five-page transportation…" at bounding box center [805, 269] width 158 height 84
click at [518, 8] on icon "close" at bounding box center [519, 11] width 7 height 7
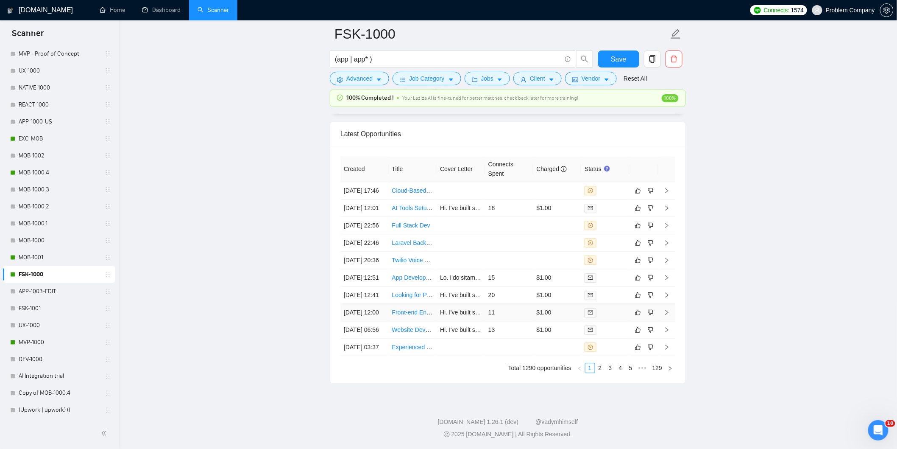
click at [367, 304] on td "[DATE] 12:00" at bounding box center [365, 312] width 48 height 17
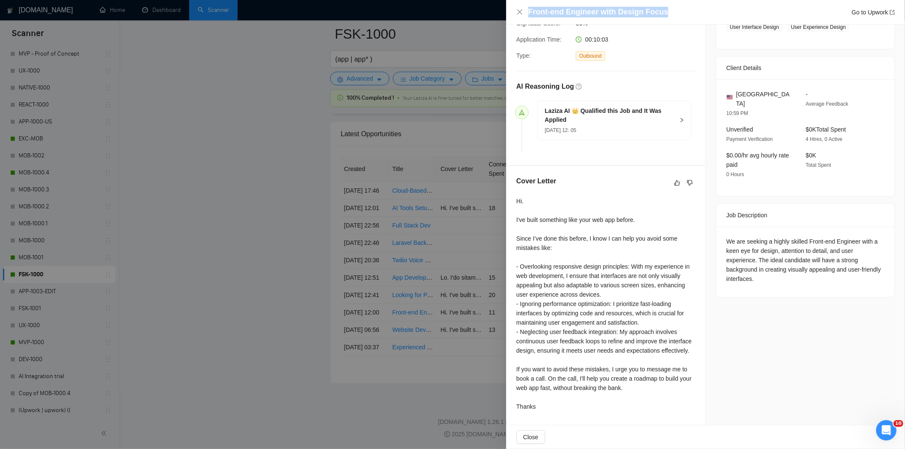
drag, startPoint x: 681, startPoint y: 10, endPoint x: 528, endPoint y: 17, distance: 153.3
click at [528, 17] on div "Front-end Engineer with Design Focus Go to Upwork" at bounding box center [711, 12] width 366 height 11
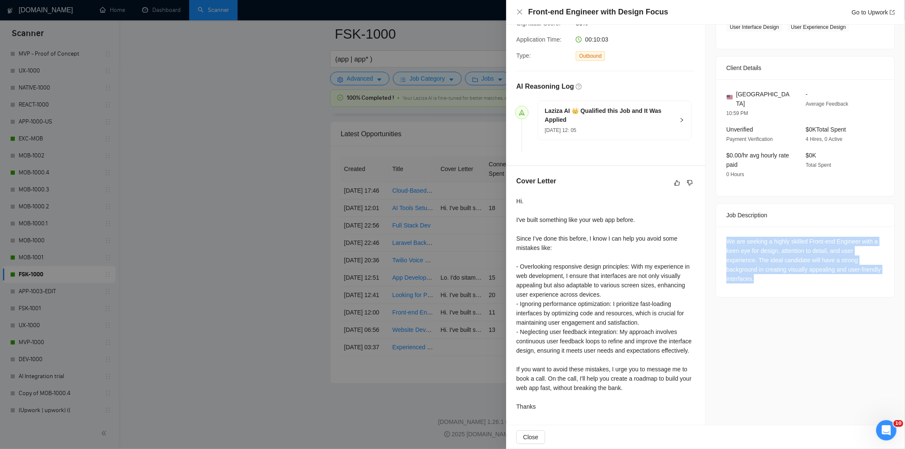
drag, startPoint x: 779, startPoint y: 259, endPoint x: 716, endPoint y: 223, distance: 72.0
click at [716, 226] on div "We are seeking a highly skilled Front-end Engineer with a keen eye for design, …" at bounding box center [805, 261] width 178 height 70
click at [764, 245] on div "We are seeking a highly skilled Front-end Engineer with a keen eye for design, …" at bounding box center [805, 260] width 158 height 47
drag, startPoint x: 718, startPoint y: 221, endPoint x: 754, endPoint y: 242, distance: 41.5
click at [754, 242] on div "We are seeking a highly skilled Front-end Engineer with a keen eye for design, …" at bounding box center [805, 261] width 178 height 70
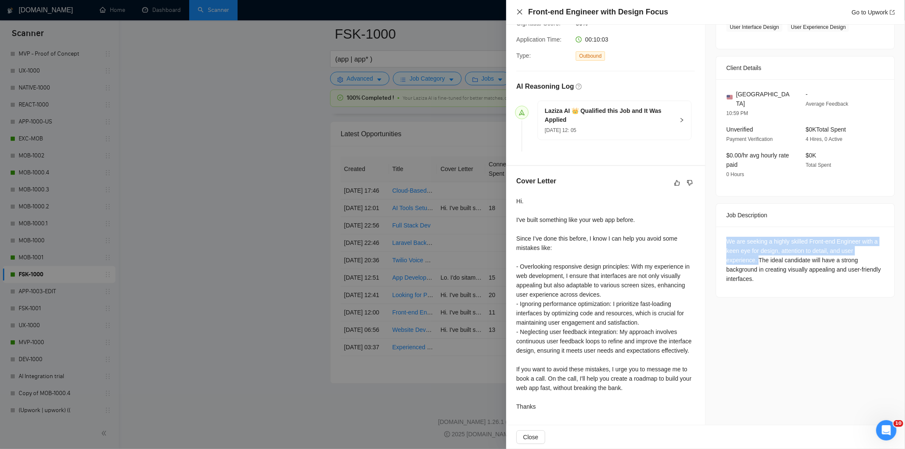
click at [520, 11] on icon "close" at bounding box center [519, 11] width 5 height 5
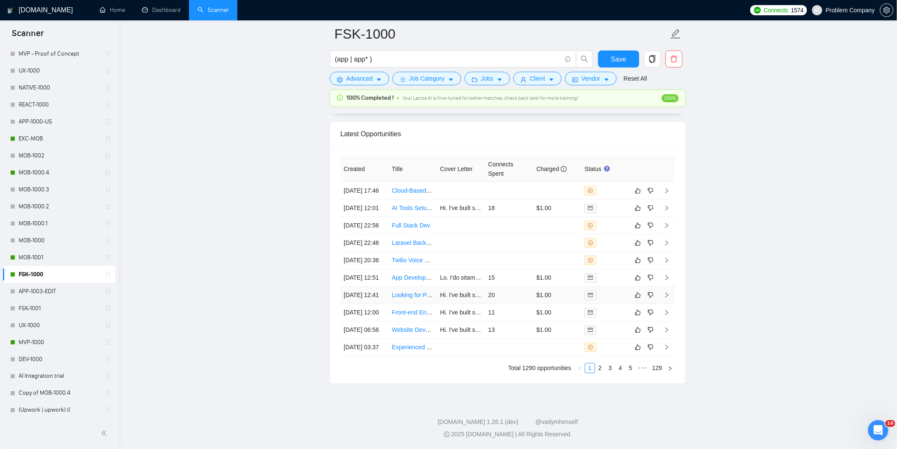
click at [370, 286] on td "[DATE] 12:41" at bounding box center [365, 294] width 48 height 17
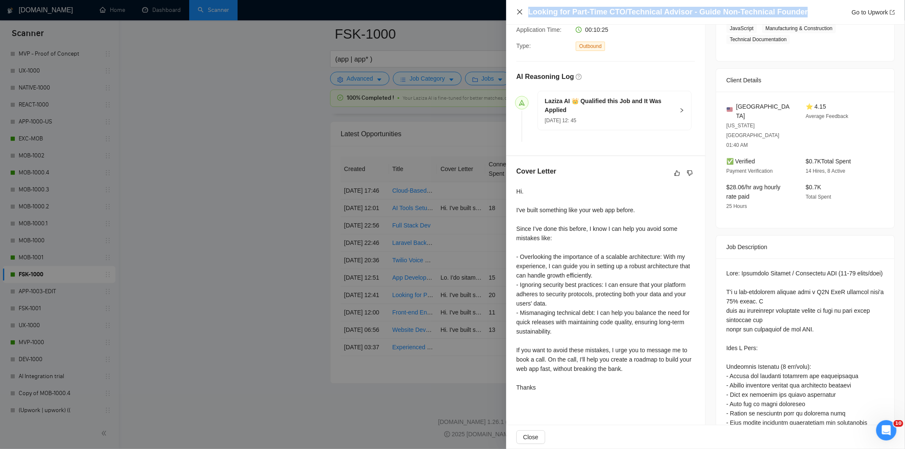
drag, startPoint x: 800, startPoint y: 13, endPoint x: 522, endPoint y: 15, distance: 278.6
click at [522, 15] on div "Looking for Part-Time CTO/Technical Advisor - Guide Non-Technical Founder Go to…" at bounding box center [705, 12] width 378 height 11
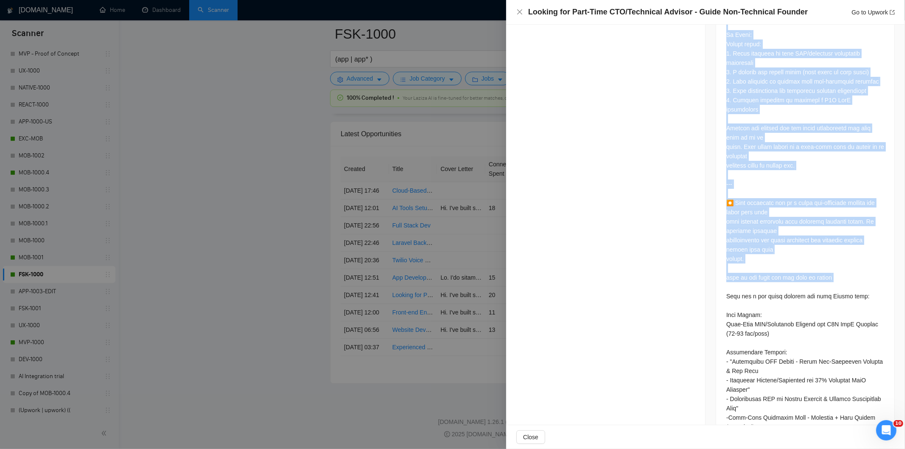
scroll to position [938, 0]
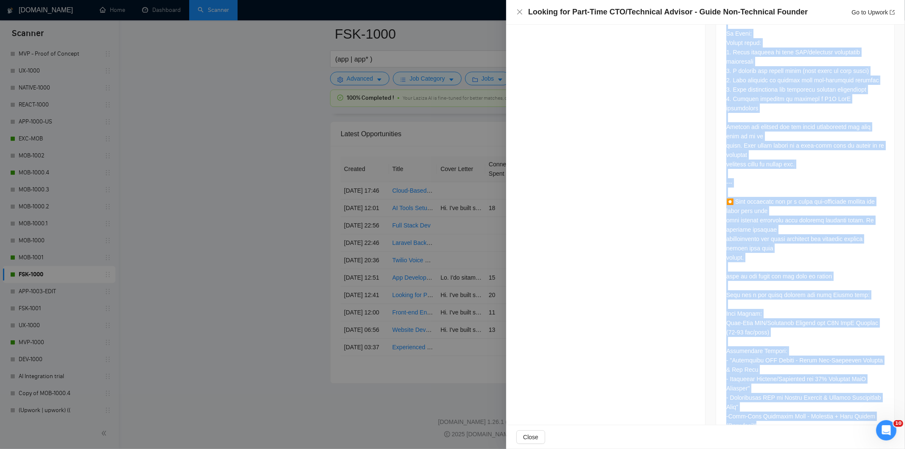
drag, startPoint x: 722, startPoint y: 148, endPoint x: 826, endPoint y: 398, distance: 270.1
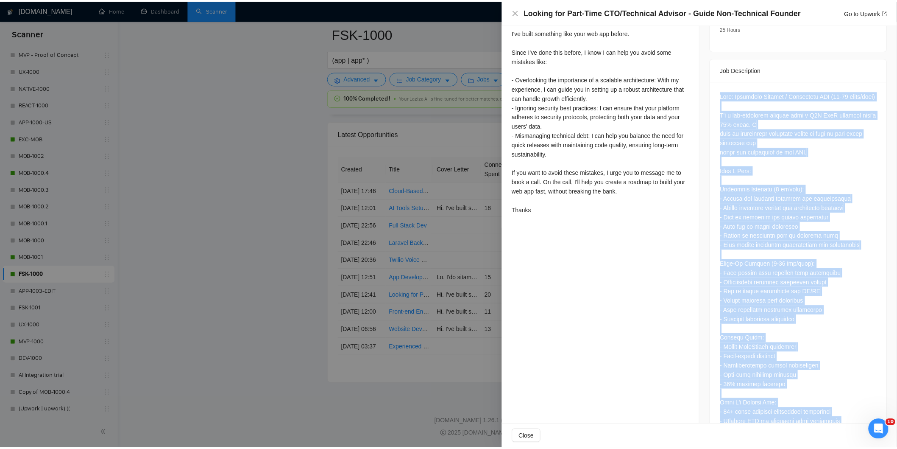
scroll to position [231, 0]
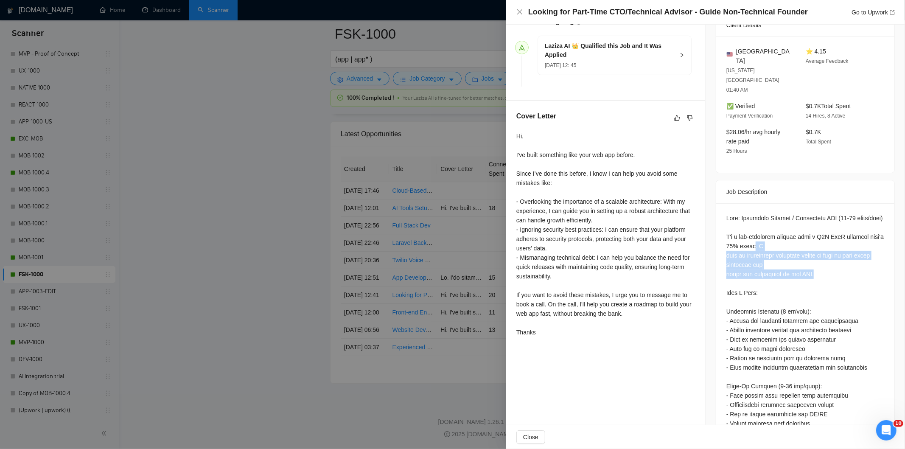
drag, startPoint x: 762, startPoint y: 228, endPoint x: 817, endPoint y: 257, distance: 61.7
click at [517, 14] on icon "close" at bounding box center [519, 11] width 7 height 7
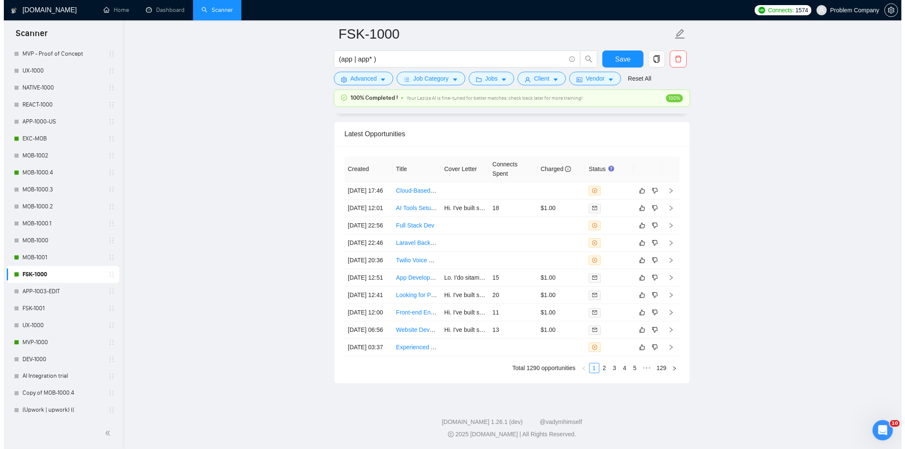
scroll to position [2159, 0]
click at [365, 269] on td "[DATE] 12:51" at bounding box center [365, 277] width 48 height 17
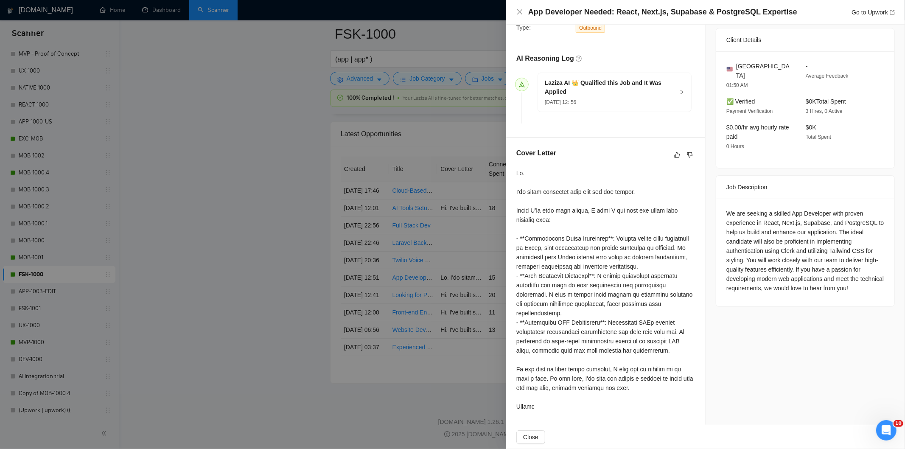
scroll to position [194, 0]
drag, startPoint x: 787, startPoint y: 16, endPoint x: 486, endPoint y: 11, distance: 301.6
click at [485, 9] on div "App Developer Needed: React, Next.js, Supabase & PostgreSQL Expertise Go to Upw…" at bounding box center [452, 224] width 905 height 449
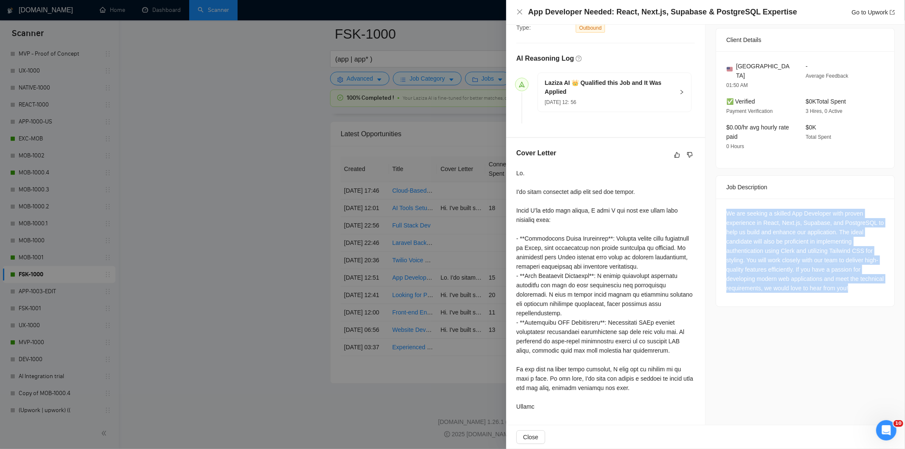
drag, startPoint x: 720, startPoint y: 201, endPoint x: 870, endPoint y: 279, distance: 169.0
click at [870, 279] on div "We are seeking a skilled App Developer with proven experience in React, Next.js…" at bounding box center [805, 252] width 178 height 108
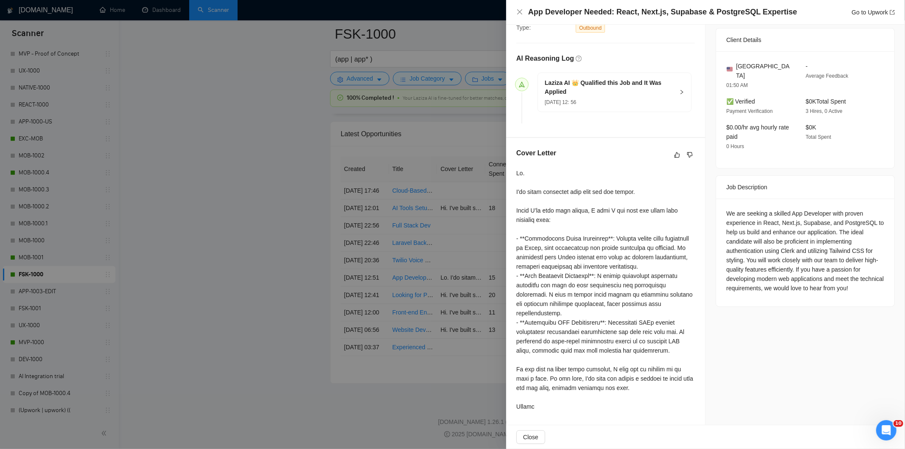
click at [143, 128] on div at bounding box center [452, 224] width 905 height 449
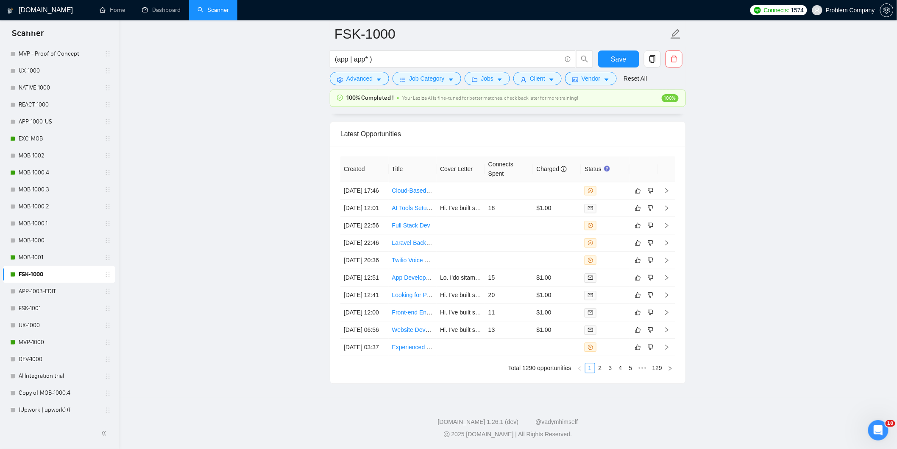
drag, startPoint x: 376, startPoint y: 240, endPoint x: 251, endPoint y: 23, distance: 250.2
click at [376, 269] on td "[DATE] 12:51" at bounding box center [365, 277] width 48 height 17
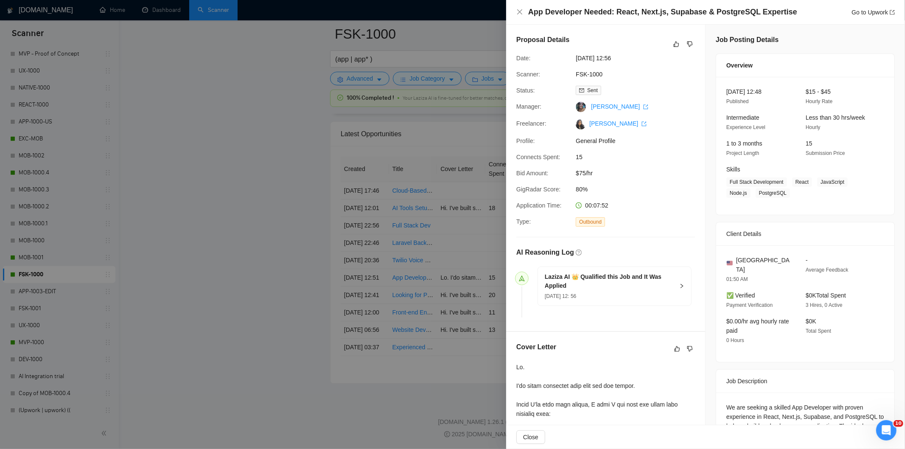
drag, startPoint x: 635, startPoint y: 56, endPoint x: 571, endPoint y: 57, distance: 64.0
click at [572, 57] on div "[DATE] 12:56" at bounding box center [616, 57] width 89 height 9
click at [265, 173] on div at bounding box center [452, 224] width 905 height 449
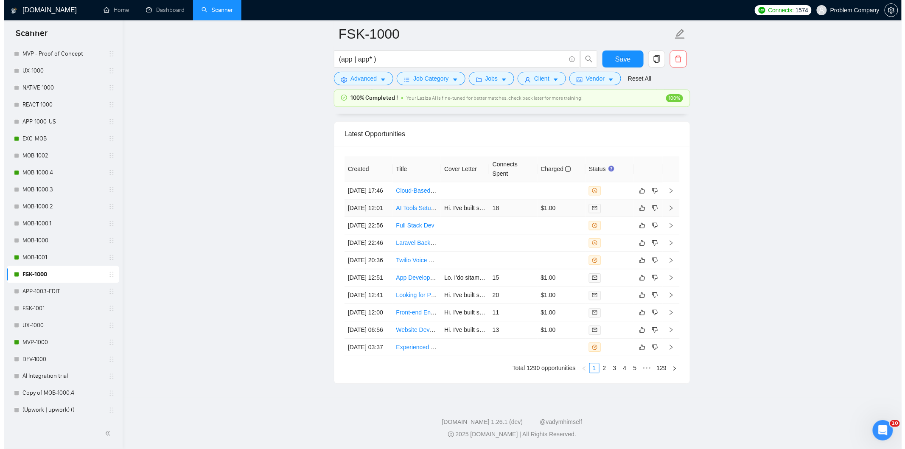
scroll to position [2018, 0]
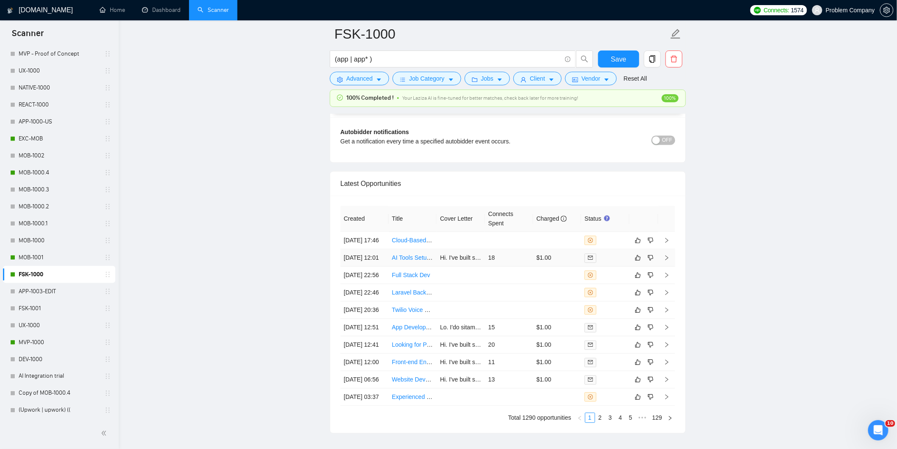
click at [367, 267] on td "[DATE] 12:01" at bounding box center [365, 257] width 48 height 17
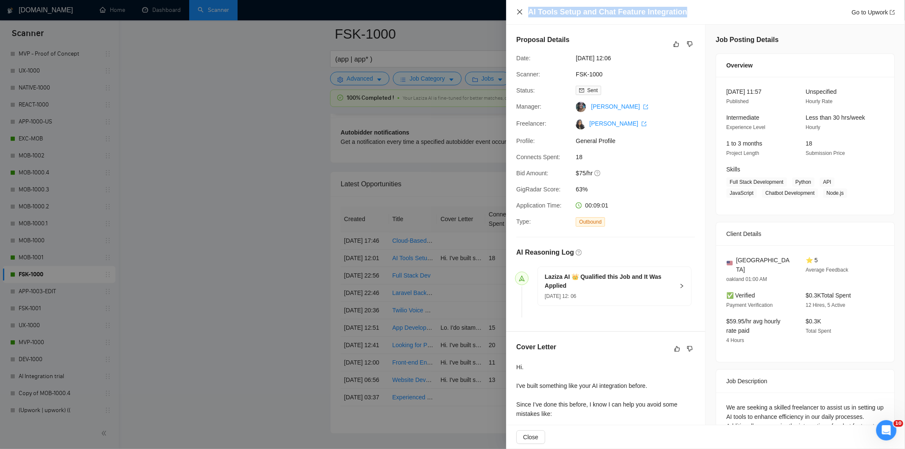
drag, startPoint x: 693, startPoint y: 11, endPoint x: 520, endPoint y: 13, distance: 172.6
click at [520, 13] on div "AI Tools Setup and Chat Feature Integration Go to Upwork" at bounding box center [705, 12] width 378 height 11
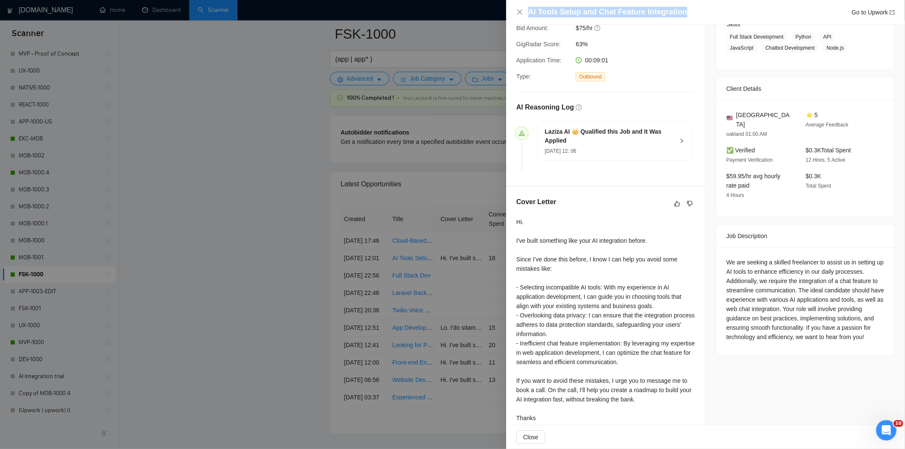
scroll to position [157, 0]
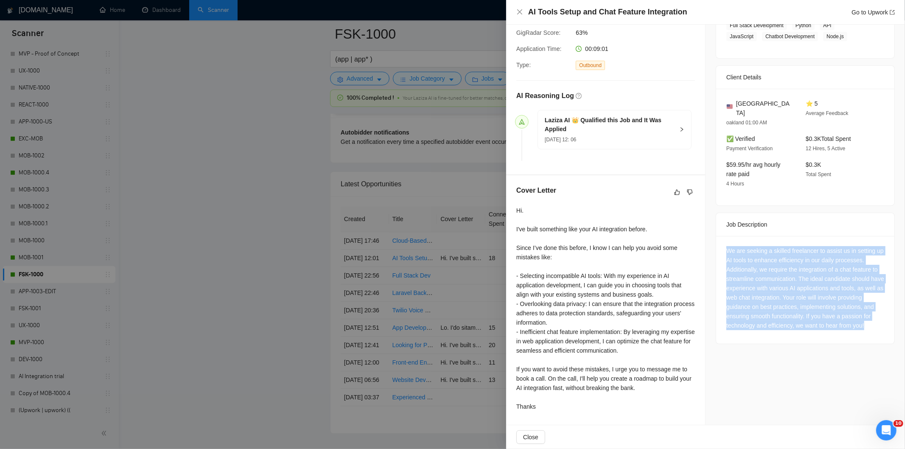
drag, startPoint x: 720, startPoint y: 240, endPoint x: 809, endPoint y: 328, distance: 125.3
click at [809, 328] on div "We are seeking a skilled freelancer to assist us in setting up AI tools to enha…" at bounding box center [805, 290] width 178 height 108
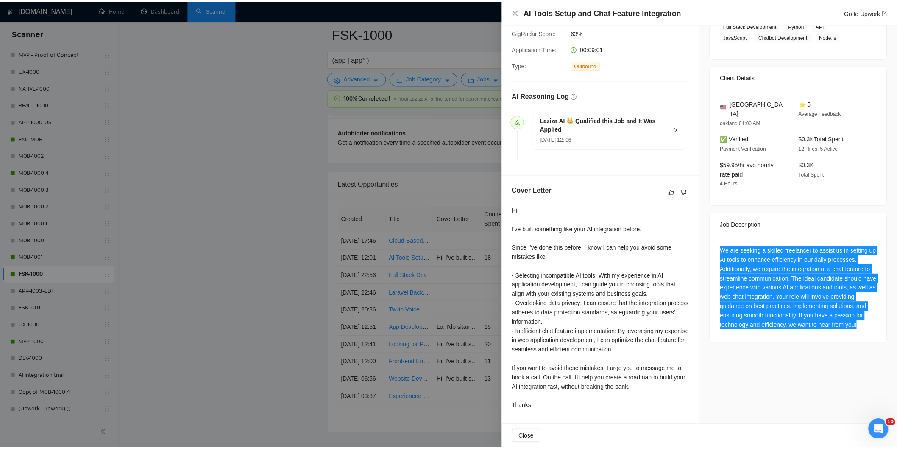
scroll to position [0, 0]
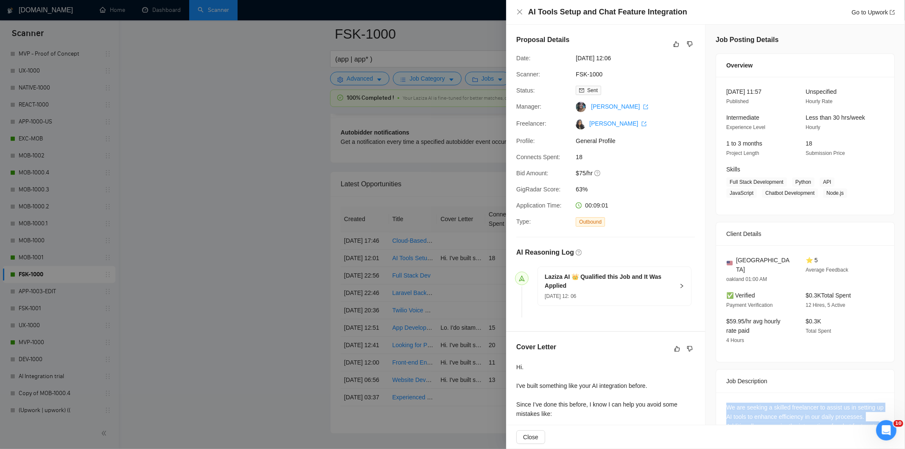
drag, startPoint x: 632, startPoint y: 56, endPoint x: 570, endPoint y: 57, distance: 62.8
click at [570, 57] on div "Date: [DATE] 12:06" at bounding box center [602, 57] width 179 height 9
click at [519, 11] on icon "close" at bounding box center [519, 11] width 5 height 5
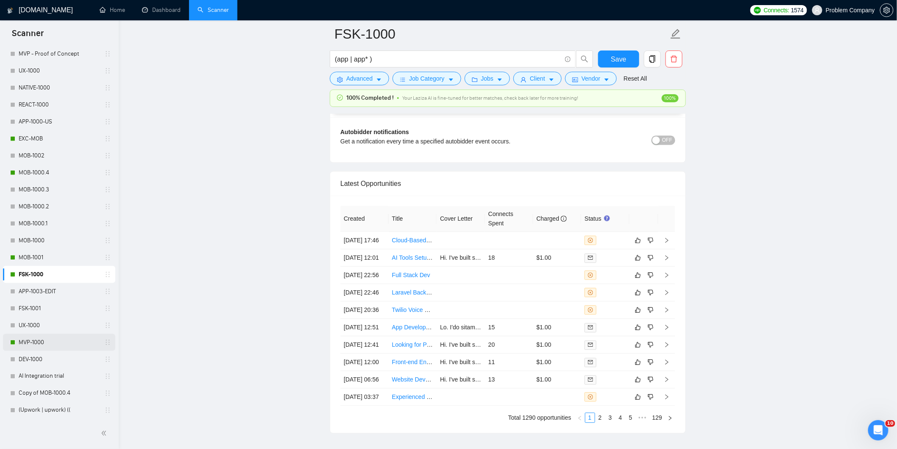
click at [57, 338] on link "MVP-1000" at bounding box center [59, 342] width 81 height 17
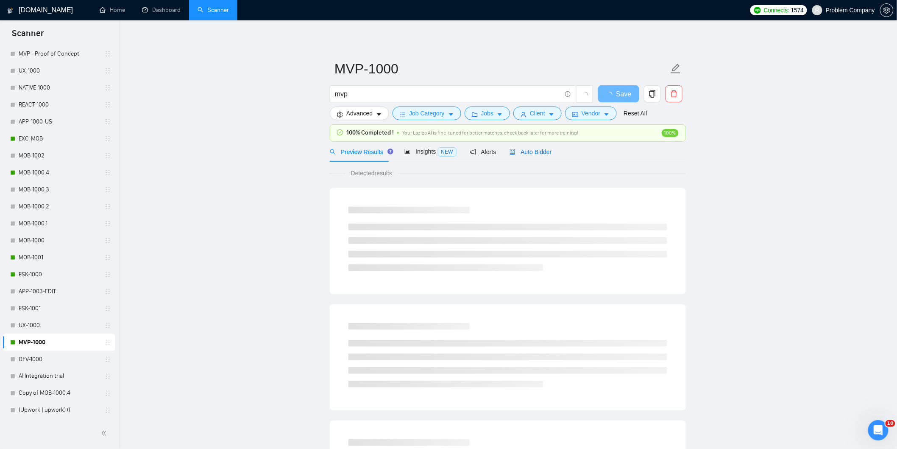
click at [543, 151] on span "Auto Bidder" at bounding box center [531, 151] width 42 height 7
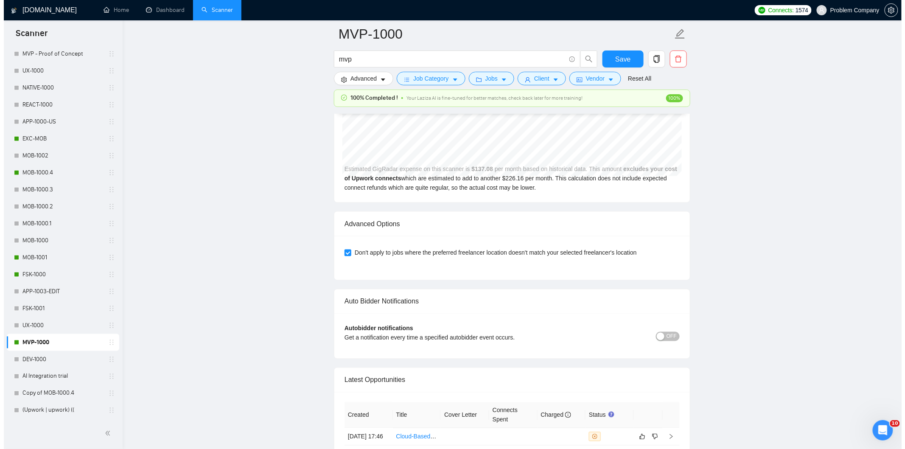
scroll to position [2086, 0]
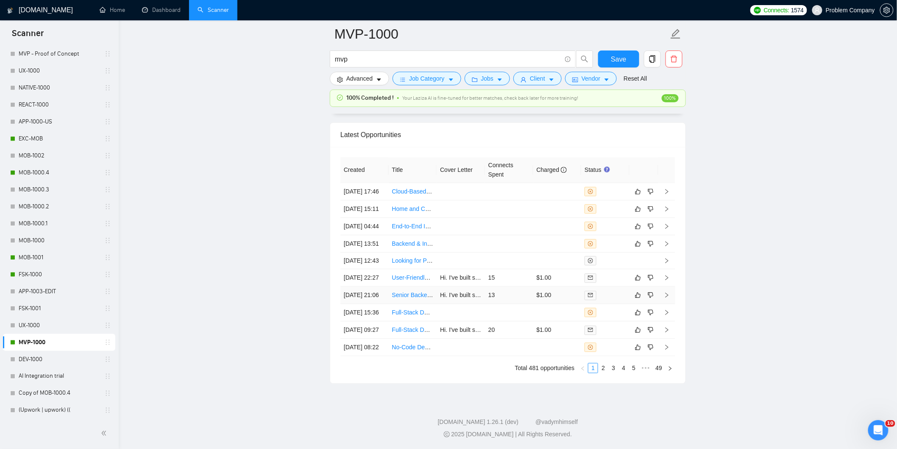
click at [374, 304] on td "[DATE] 21:06" at bounding box center [365, 294] width 48 height 17
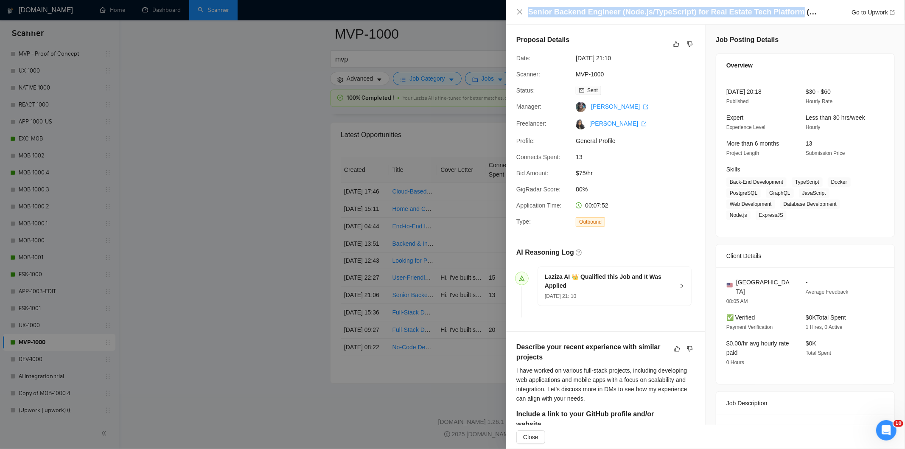
drag, startPoint x: 789, startPoint y: 11, endPoint x: 527, endPoint y: 15, distance: 261.7
click at [527, 15] on div "Senior Backend Engineer (Node.js/TypeScript) for Real Estate Tech Platform (Lon…" at bounding box center [705, 12] width 378 height 11
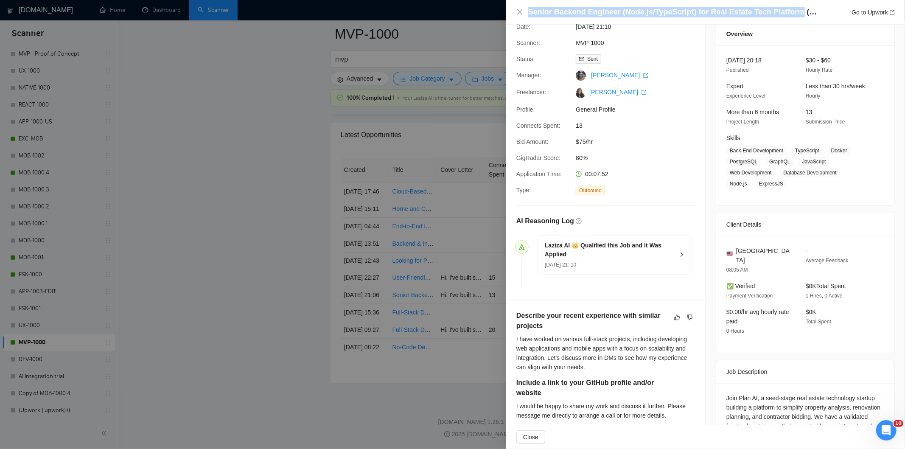
scroll to position [282, 0]
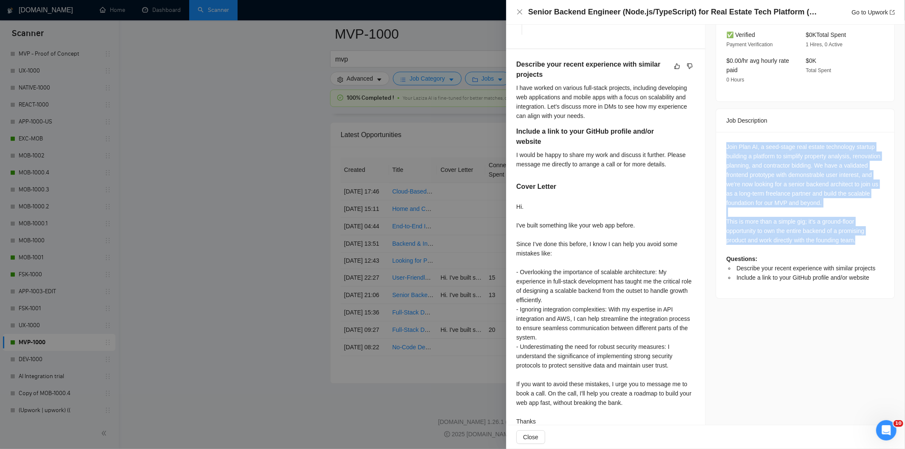
drag, startPoint x: 727, startPoint y: 139, endPoint x: 846, endPoint y: 234, distance: 152.1
click at [862, 232] on div "Join Plan AI, a seed-stage real estate technology startup building a platform t…" at bounding box center [805, 215] width 178 height 166
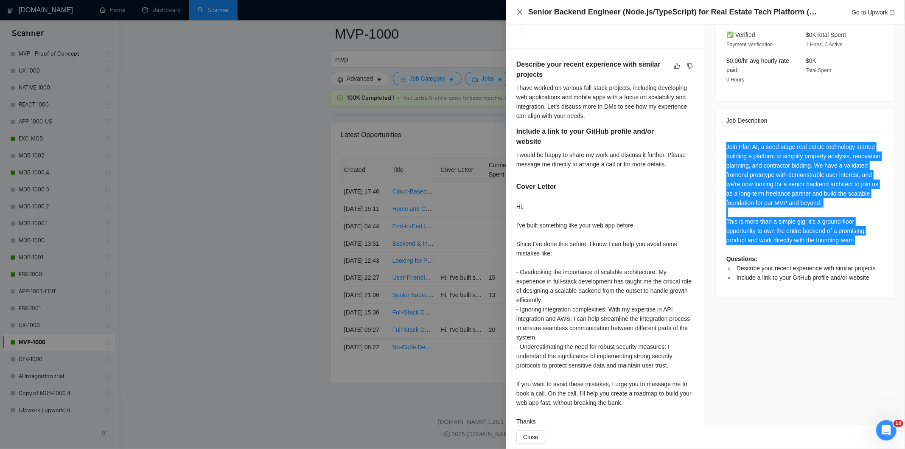
click at [517, 14] on icon "close" at bounding box center [519, 11] width 7 height 7
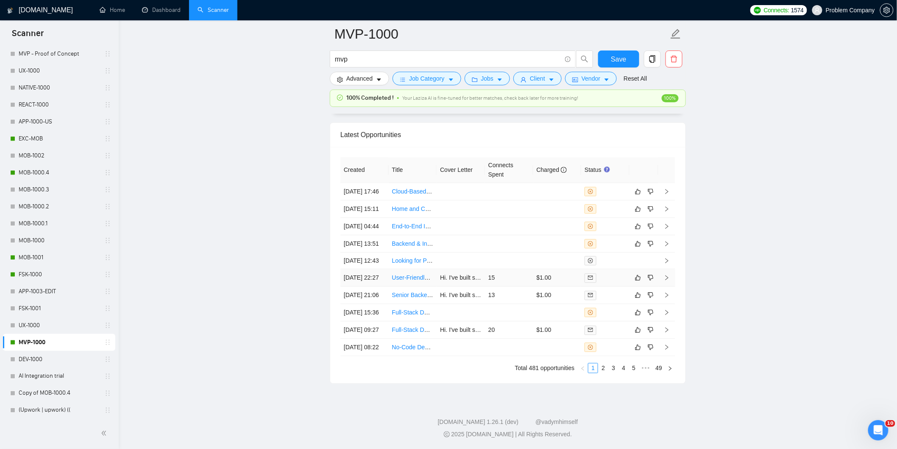
click at [383, 280] on td "[DATE] 22:27" at bounding box center [365, 277] width 48 height 17
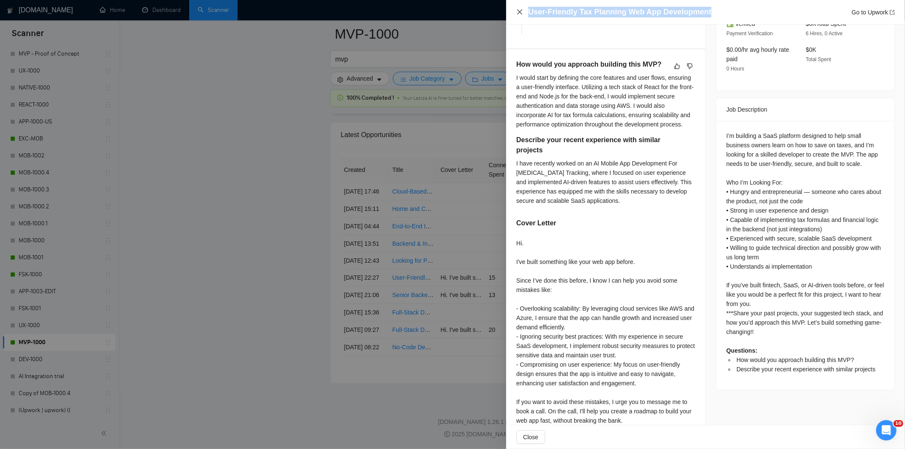
drag, startPoint x: 711, startPoint y: 11, endPoint x: 517, endPoint y: 14, distance: 193.4
click at [517, 14] on div "User-Friendly Tax Planning Web App Development Go to Upwork" at bounding box center [705, 12] width 378 height 11
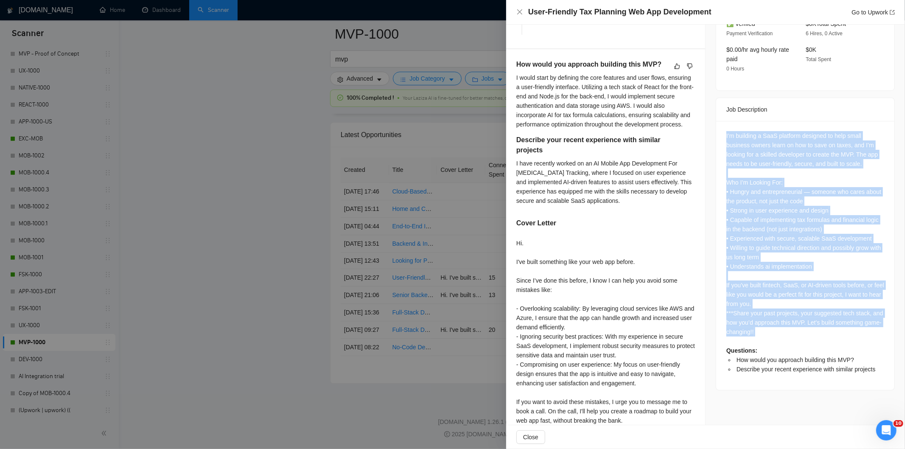
drag, startPoint x: 723, startPoint y: 123, endPoint x: 821, endPoint y: 329, distance: 228.6
click at [821, 329] on div "I’m building a SaaS platform designed to help small business owners learn on ho…" at bounding box center [805, 252] width 158 height 243
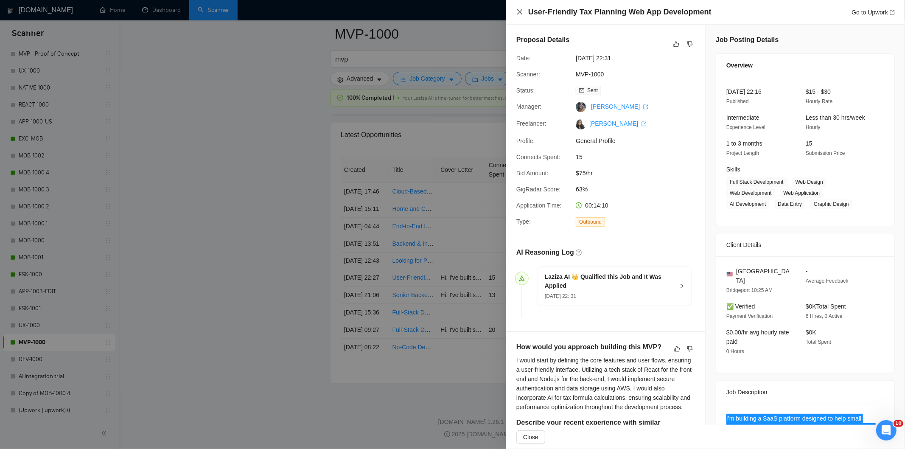
click at [517, 10] on icon "close" at bounding box center [519, 11] width 5 height 5
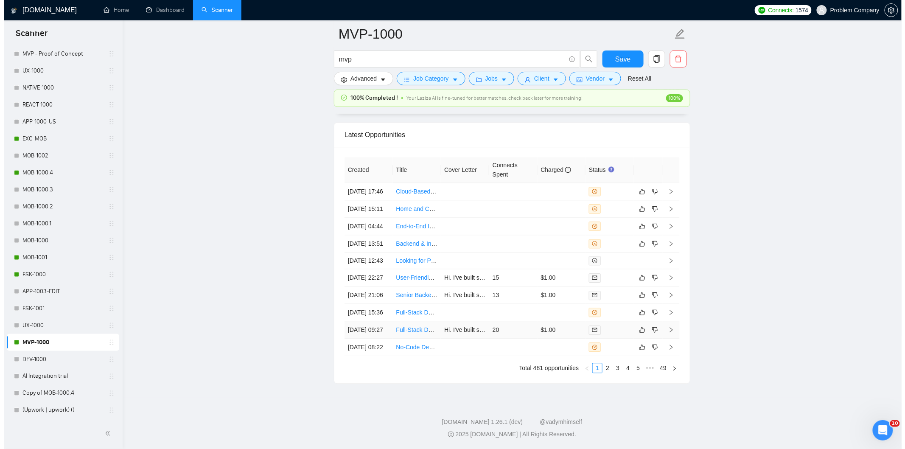
scroll to position [2038, 0]
click at [372, 200] on td "[DATE] 17:46" at bounding box center [365, 191] width 48 height 17
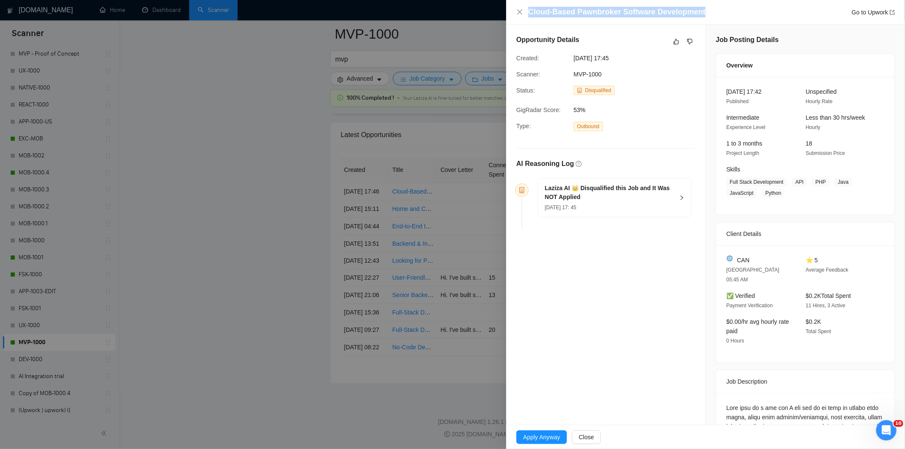
drag, startPoint x: 709, startPoint y: 14, endPoint x: 525, endPoint y: 6, distance: 185.1
click at [525, 7] on div "Cloud-Based Pawnbroker Software Development Go to Upwork" at bounding box center [705, 12] width 378 height 11
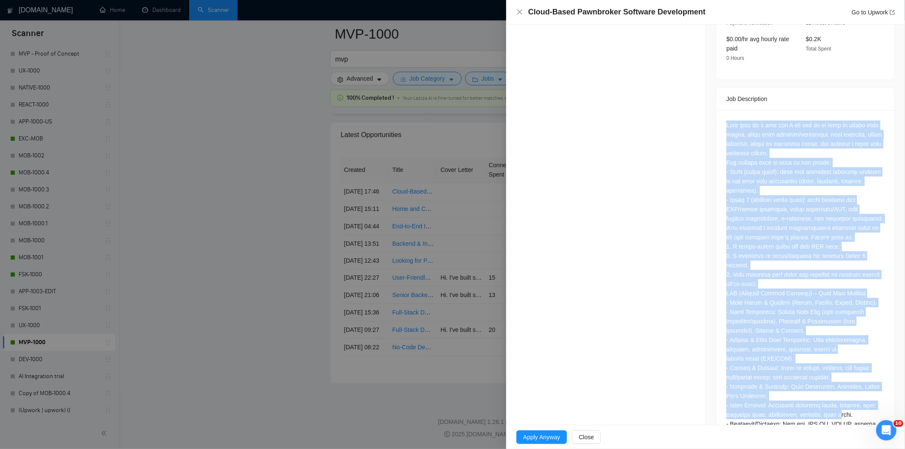
scroll to position [617, 0]
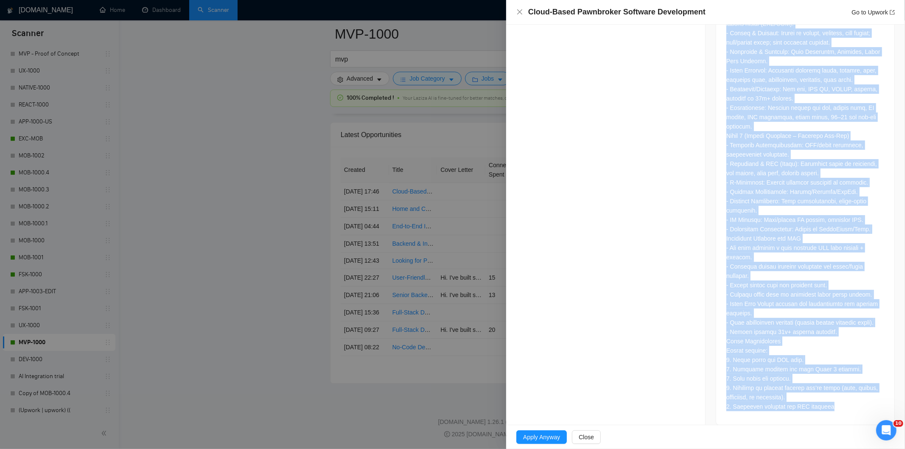
drag, startPoint x: 720, startPoint y: 112, endPoint x: 848, endPoint y: 400, distance: 315.7
click at [848, 400] on div at bounding box center [805, 100] width 178 height 649
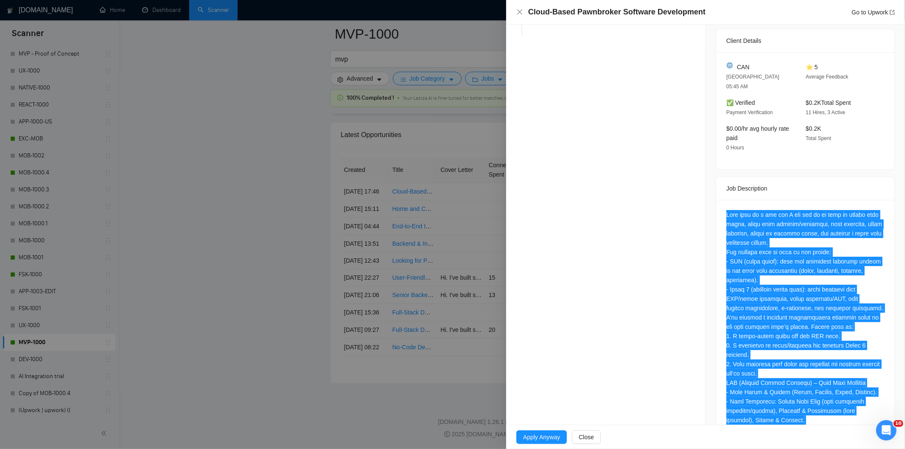
scroll to position [5, 0]
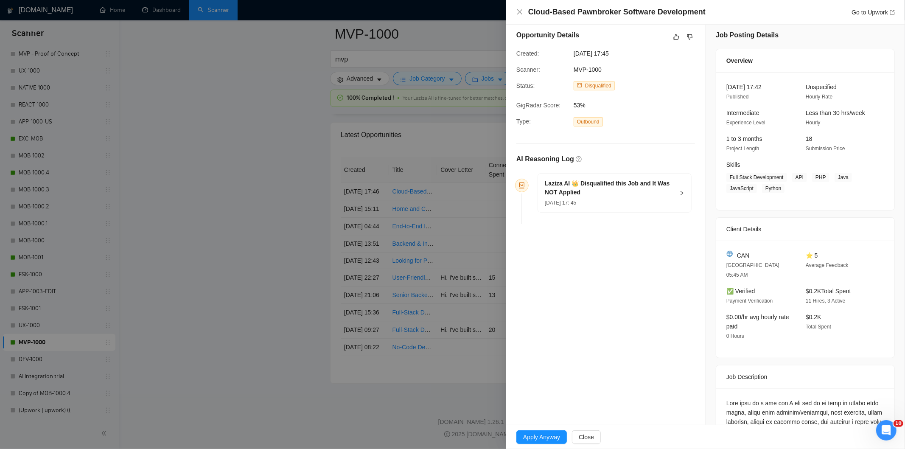
click at [642, 206] on div "[DATE] 17: 45" at bounding box center [609, 202] width 129 height 9
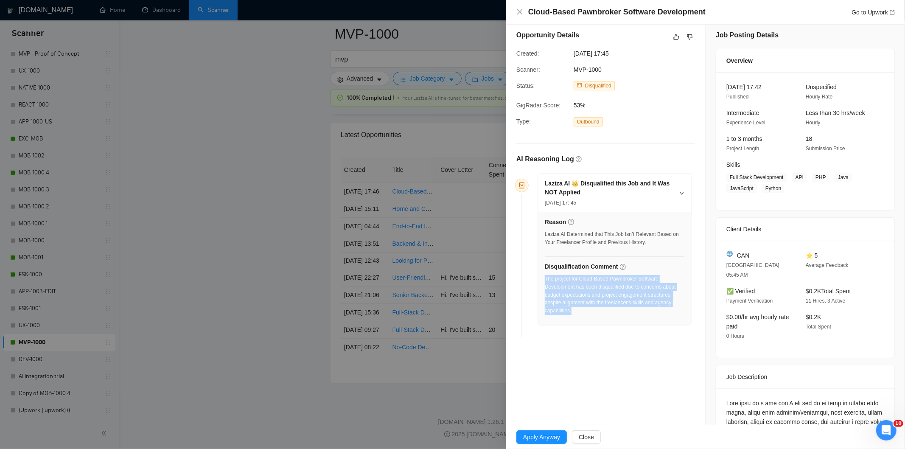
drag, startPoint x: 612, startPoint y: 324, endPoint x: 545, endPoint y: 282, distance: 79.1
click at [545, 282] on div "Reason Laziza AI Determined that This Job Isn’t Relevant Based on Your Freelanc…" at bounding box center [614, 268] width 153 height 113
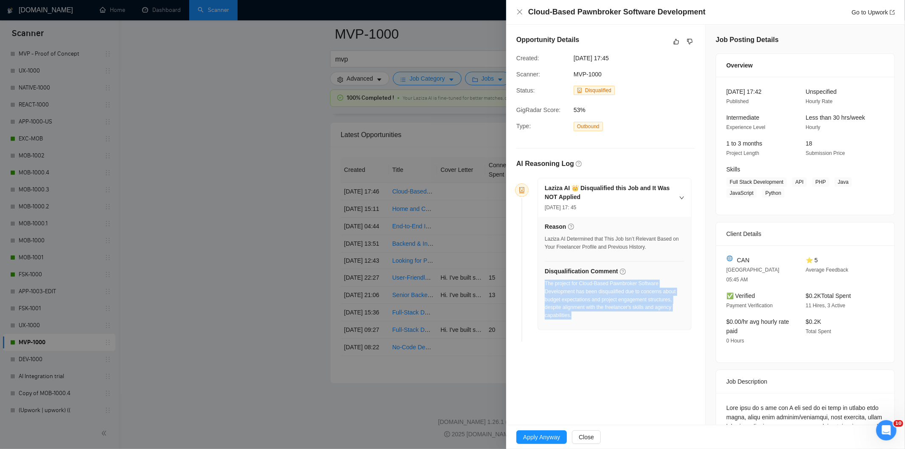
drag, startPoint x: 634, startPoint y: 59, endPoint x: 558, endPoint y: 56, distance: 75.5
click at [558, 56] on div "Created: [DATE] 17:45" at bounding box center [599, 57] width 172 height 9
